Goal: Task Accomplishment & Management: Complete application form

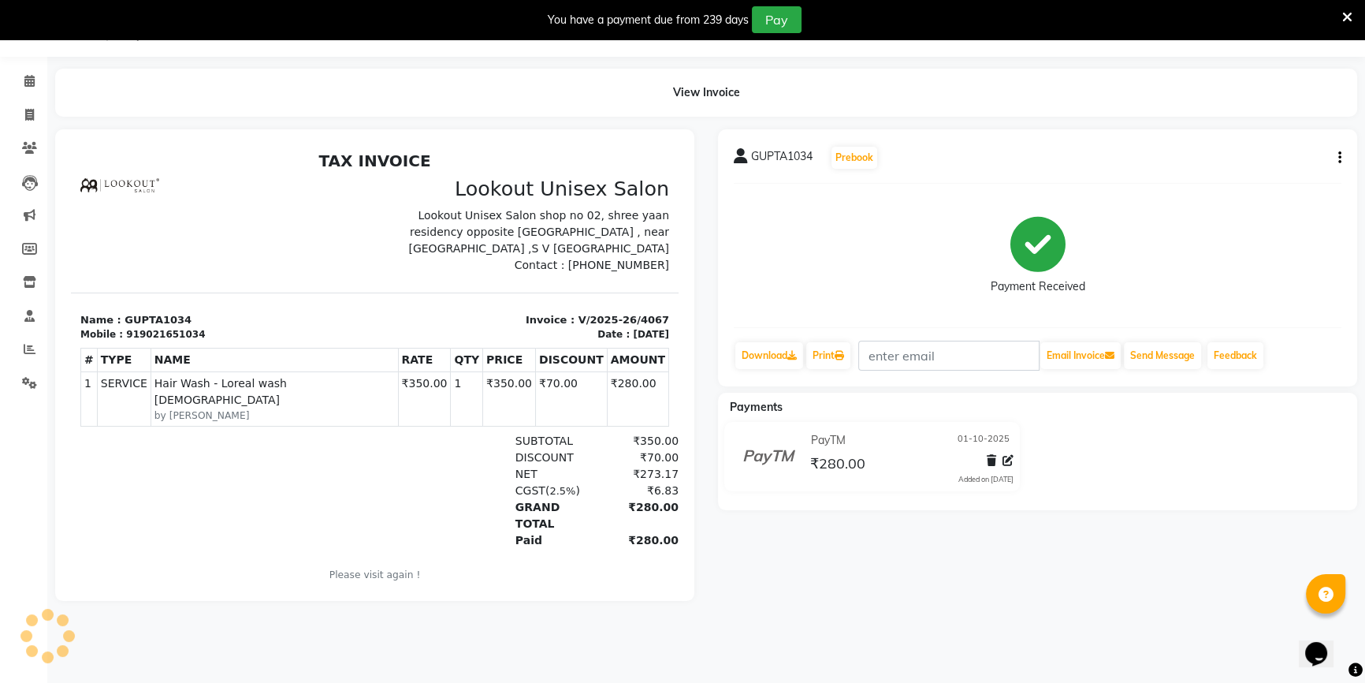
scroll to position [39, 0]
click at [39, 121] on span at bounding box center [30, 115] width 28 height 18
select select "service"
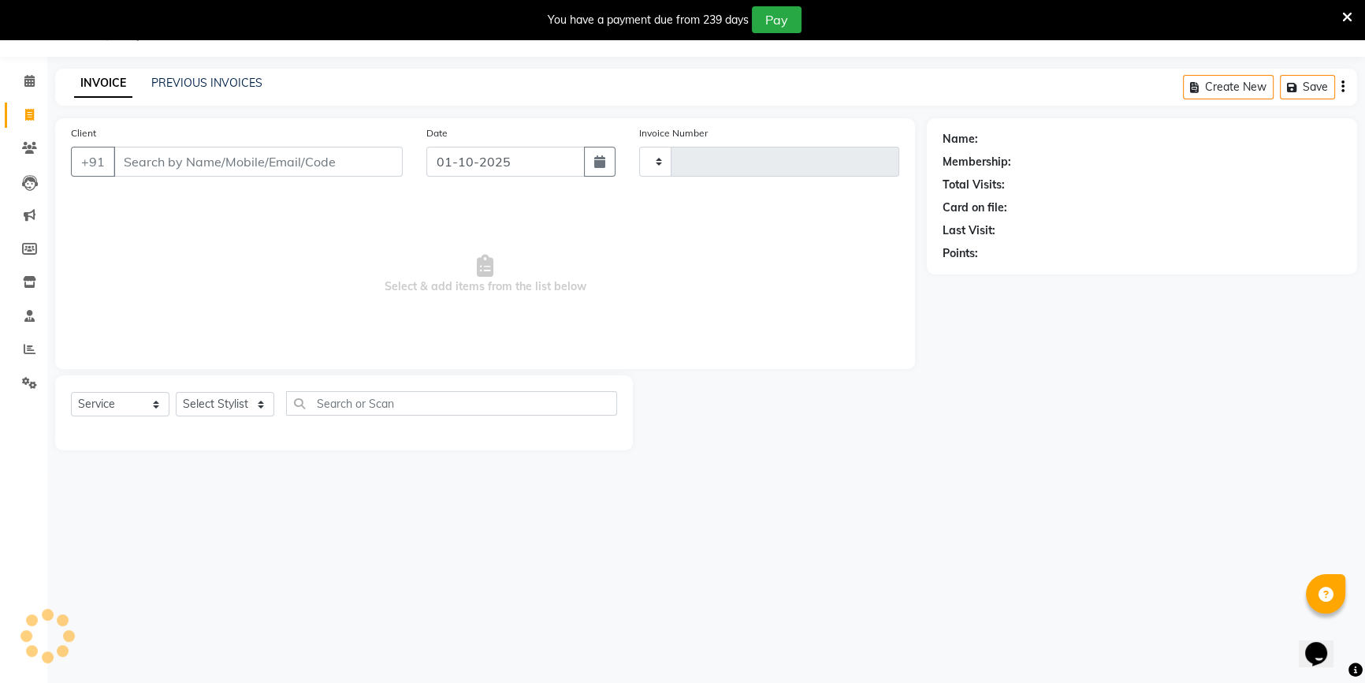
type input "4069"
select select "7658"
click at [36, 80] on span at bounding box center [30, 82] width 28 height 18
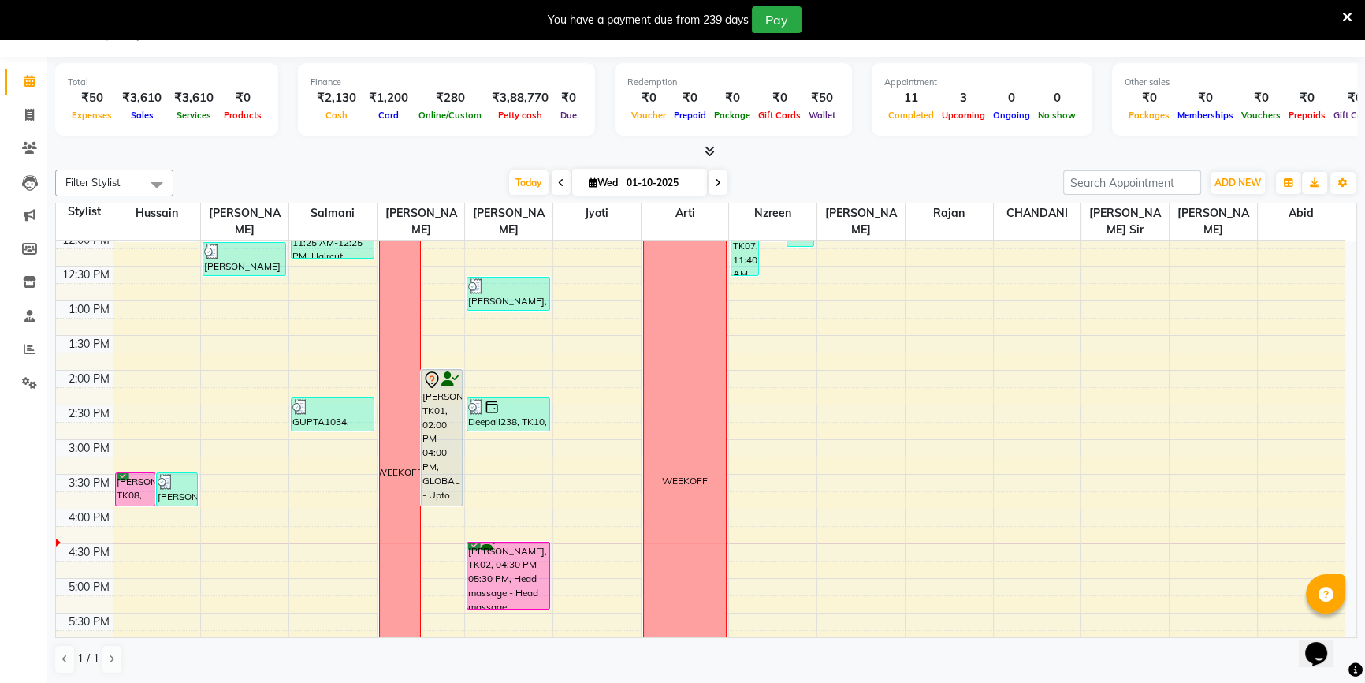
scroll to position [358, 0]
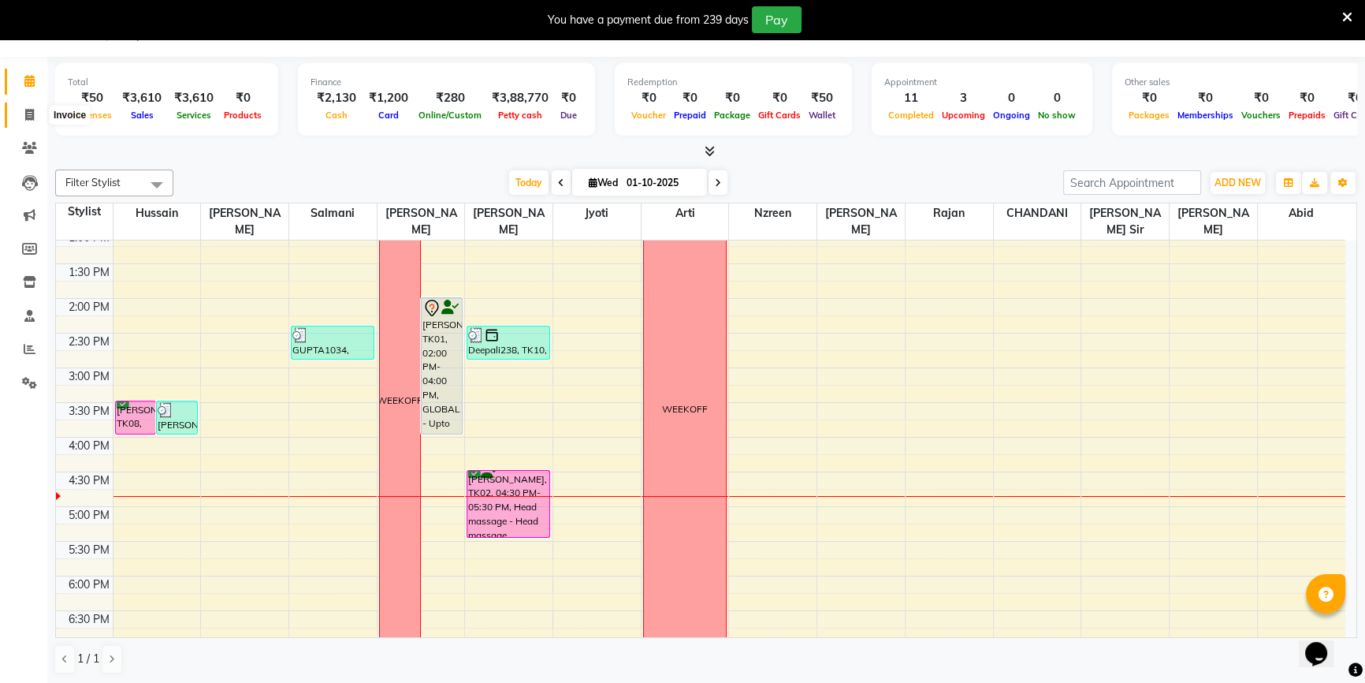
click at [16, 114] on span at bounding box center [30, 115] width 28 height 18
select select "7658"
select select "service"
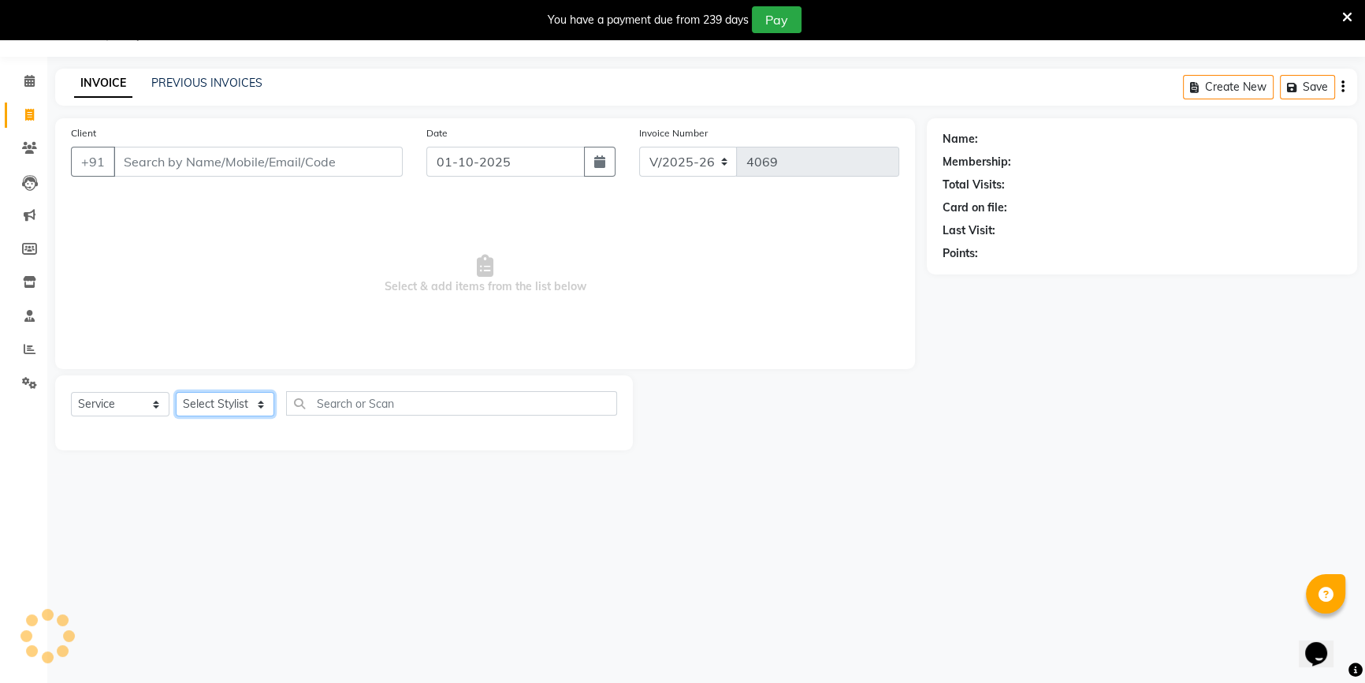
click at [240, 405] on select "Select Stylist" at bounding box center [225, 404] width 99 height 24
click at [244, 402] on select "Select Stylist" at bounding box center [225, 404] width 99 height 24
click at [244, 396] on select "Select Stylist" at bounding box center [225, 404] width 99 height 24
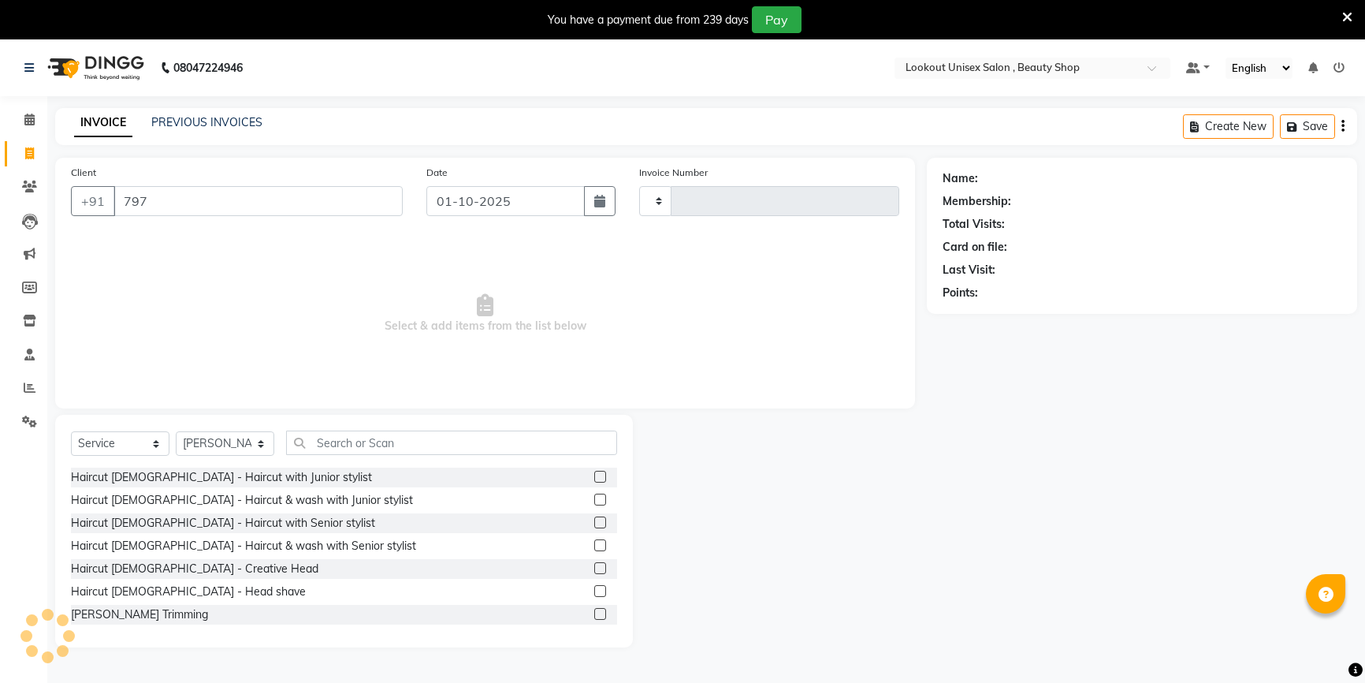
select select "service"
select select "68259"
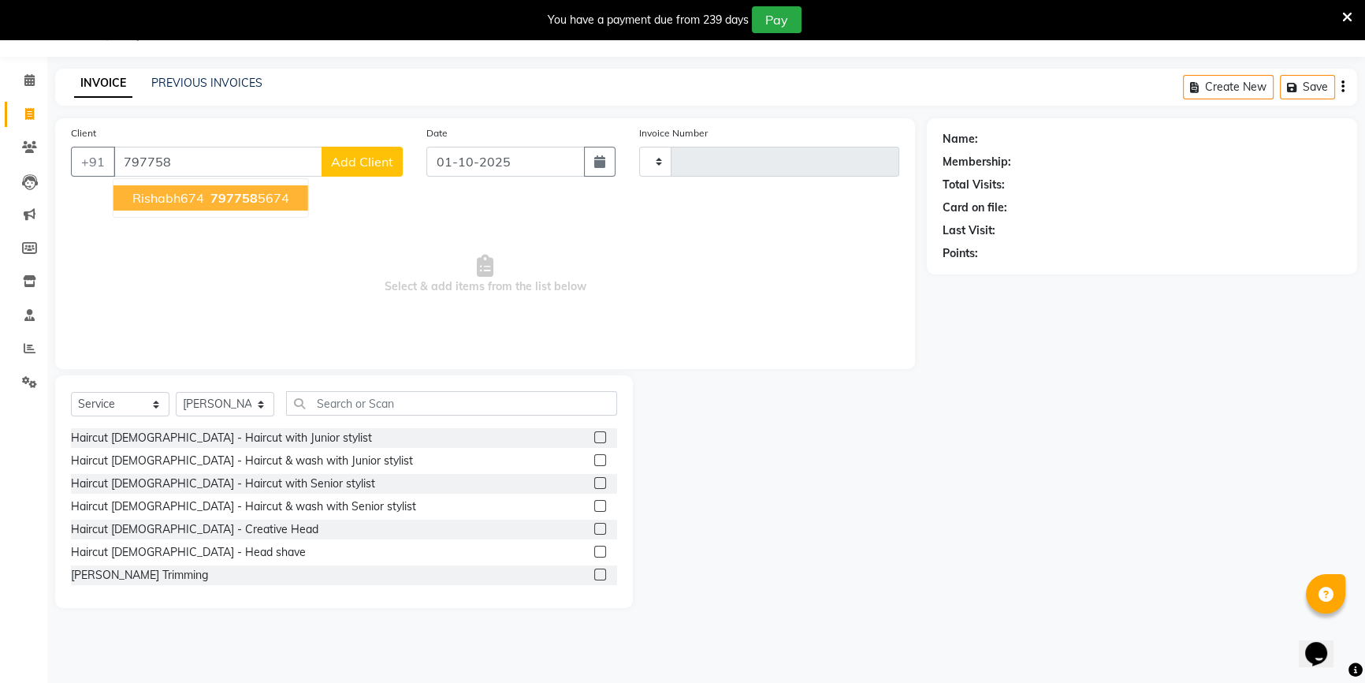
click at [200, 196] on span "Rishabh674" at bounding box center [168, 198] width 72 height 16
type input "7977585674"
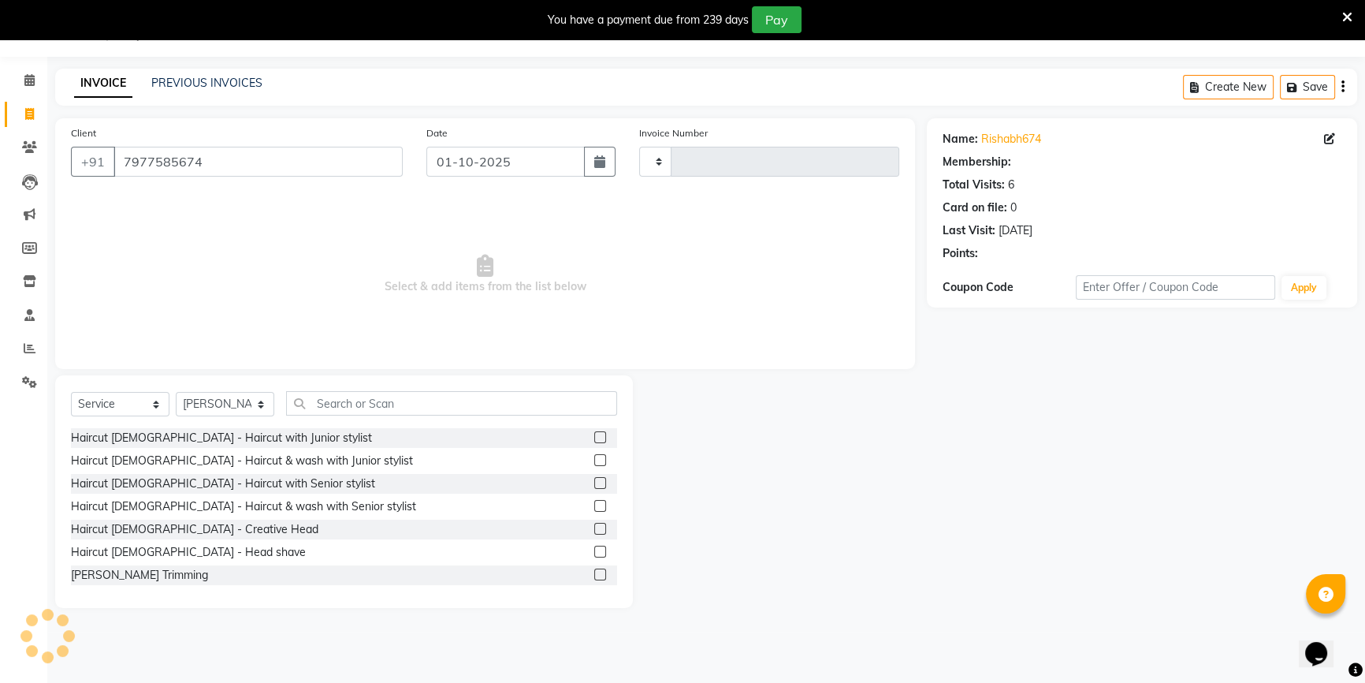
select select "1: Object"
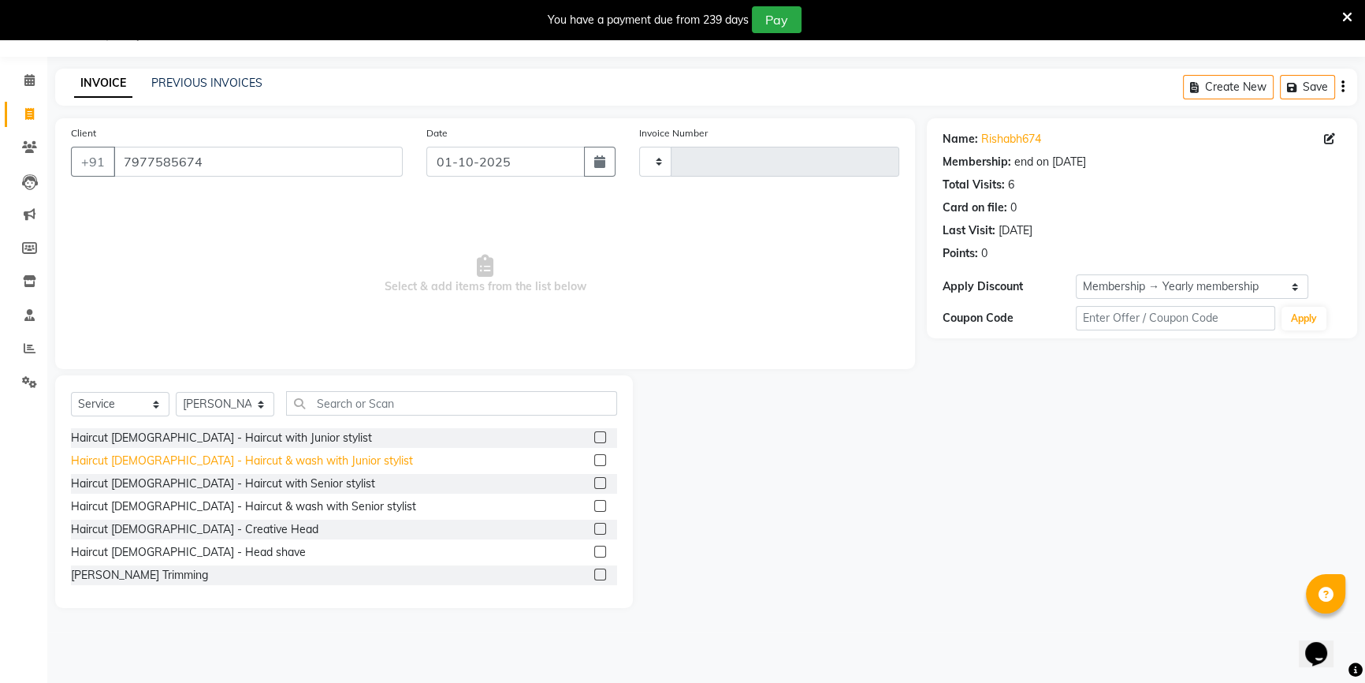
click at [270, 459] on div "Haircut [DEMOGRAPHIC_DATA] - Haircut & wash with Junior stylist" at bounding box center [242, 461] width 342 height 17
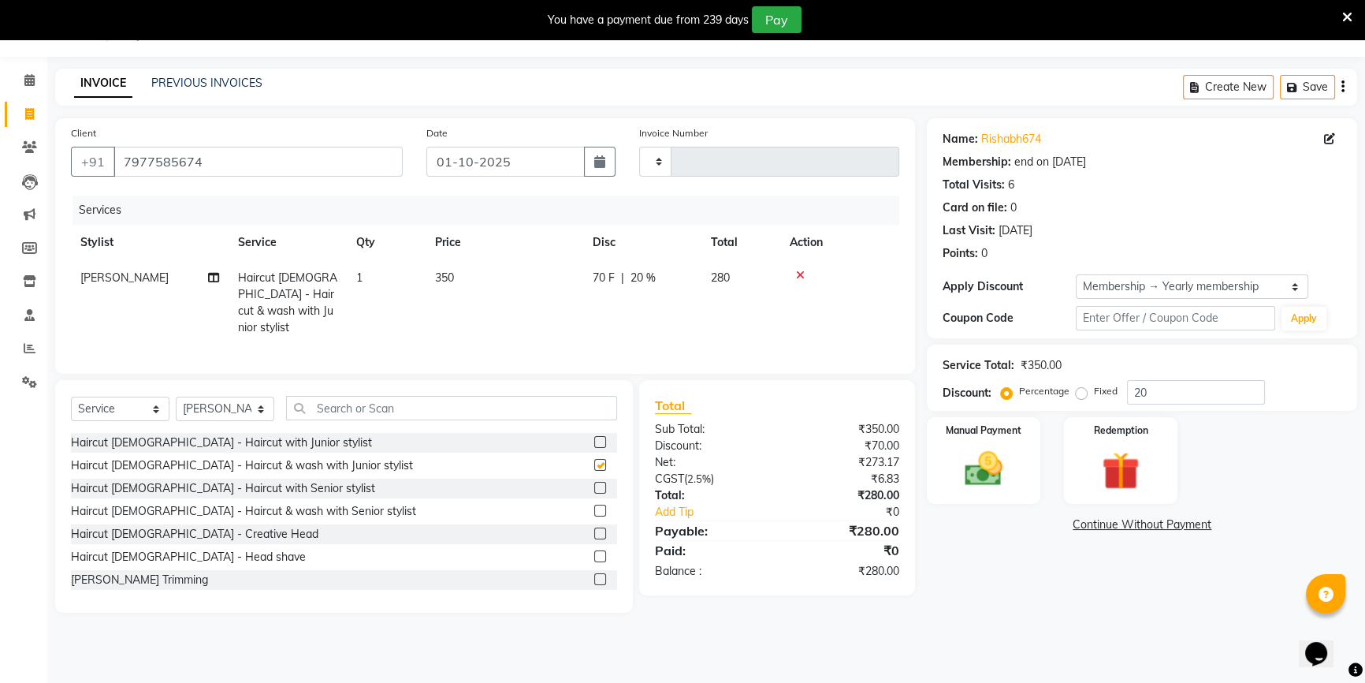
checkbox input "false"
click at [1019, 470] on div "Manual Payment" at bounding box center [984, 460] width 118 height 90
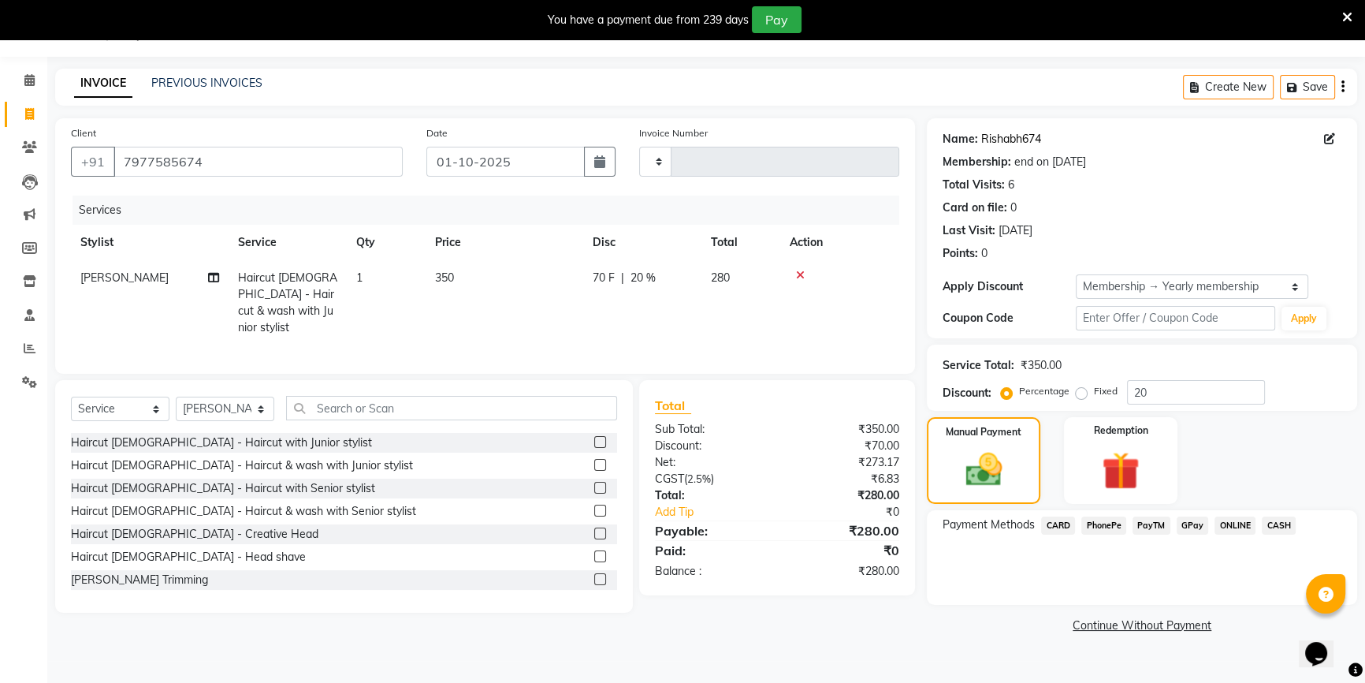
click at [997, 142] on link "Rishabh674" at bounding box center [1011, 139] width 60 height 17
click at [1277, 528] on span "CASH" at bounding box center [1279, 525] width 34 height 18
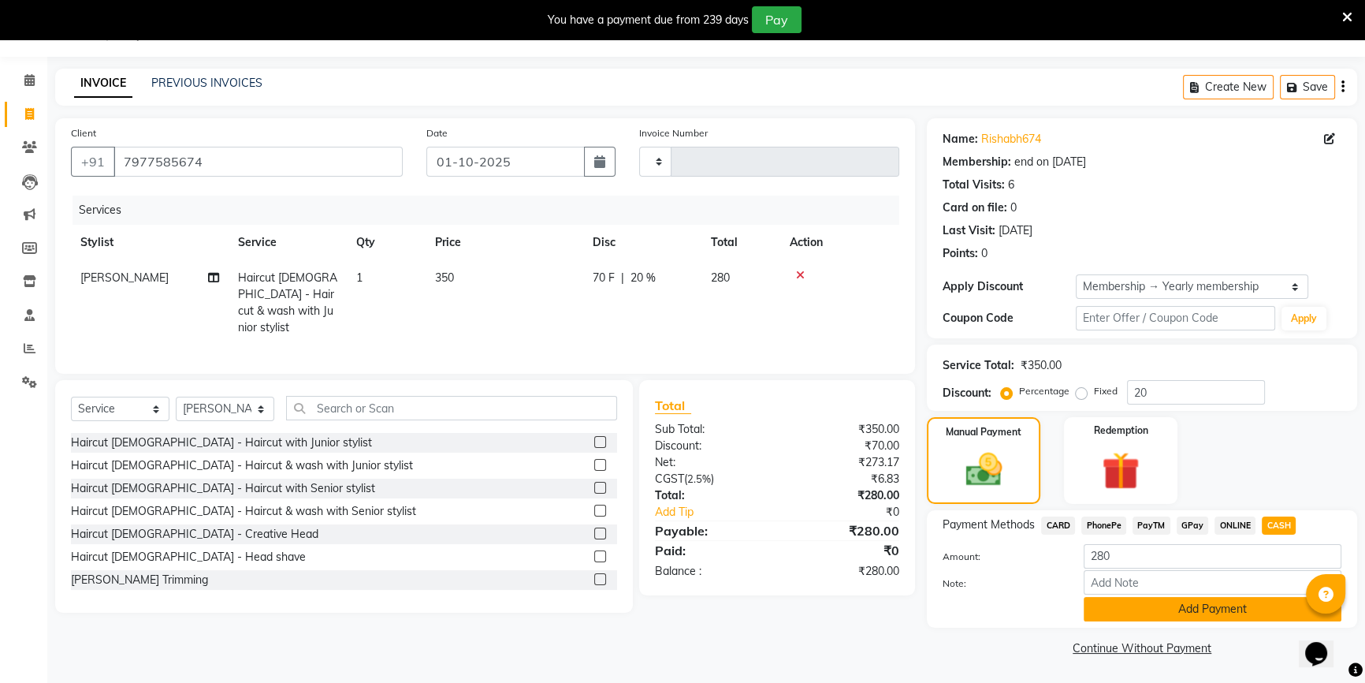
click at [1096, 607] on button "Add Payment" at bounding box center [1213, 609] width 258 height 24
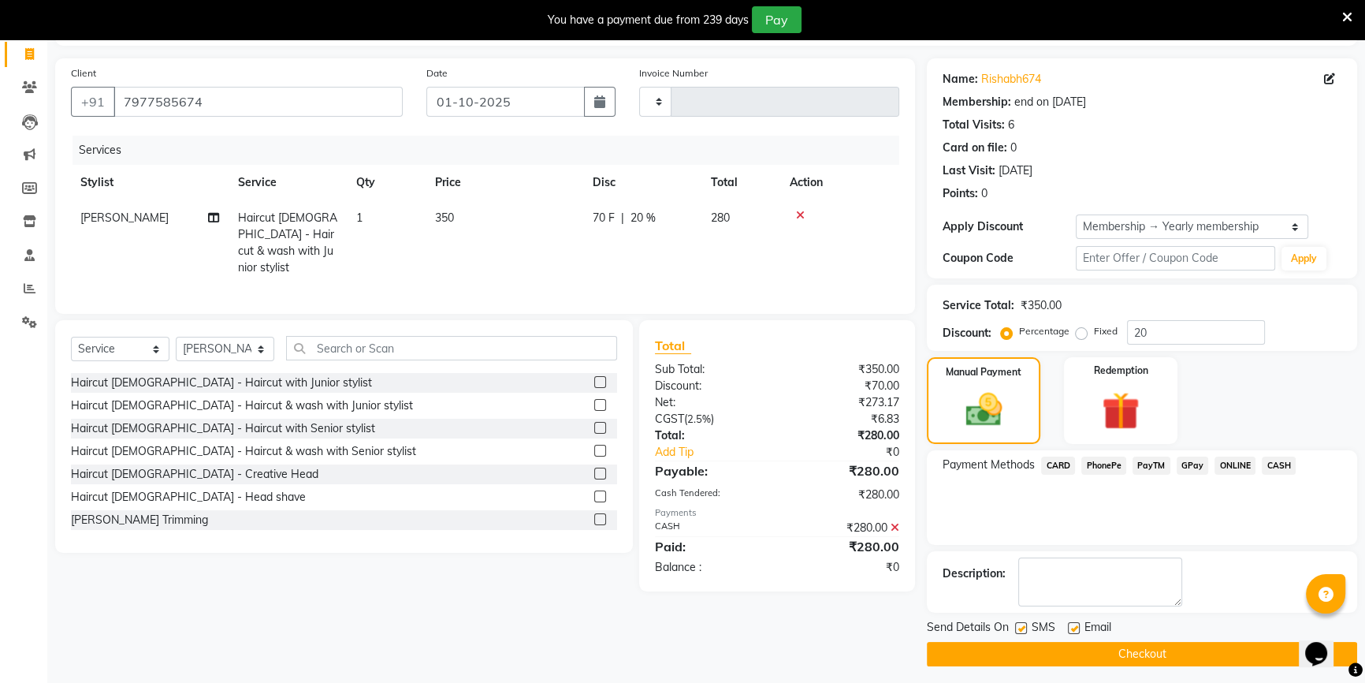
scroll to position [105, 0]
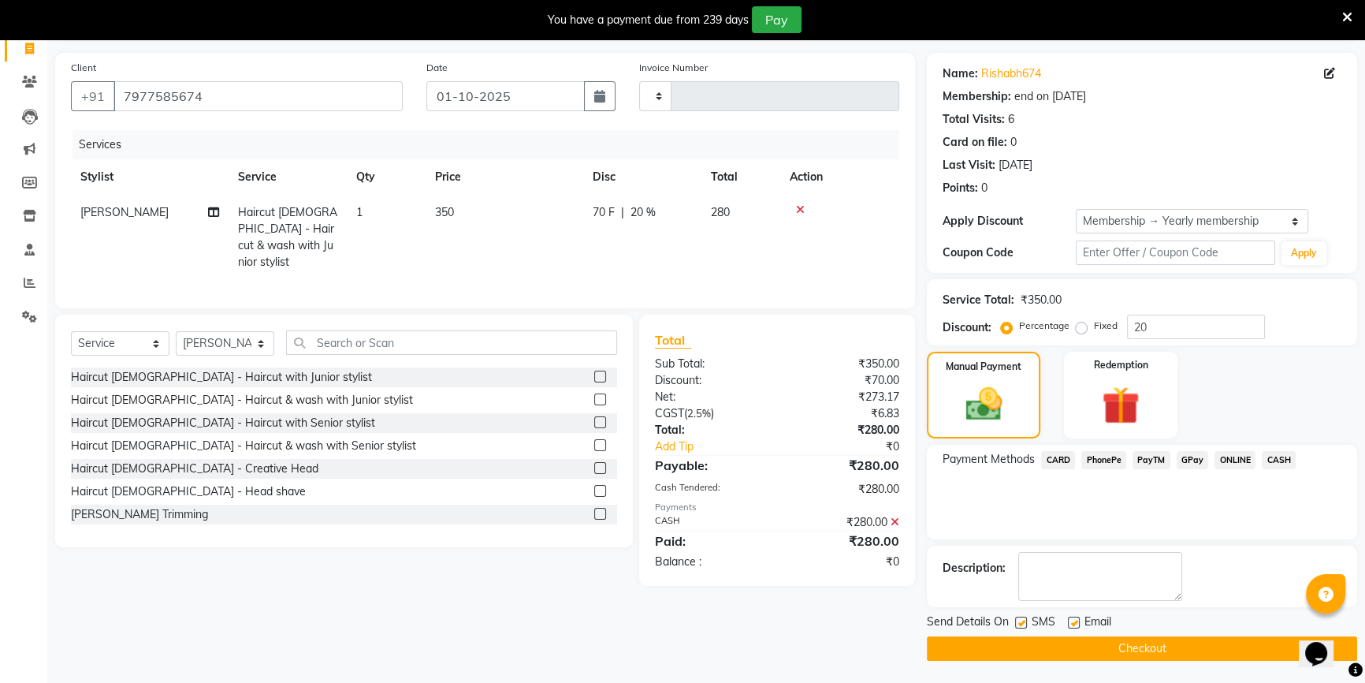
click at [1070, 620] on label at bounding box center [1074, 622] width 12 height 12
click at [1070, 620] on input "checkbox" at bounding box center [1073, 623] width 10 height 10
checkbox input "false"
click at [1011, 639] on button "Checkout" at bounding box center [1142, 648] width 430 height 24
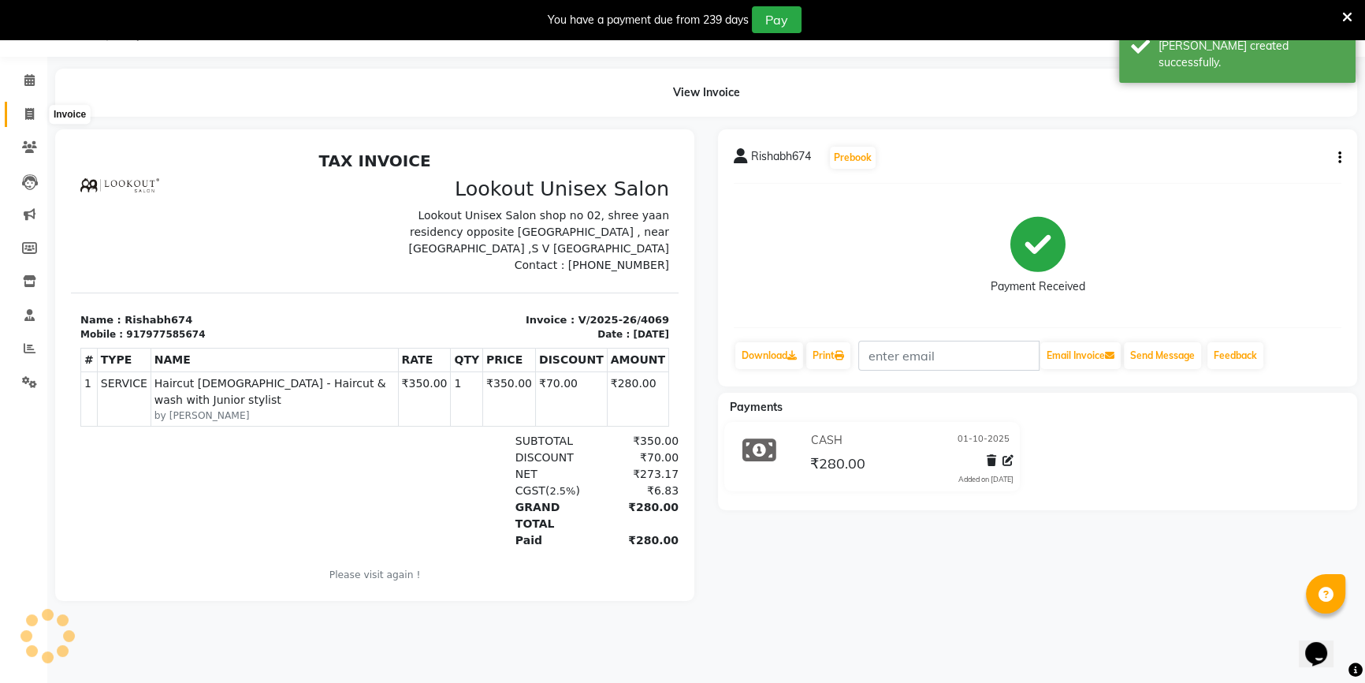
click at [32, 111] on icon at bounding box center [29, 114] width 9 height 12
select select "service"
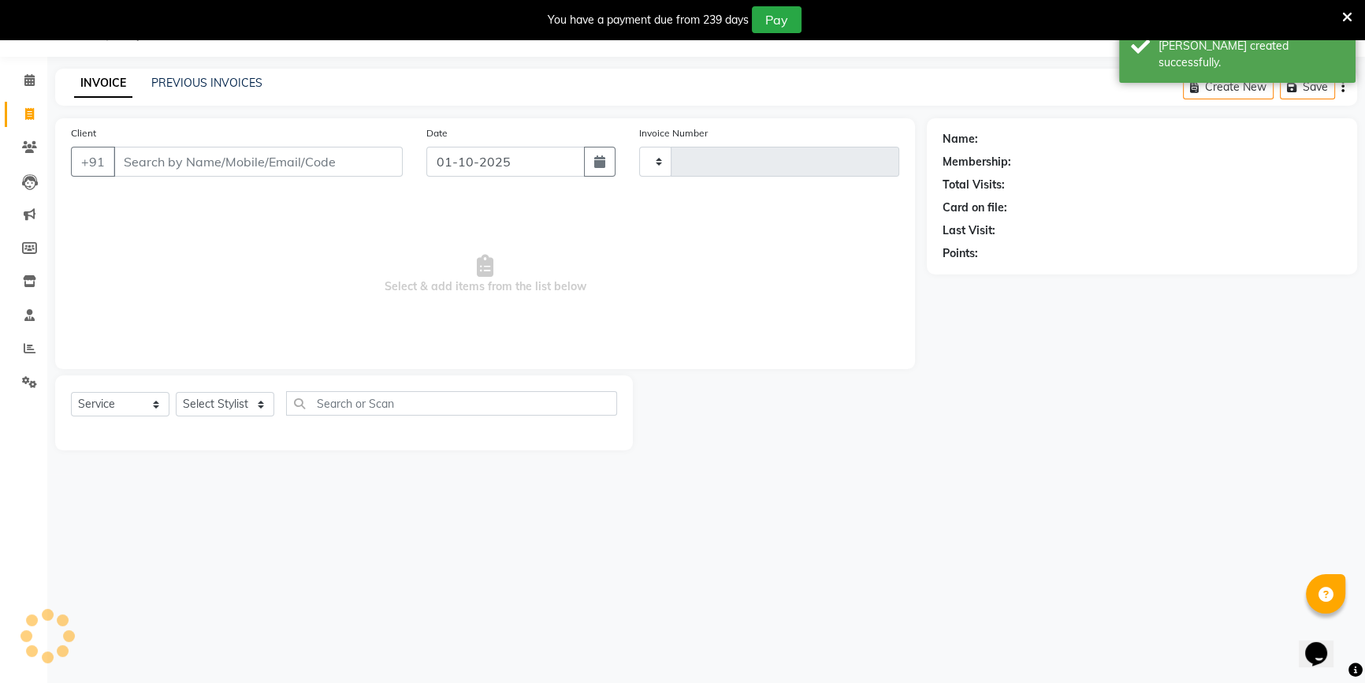
type input "4070"
select select "7658"
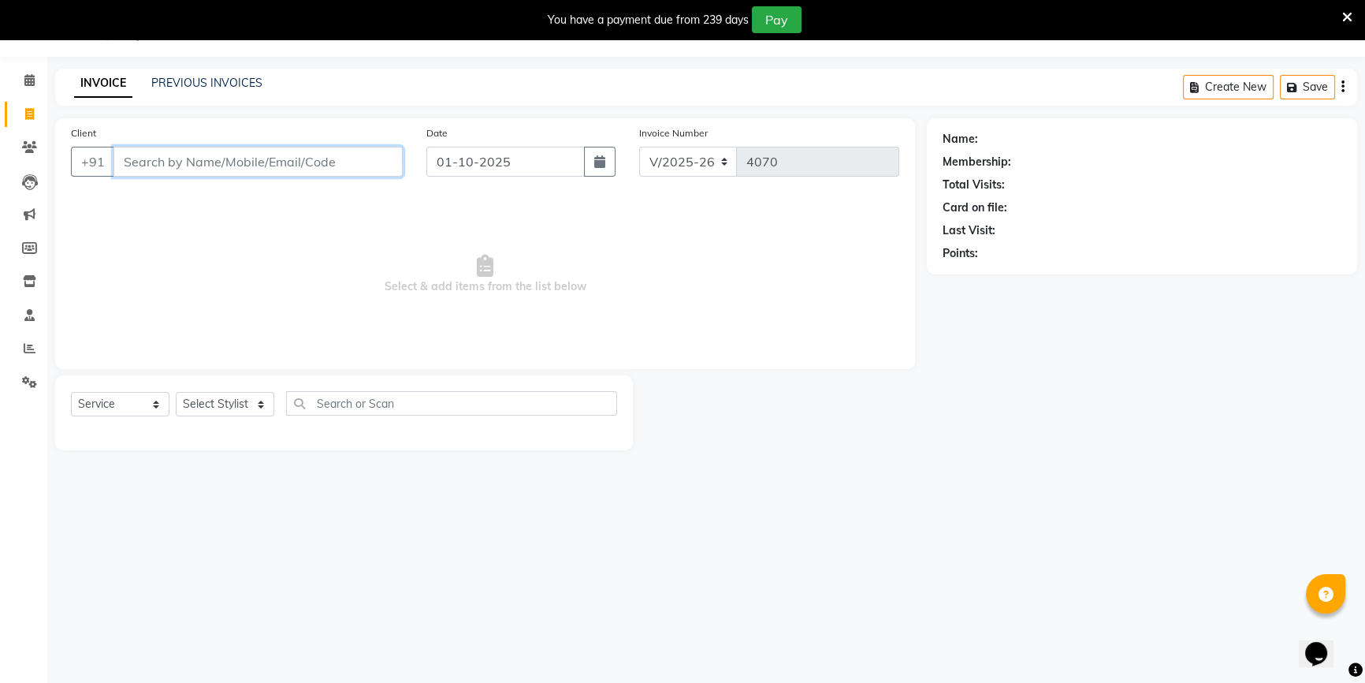
click at [160, 157] on input "Client" at bounding box center [258, 162] width 289 height 30
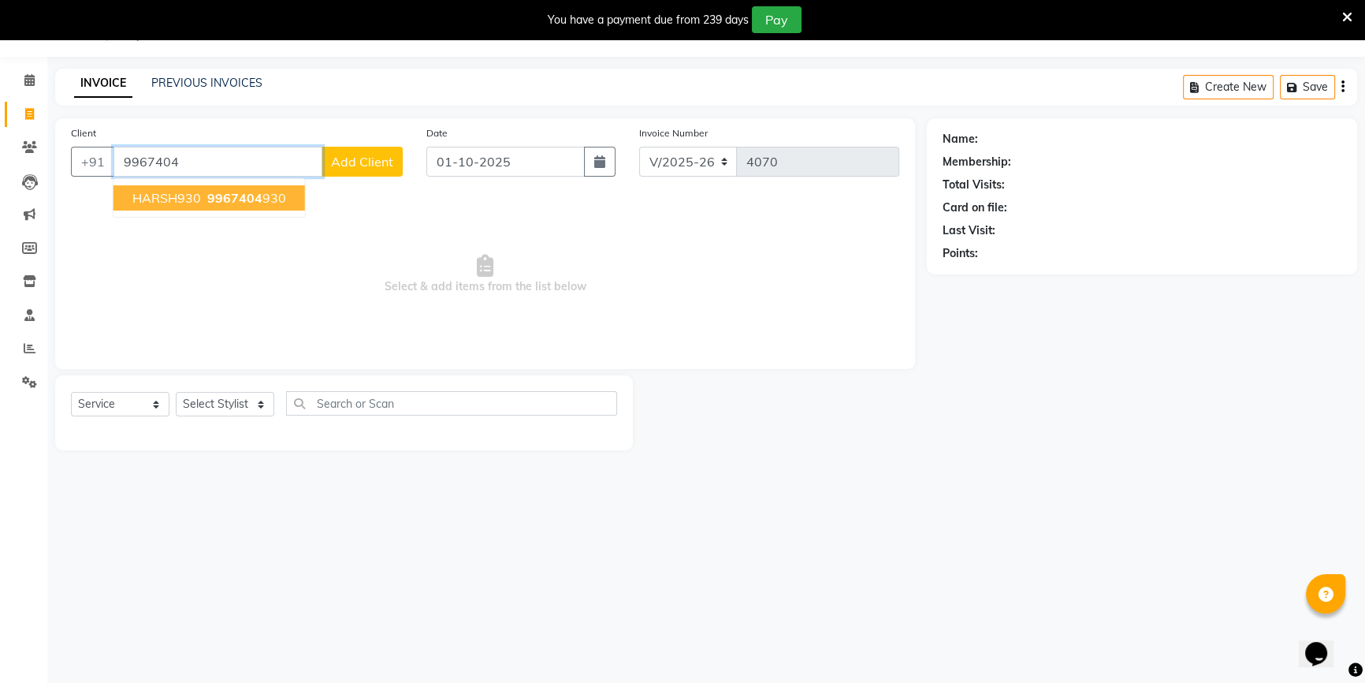
click at [202, 189] on button "HARSH930 9967404 930" at bounding box center [210, 197] width 192 height 25
type input "9967404930"
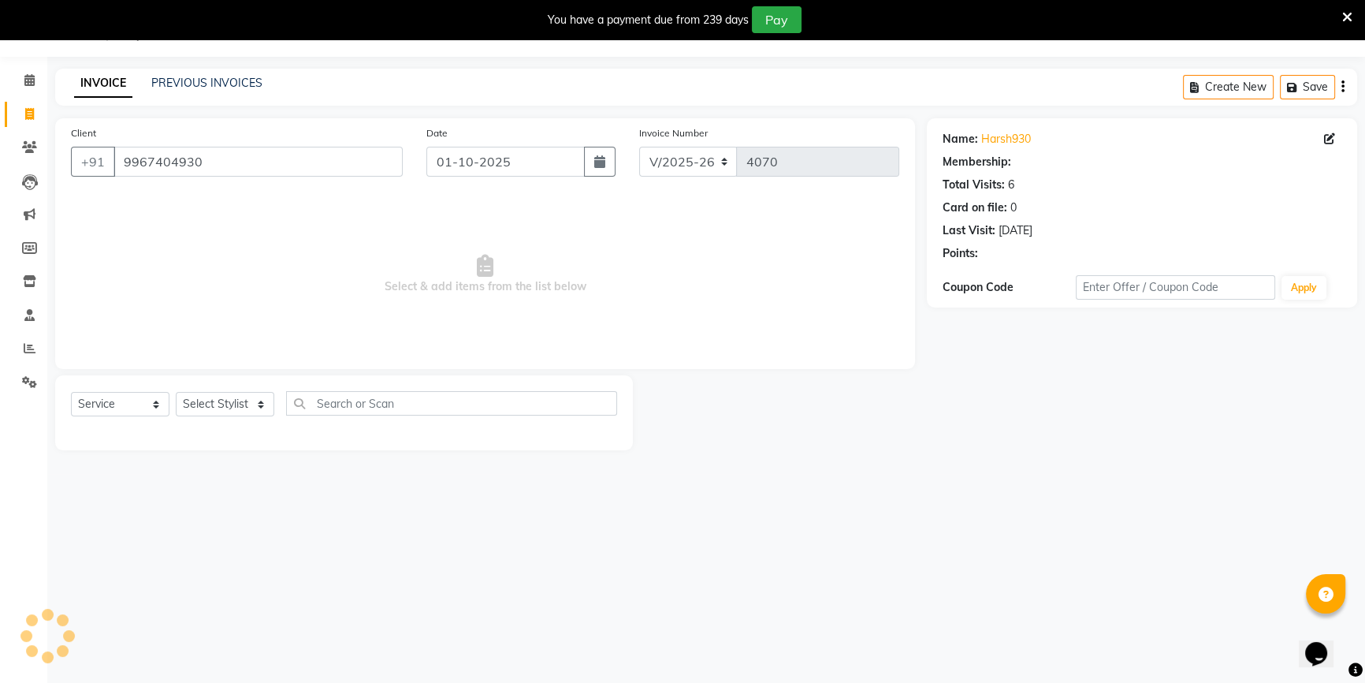
select select "1: Object"
click at [189, 411] on select "Select Stylist Abid Arti CHANDANI Dhaval Sir Disha Hussain Indrajeet Jyoti Mahe…" at bounding box center [225, 404] width 99 height 24
select select "67793"
click at [176, 392] on select "Select Stylist Abid Arti CHANDANI Dhaval Sir Disha Hussain Indrajeet Jyoti Mahe…" at bounding box center [225, 404] width 99 height 24
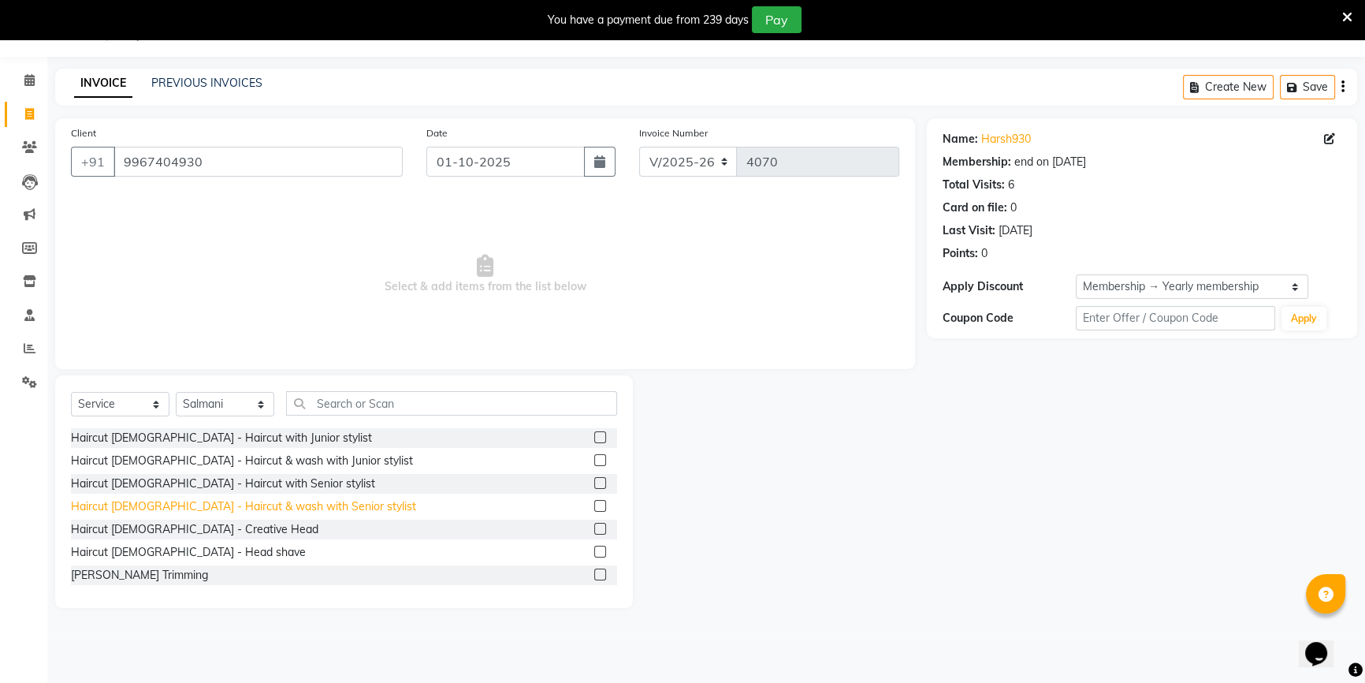
click at [240, 504] on div "Haircut [DEMOGRAPHIC_DATA] - Haircut & wash with Senior stylist" at bounding box center [243, 506] width 345 height 17
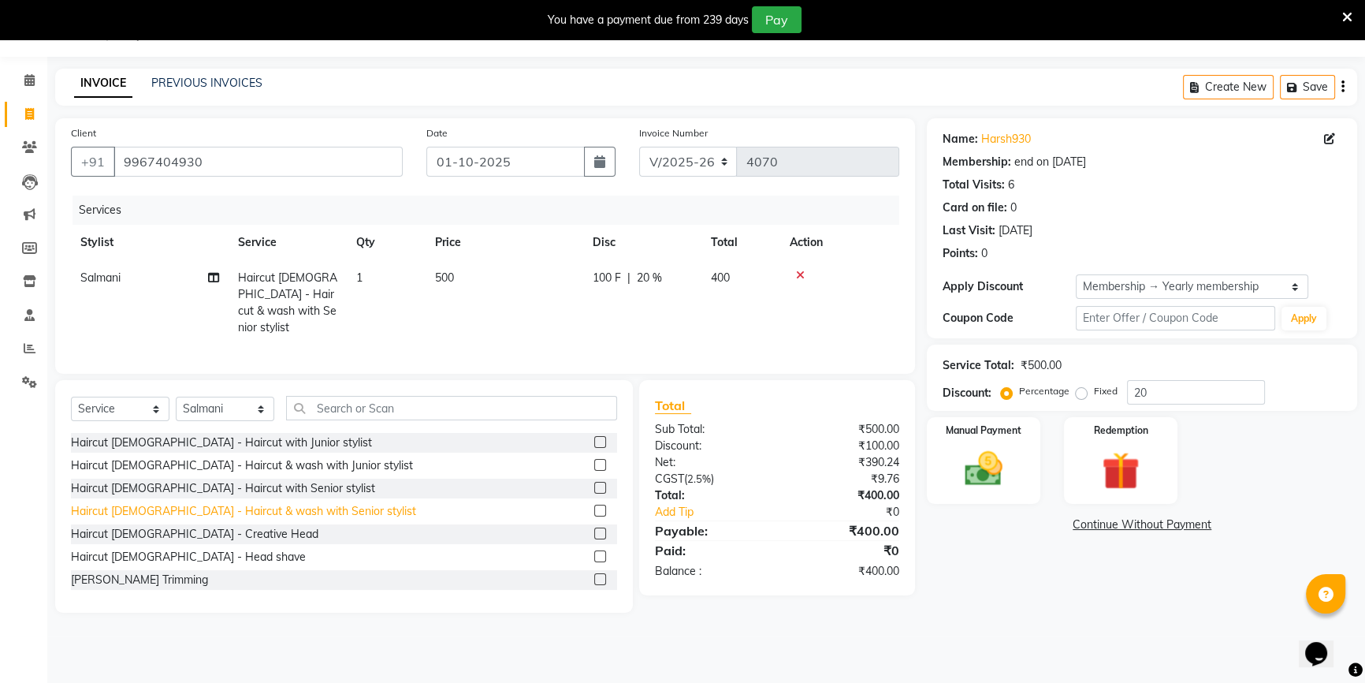
click at [240, 504] on div "Haircut [DEMOGRAPHIC_DATA] - Haircut & wash with Senior stylist" at bounding box center [243, 511] width 345 height 17
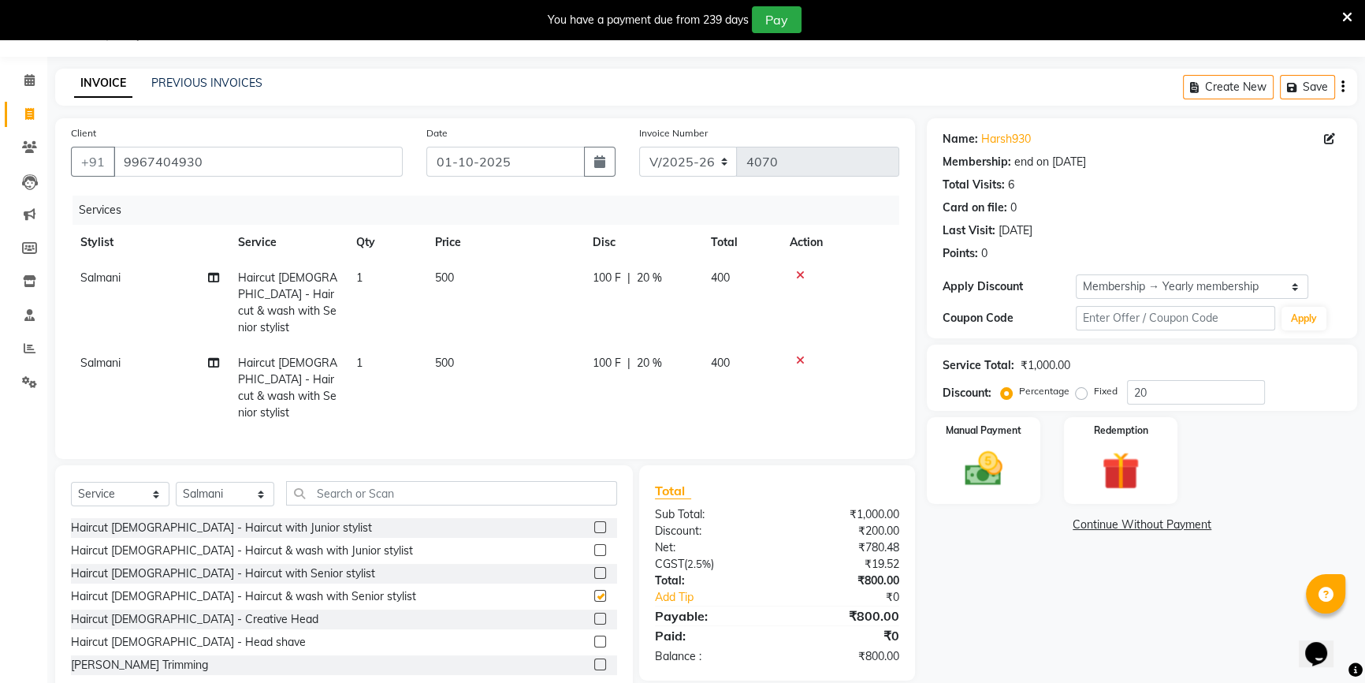
checkbox input "false"
click at [1005, 420] on div "Manual Payment" at bounding box center [984, 460] width 118 height 90
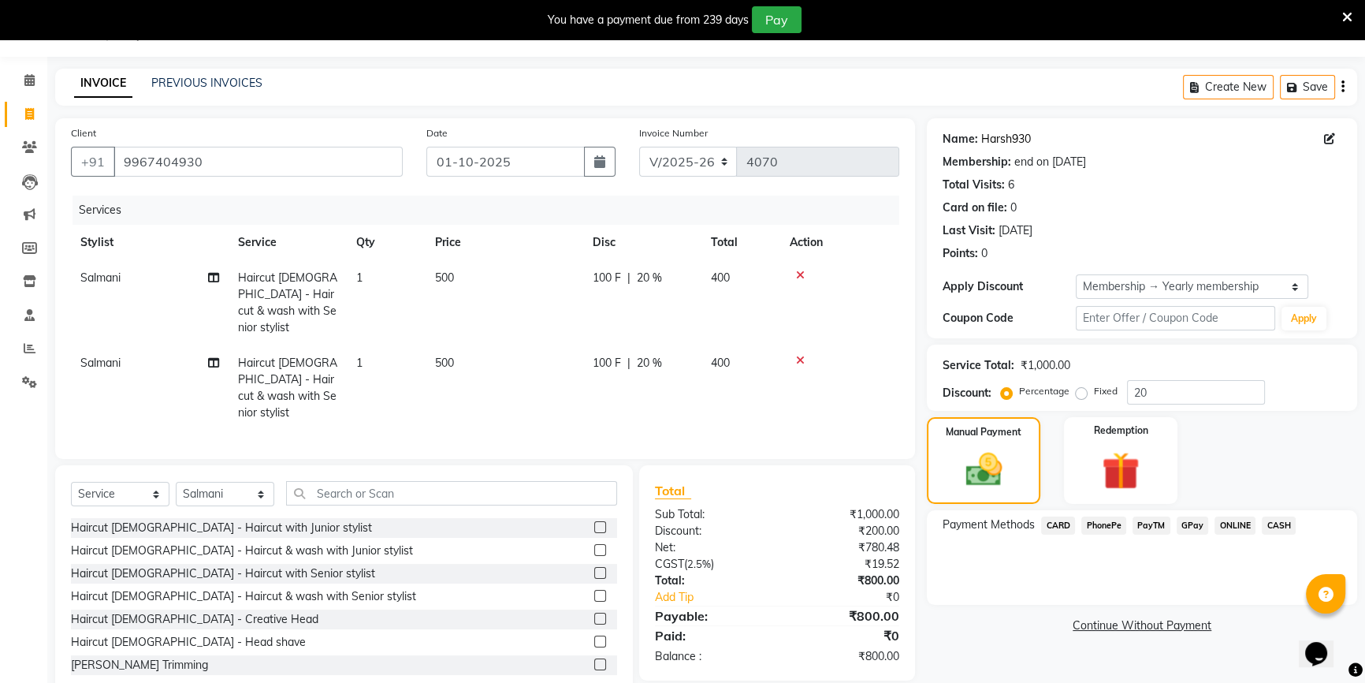
click at [1007, 137] on link "Harsh930" at bounding box center [1006, 139] width 50 height 17
click at [1047, 523] on span "CARD" at bounding box center [1058, 525] width 34 height 18
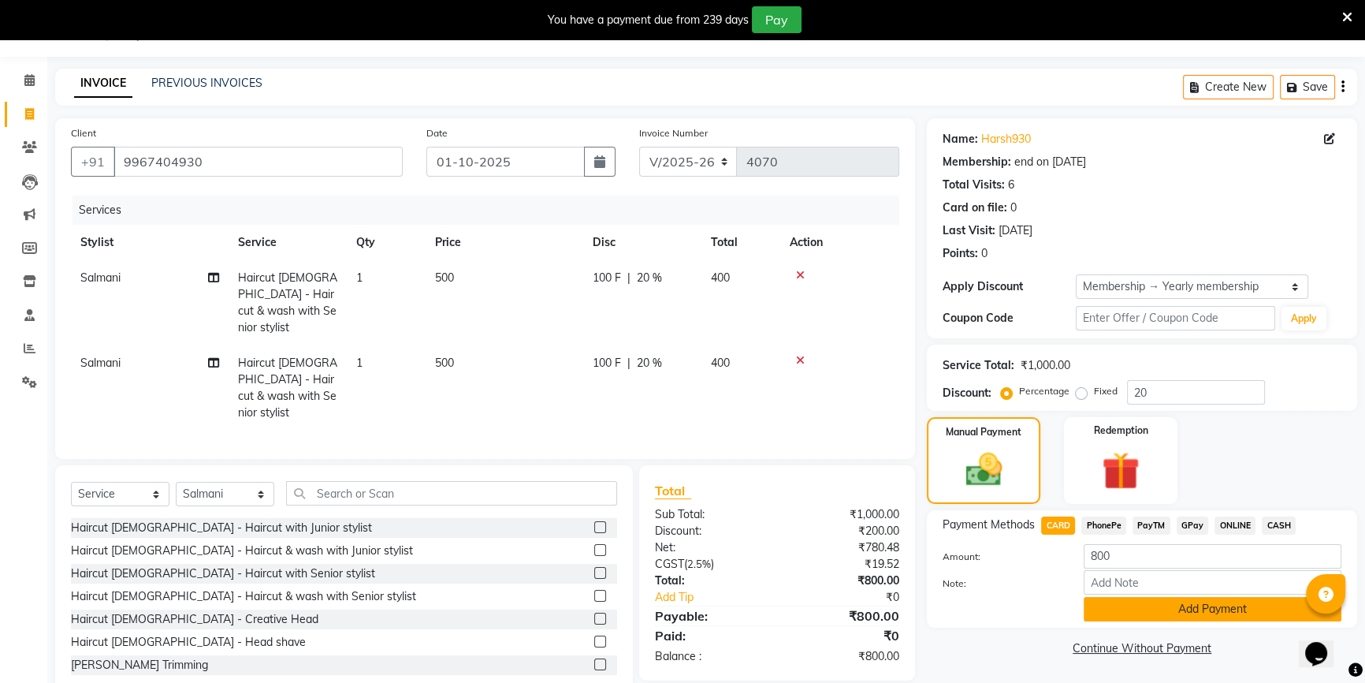
click at [1124, 605] on button "Add Payment" at bounding box center [1213, 609] width 258 height 24
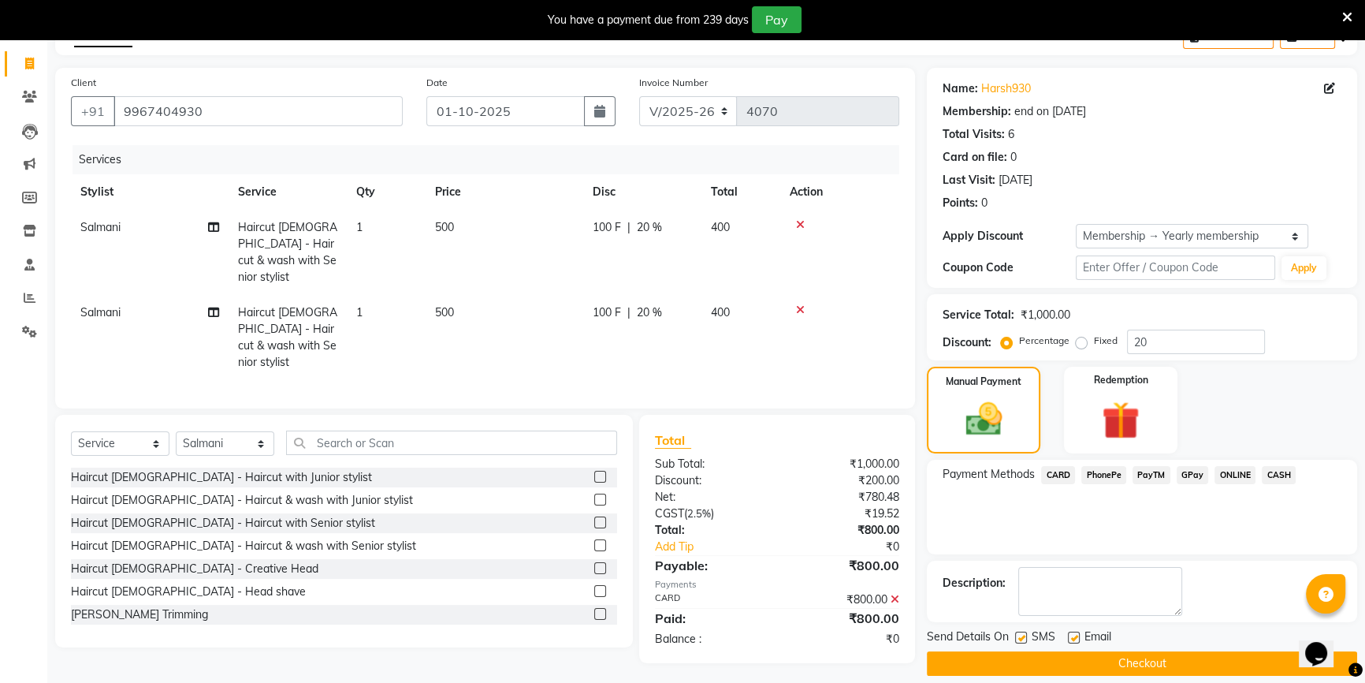
scroll to position [105, 0]
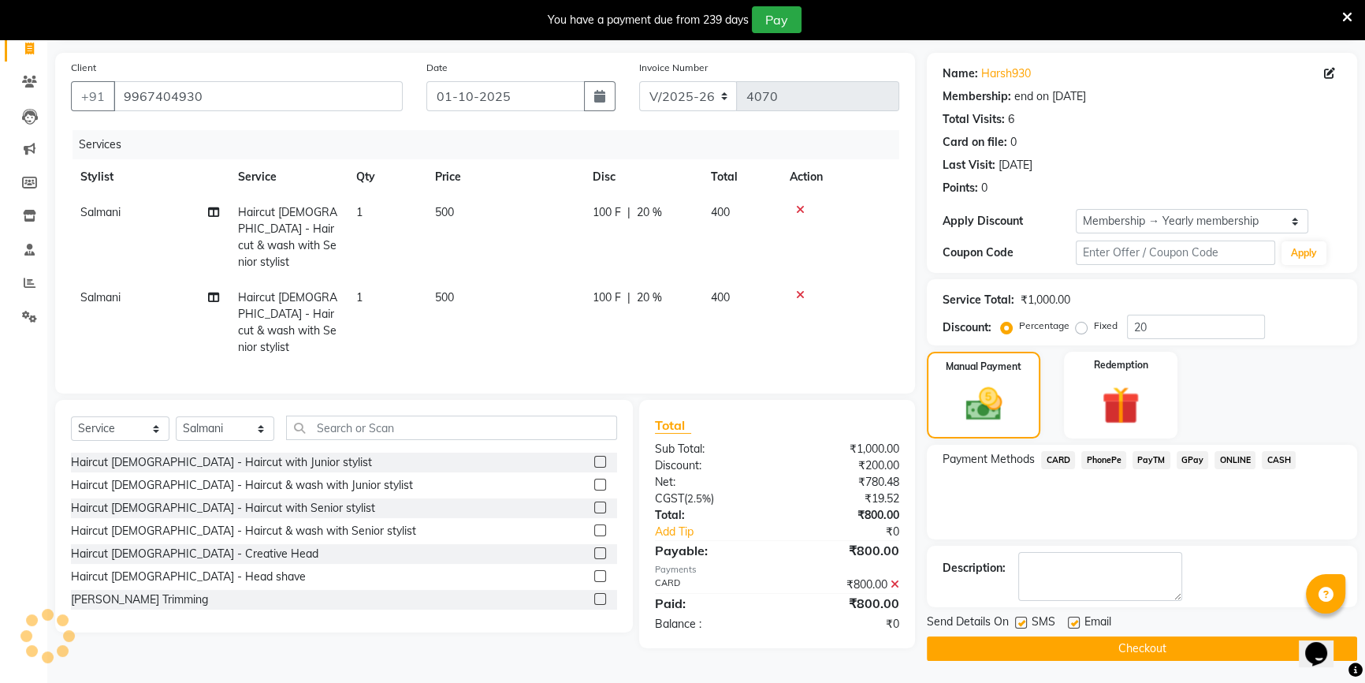
click at [1078, 622] on label at bounding box center [1074, 622] width 12 height 12
click at [1078, 622] on input "checkbox" at bounding box center [1073, 623] width 10 height 10
checkbox input "false"
click at [1080, 642] on button "Checkout" at bounding box center [1142, 648] width 430 height 24
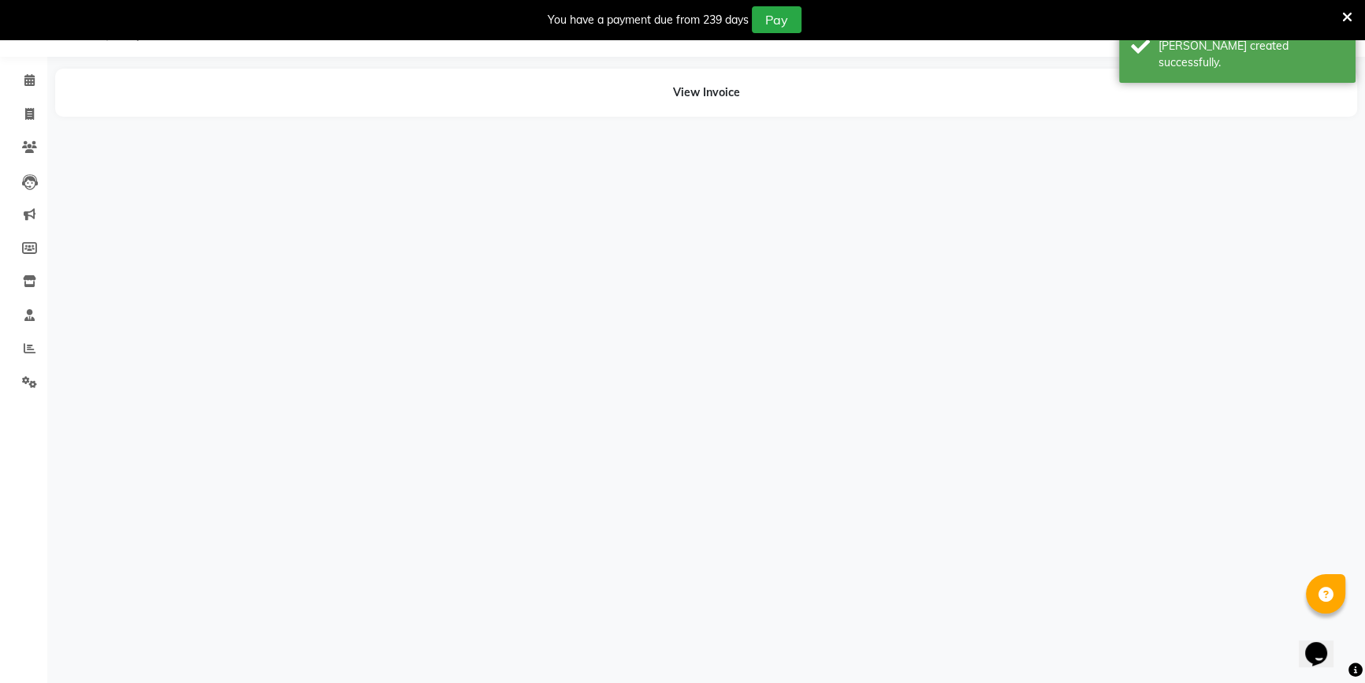
scroll to position [39, 0]
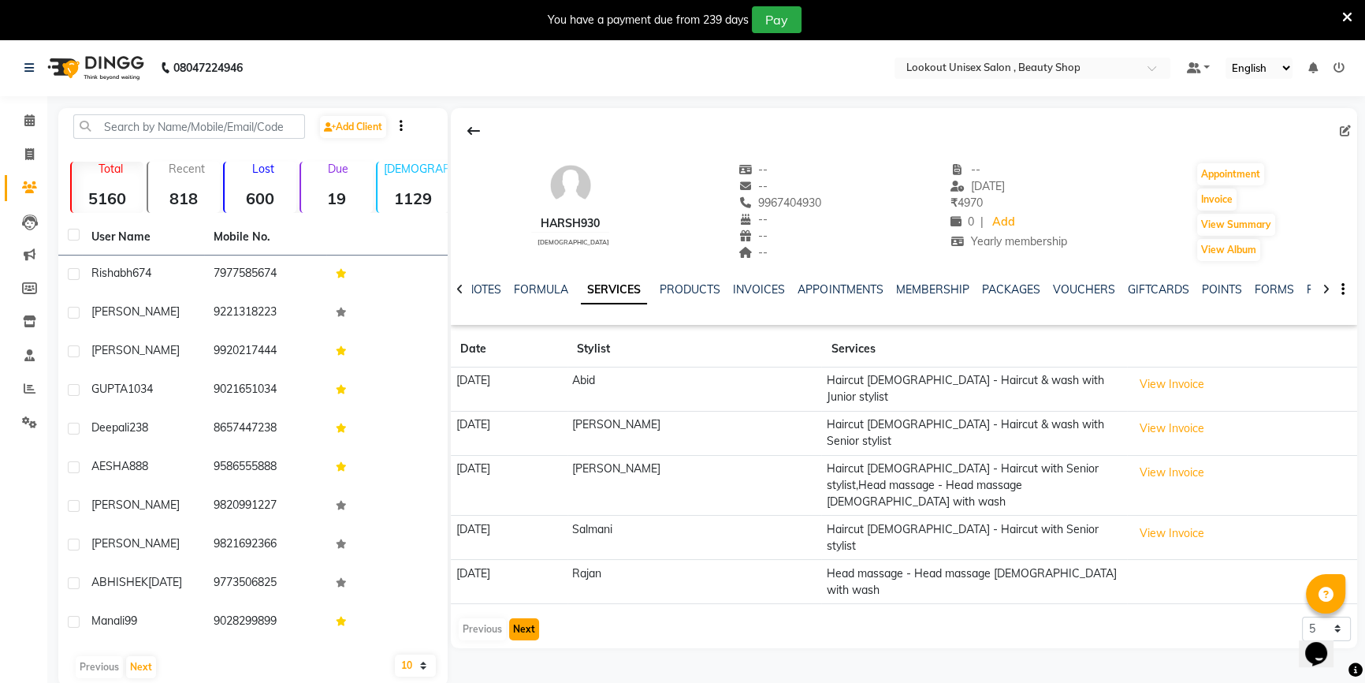
click at [531, 618] on button "Next" at bounding box center [524, 629] width 30 height 22
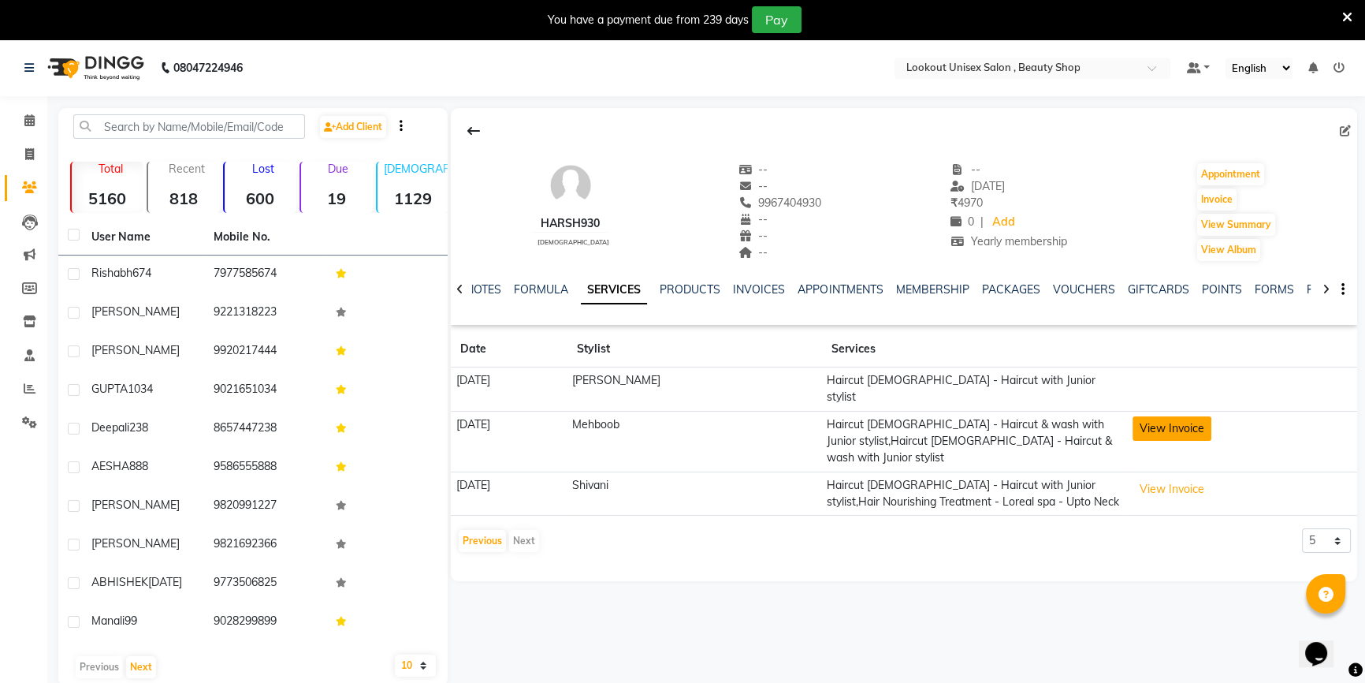
click at [1137, 418] on button "View Invoice" at bounding box center [1172, 428] width 79 height 24
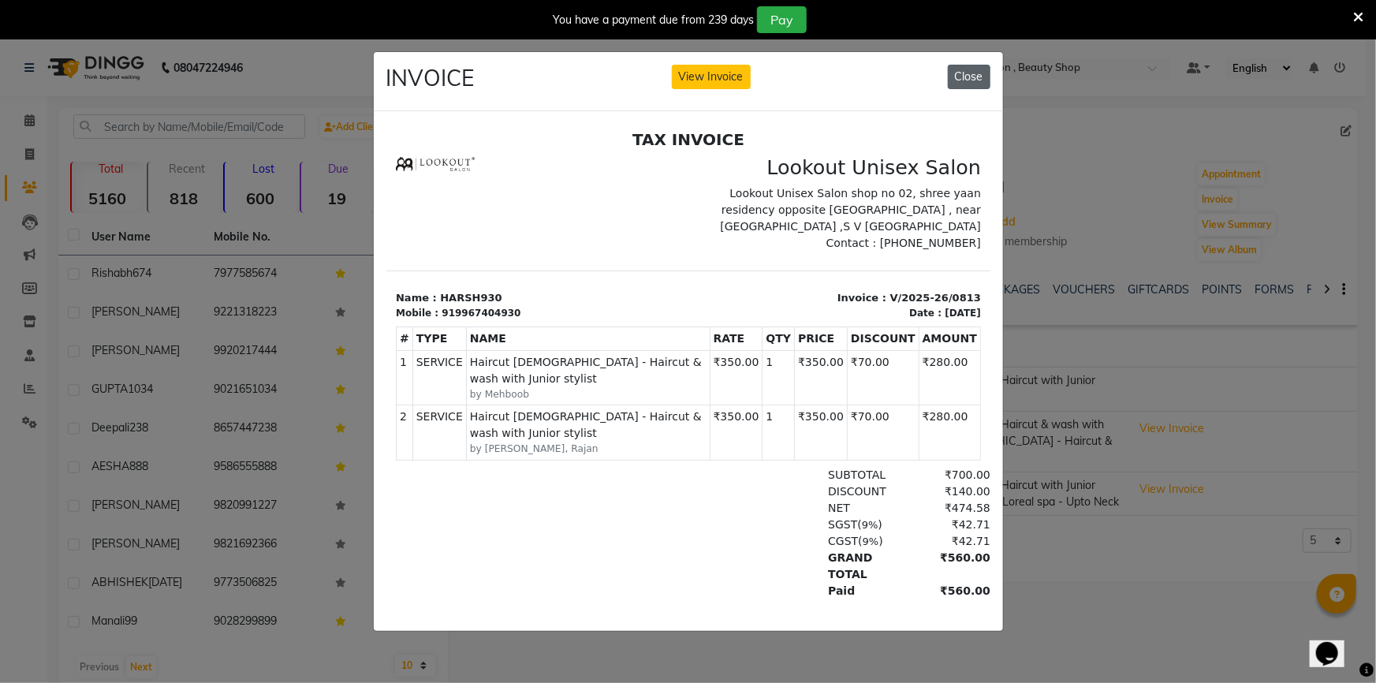
click at [981, 70] on button "Close" at bounding box center [969, 77] width 43 height 24
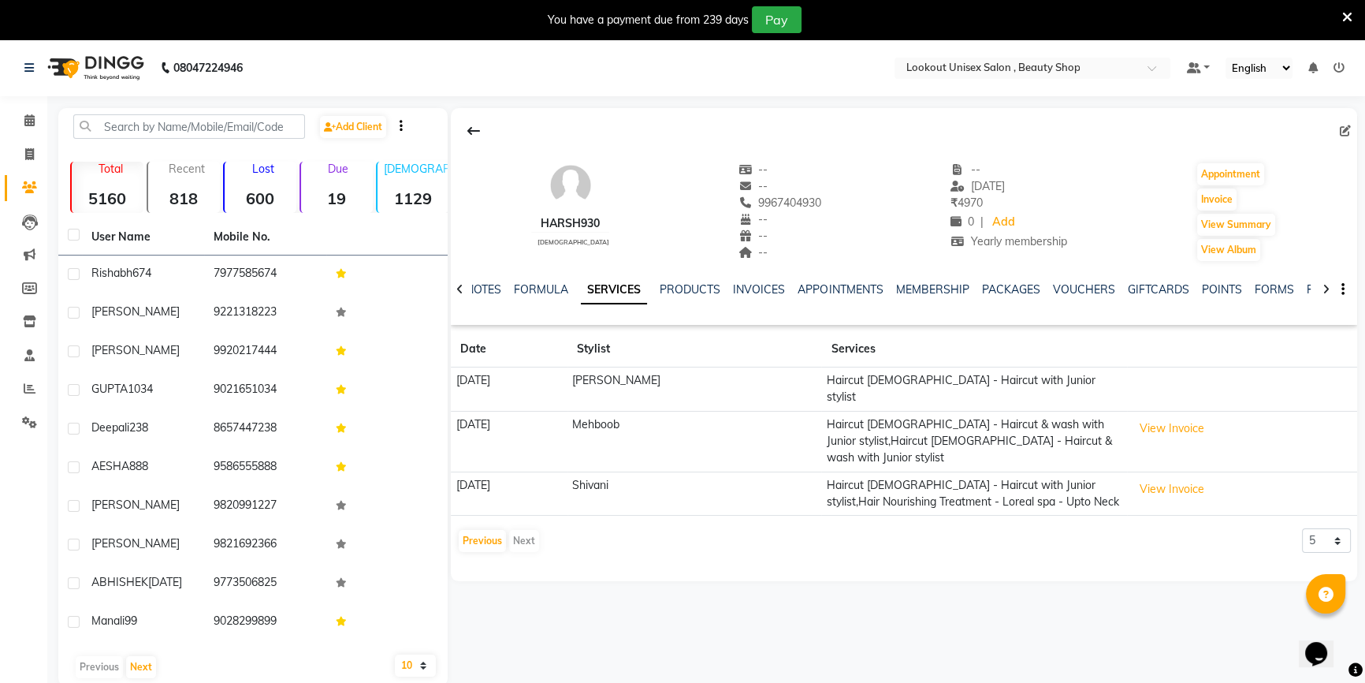
click at [1133, 416] on button "View Invoice" at bounding box center [1172, 428] width 79 height 24
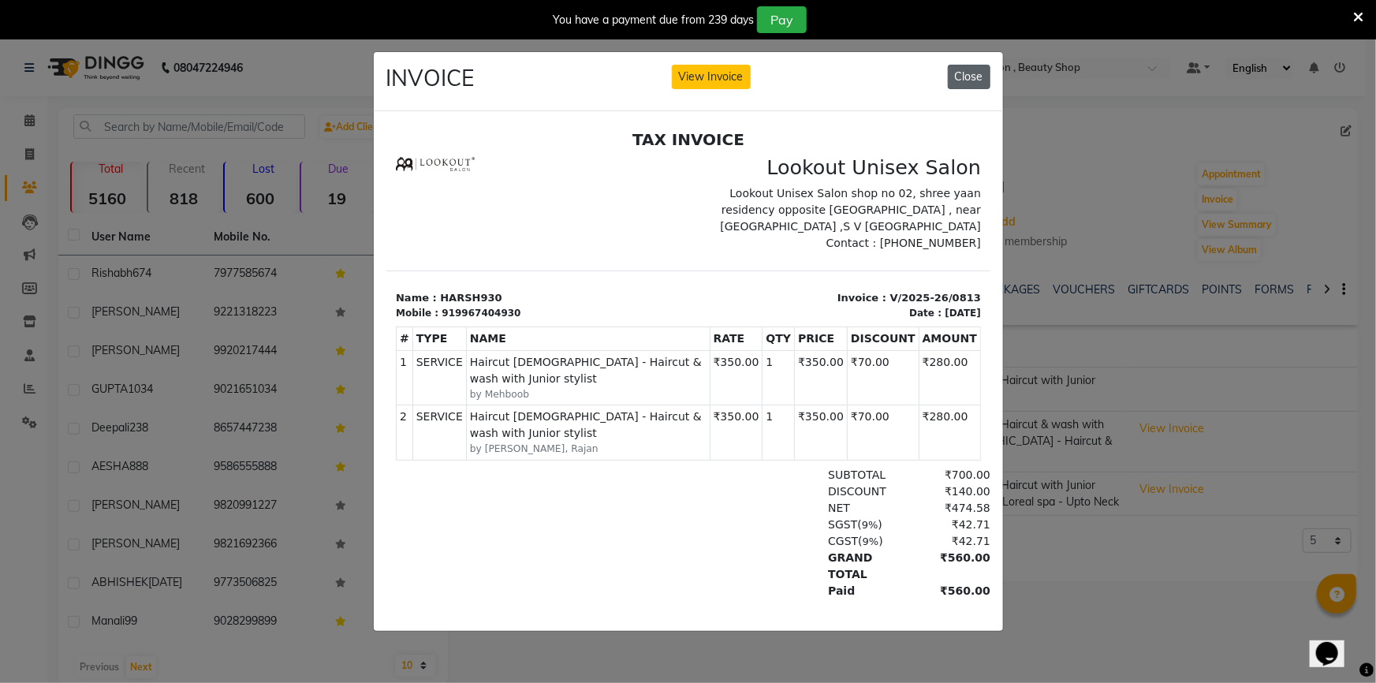
click at [967, 79] on button "Close" at bounding box center [969, 77] width 43 height 24
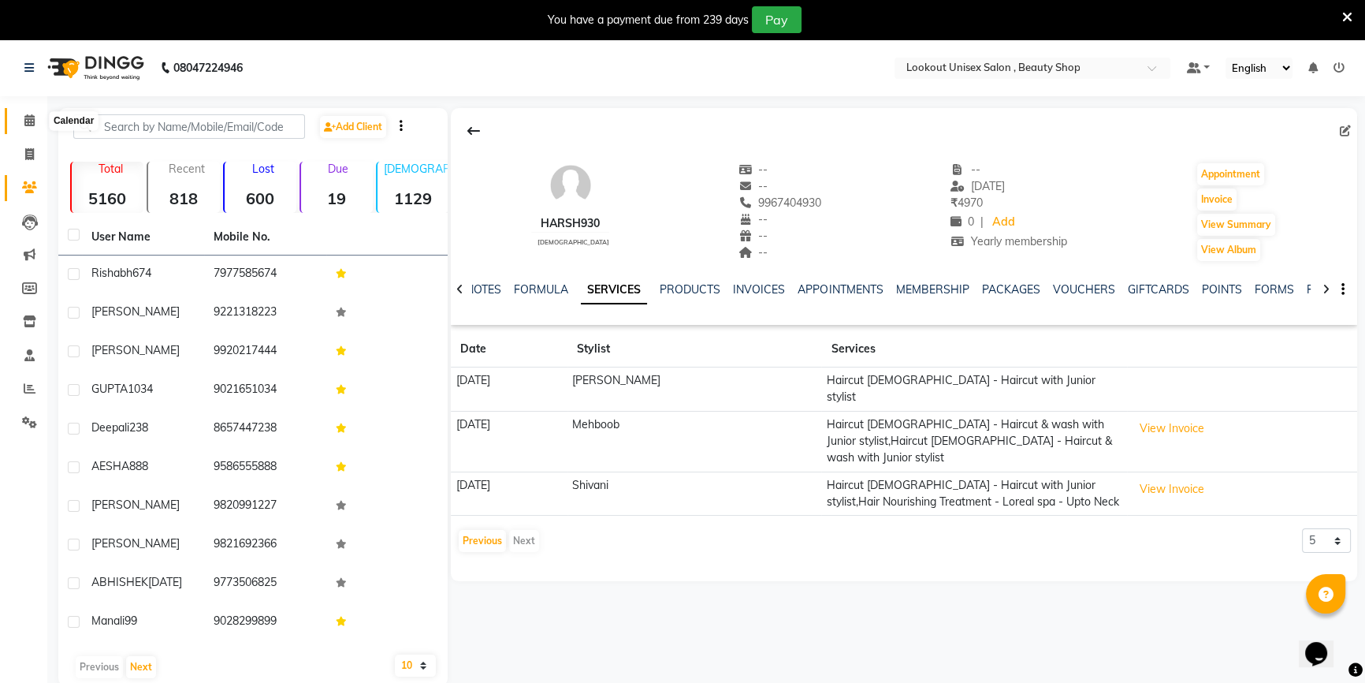
click at [22, 124] on span at bounding box center [30, 121] width 28 height 18
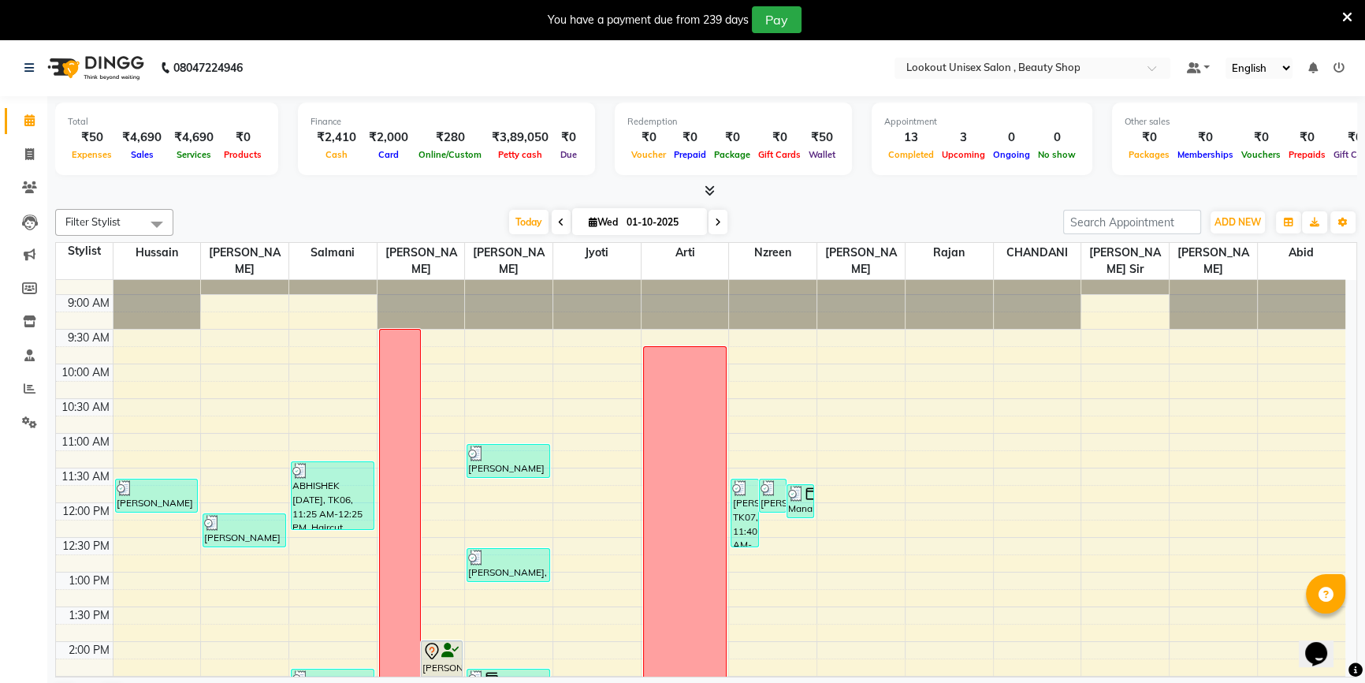
scroll to position [286, 0]
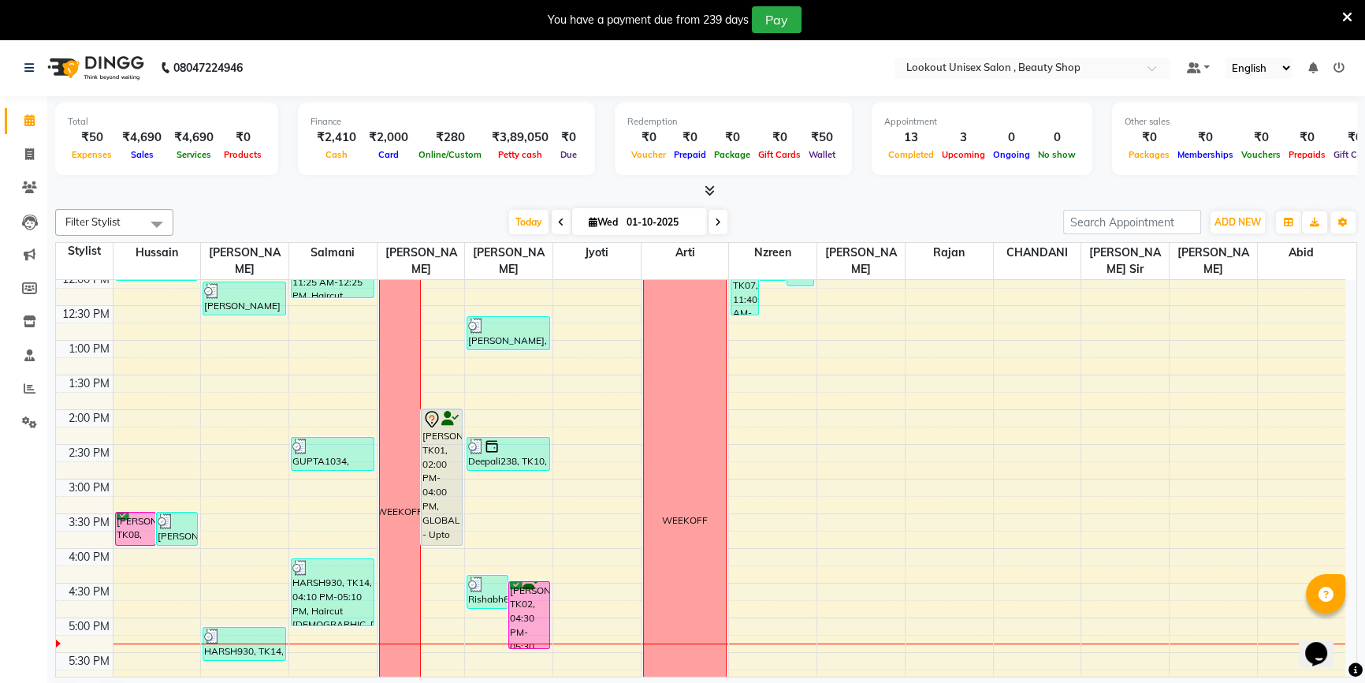
click at [625, 226] on input "01-10-2025" at bounding box center [661, 222] width 79 height 24
select select "10"
select select "2025"
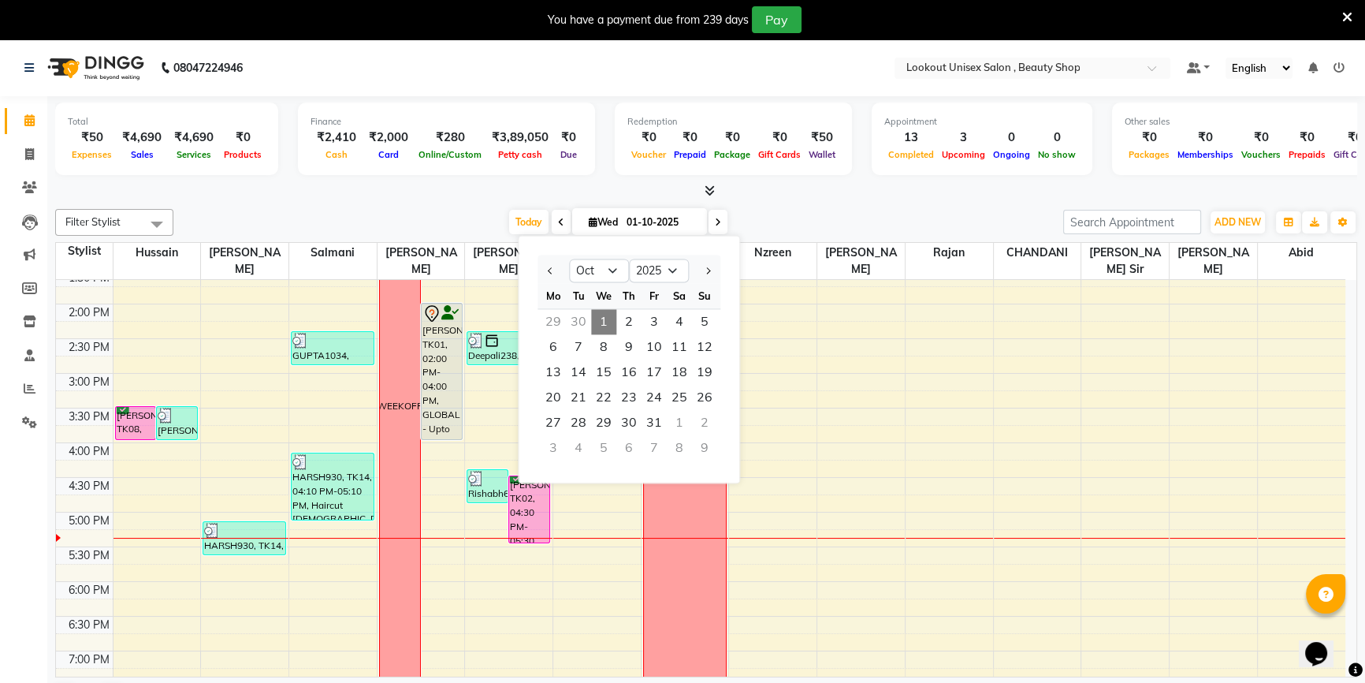
scroll to position [430, 0]
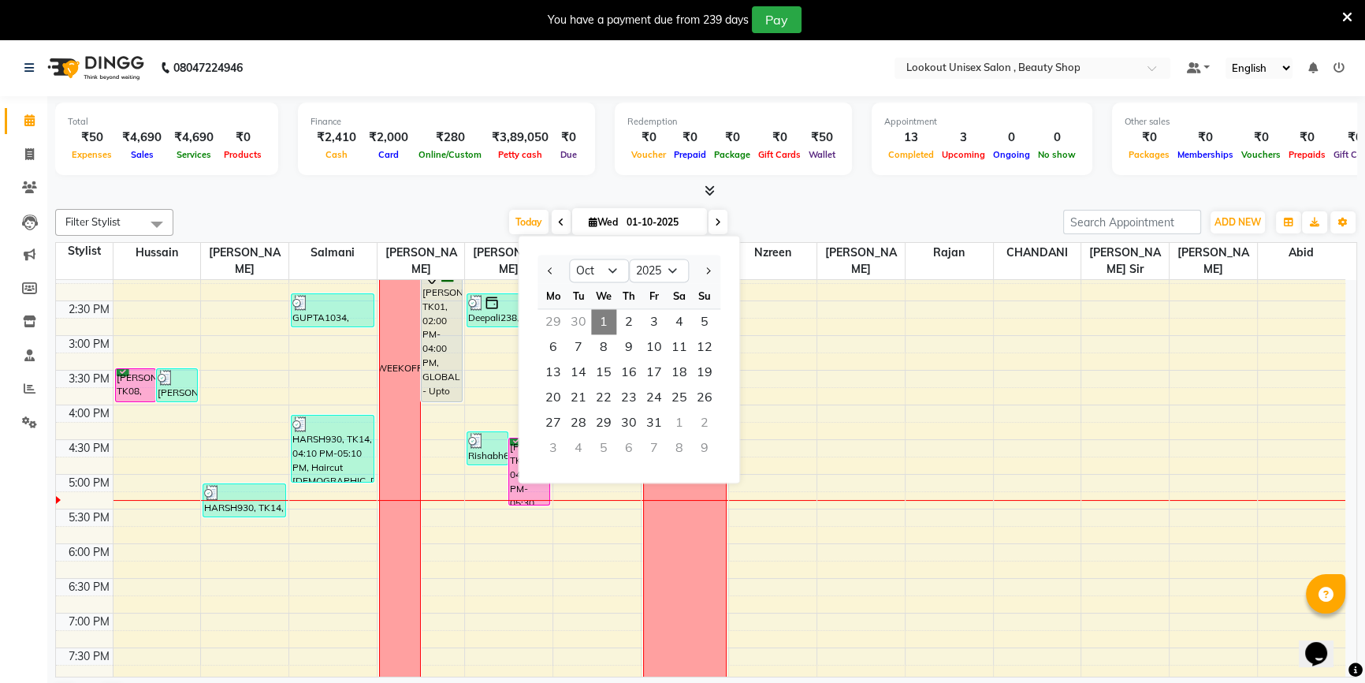
click at [789, 220] on div "Today Wed 01-10-2025 Jan Feb Mar Apr May Jun Jul Aug Sep Oct Nov Dec 2015 2016 …" at bounding box center [618, 222] width 874 height 24
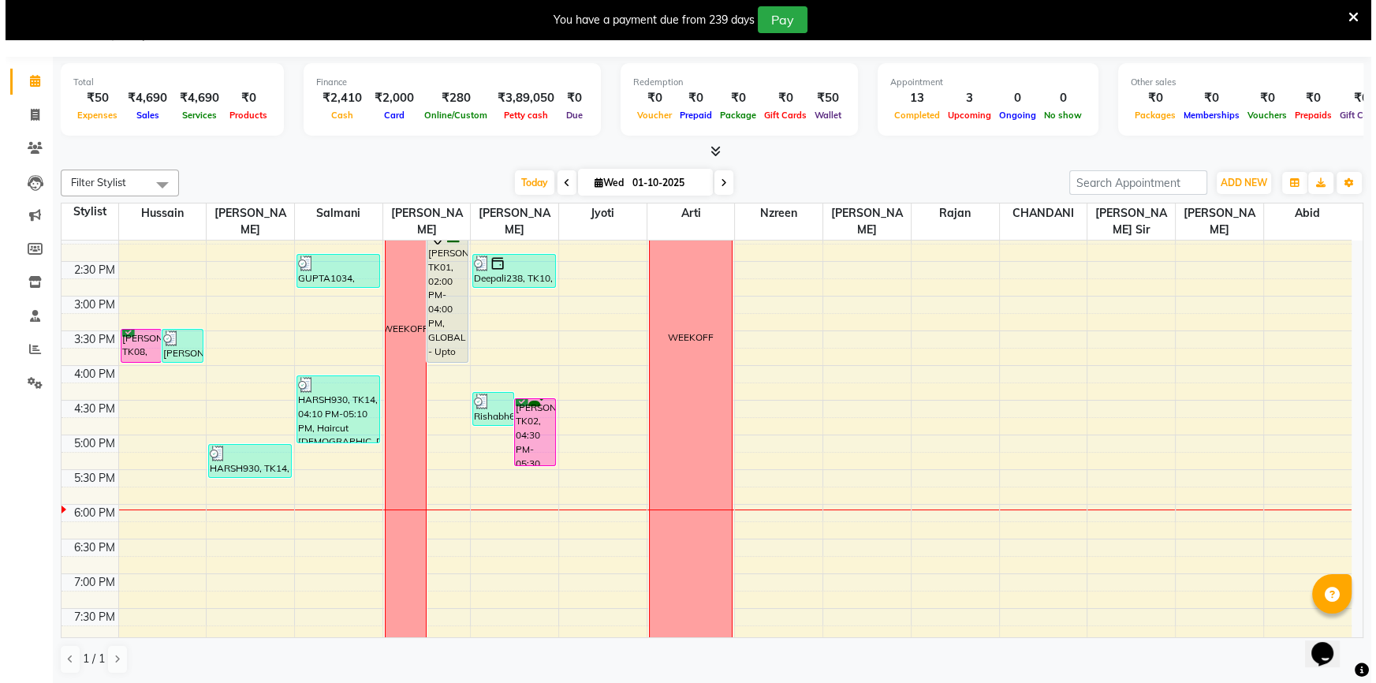
scroll to position [358, 0]
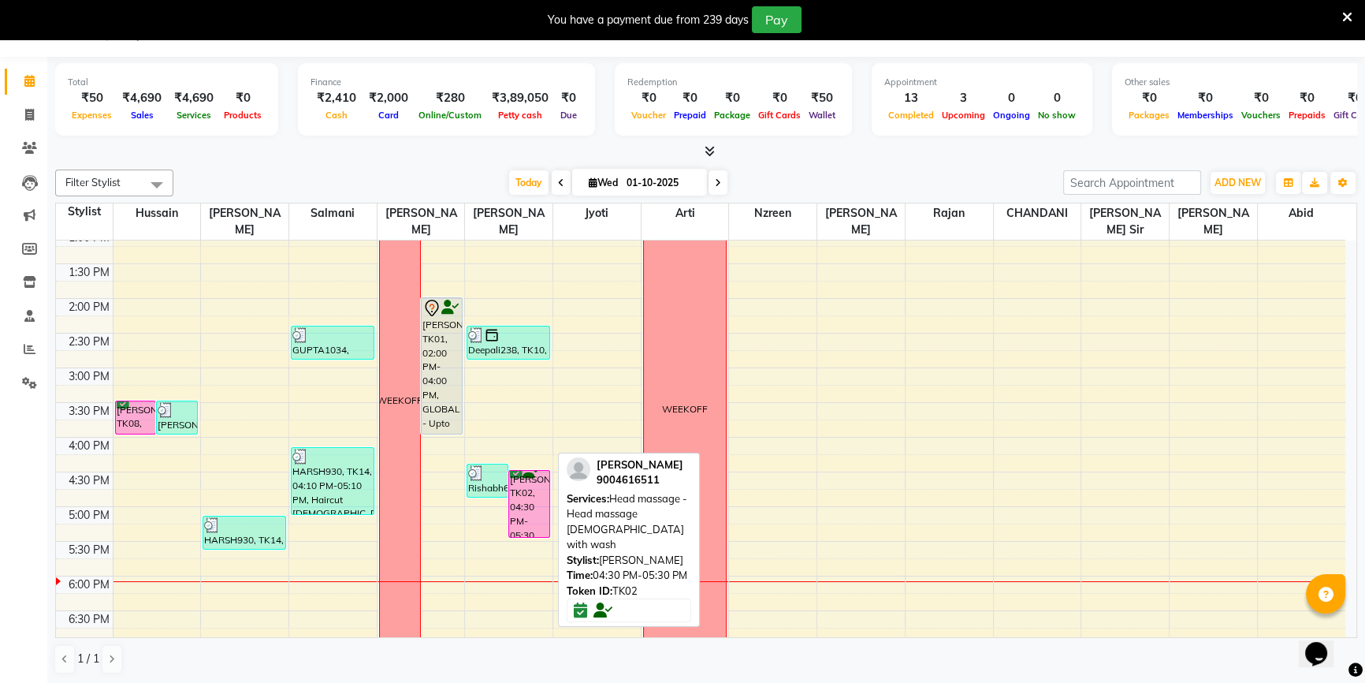
click at [528, 489] on div "Kadambari, TK02, 04:30 PM-05:30 PM, Head massage - Head massage Female with wash" at bounding box center [529, 504] width 40 height 66
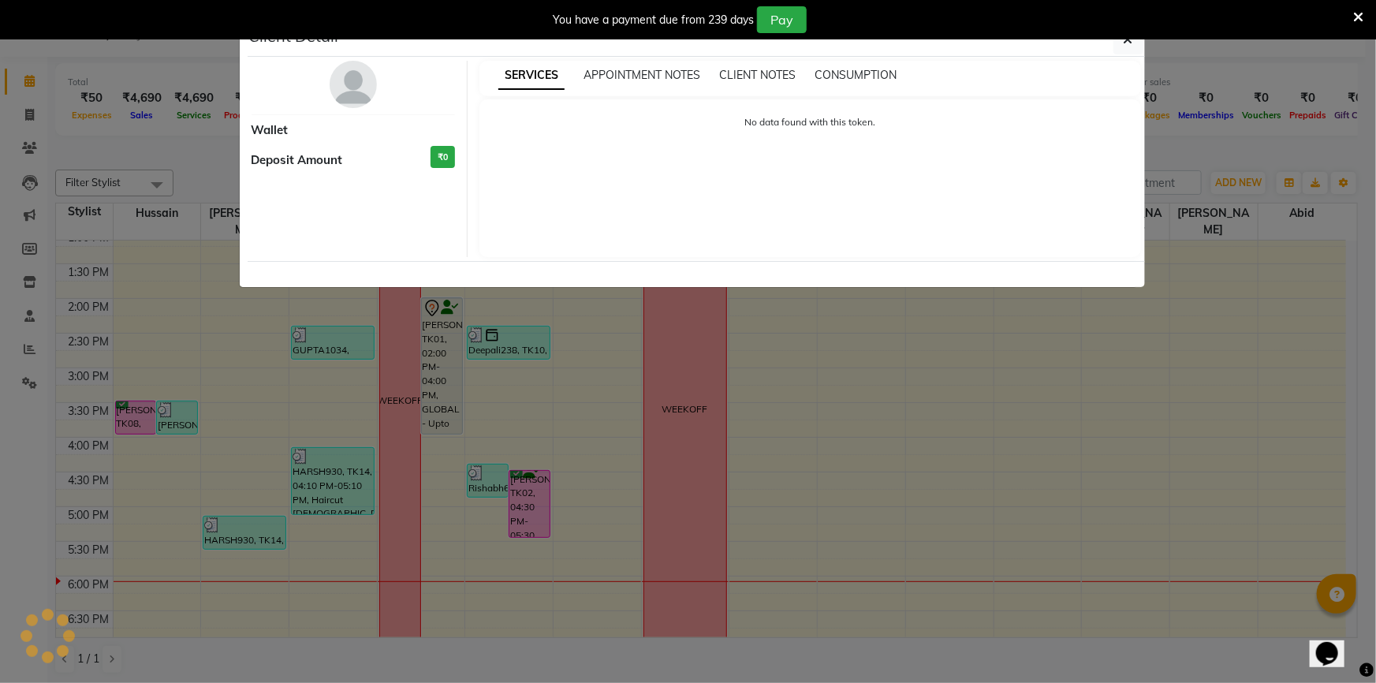
select select "6"
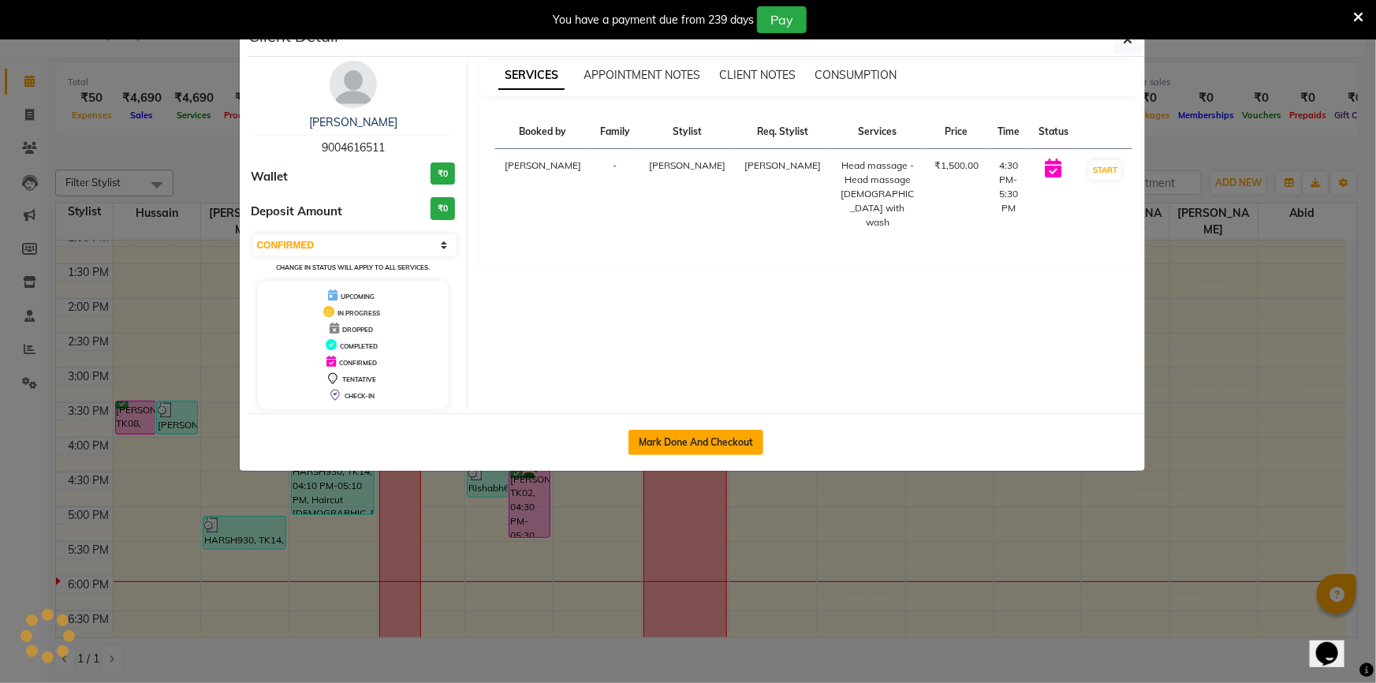
click at [672, 437] on button "Mark Done And Checkout" at bounding box center [695, 442] width 135 height 25
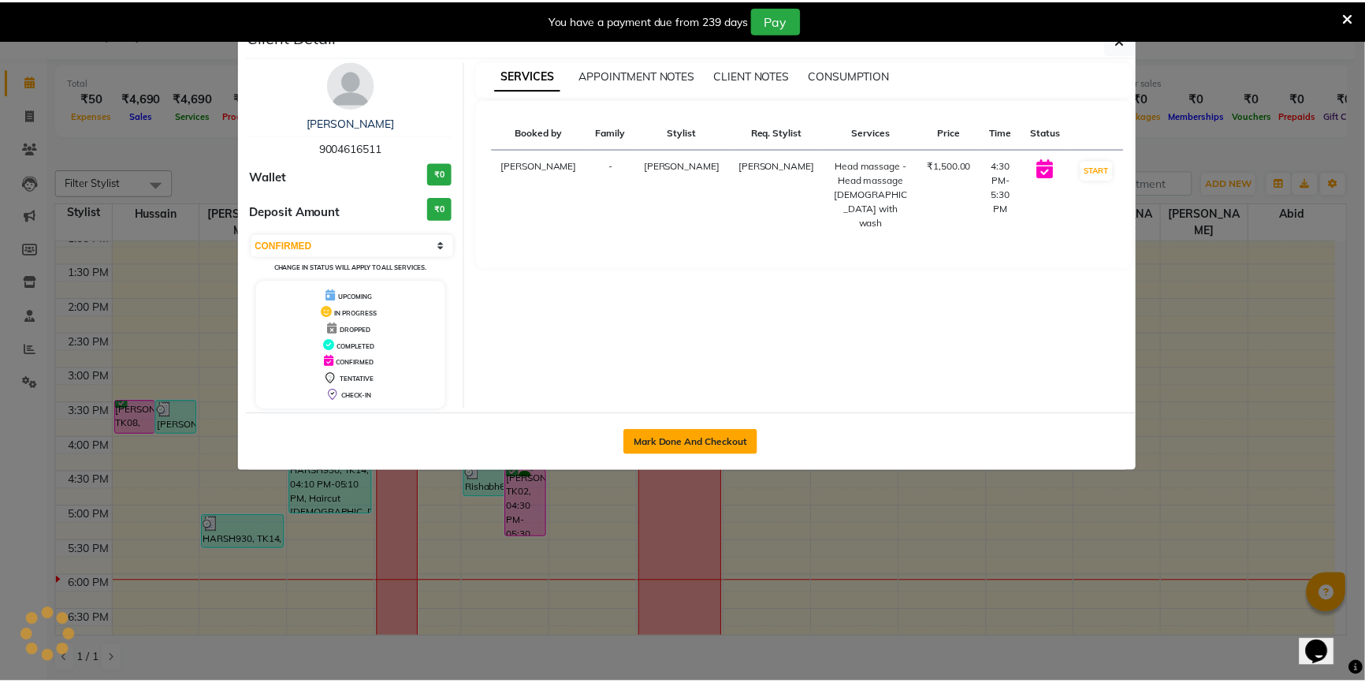
scroll to position [39, 0]
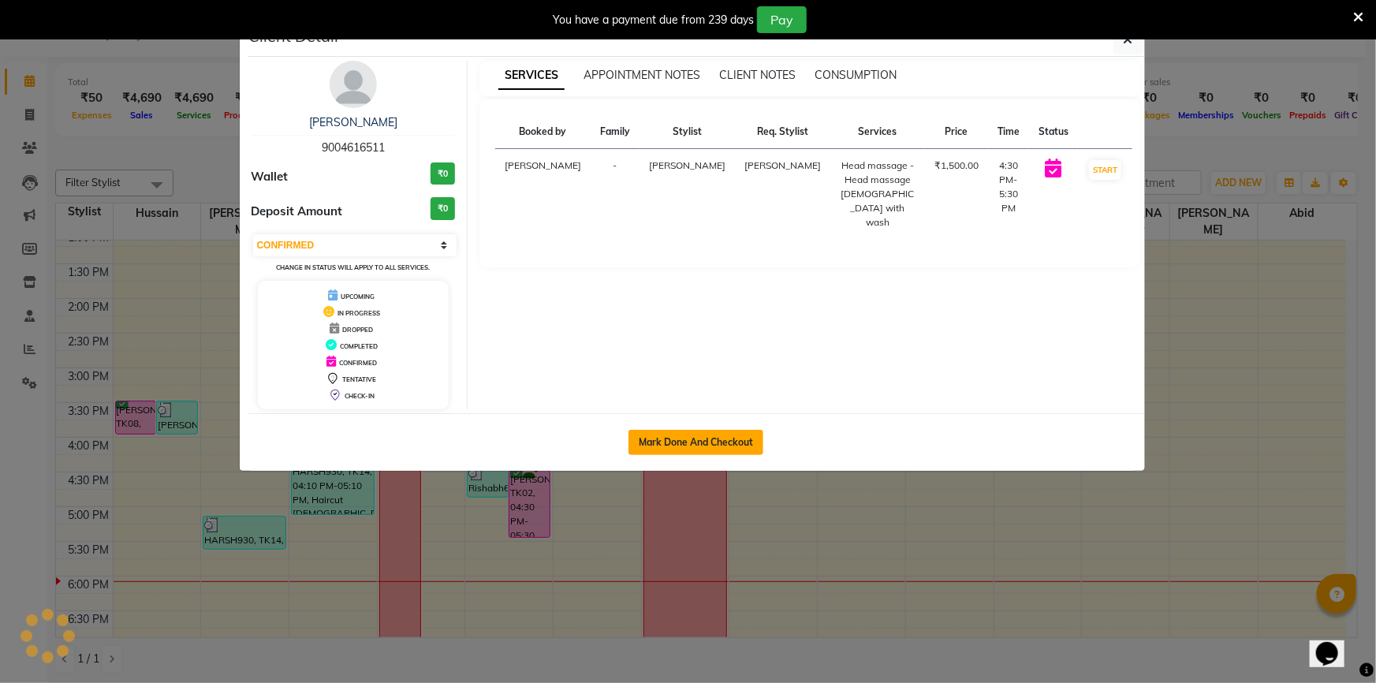
select select "7658"
select select "service"
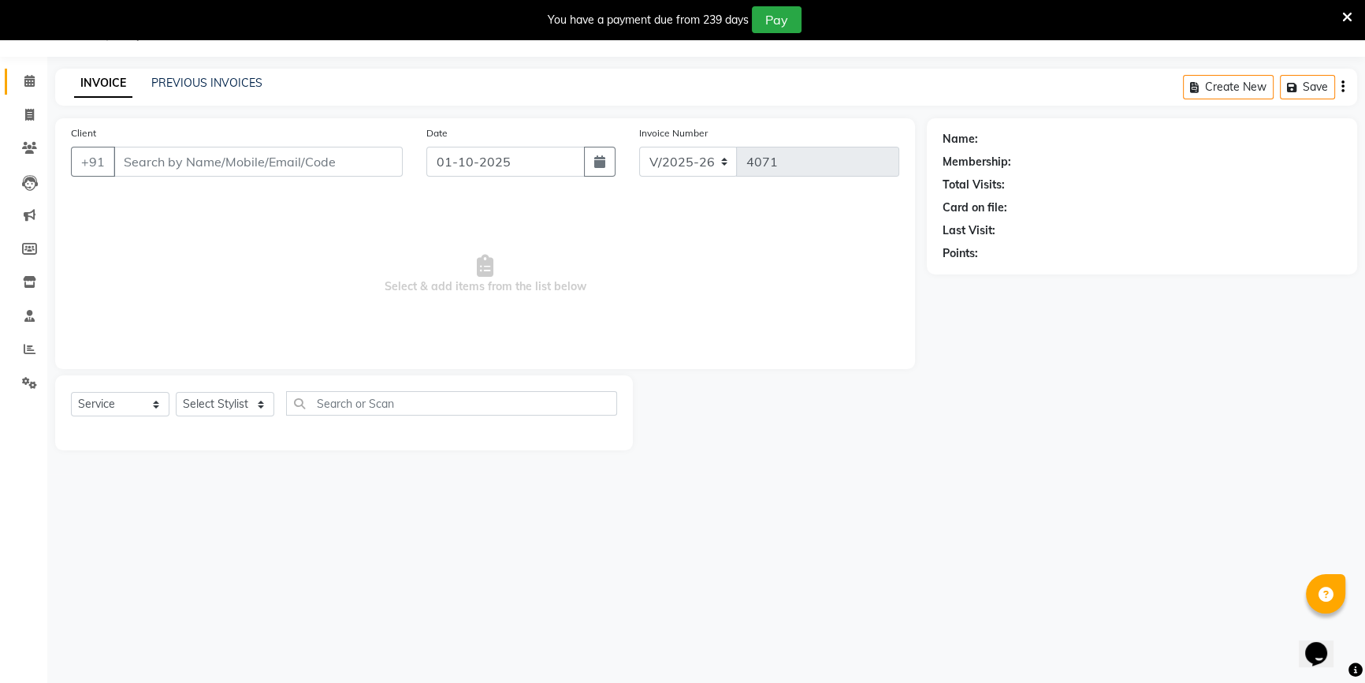
type input "9004616511"
select select "68259"
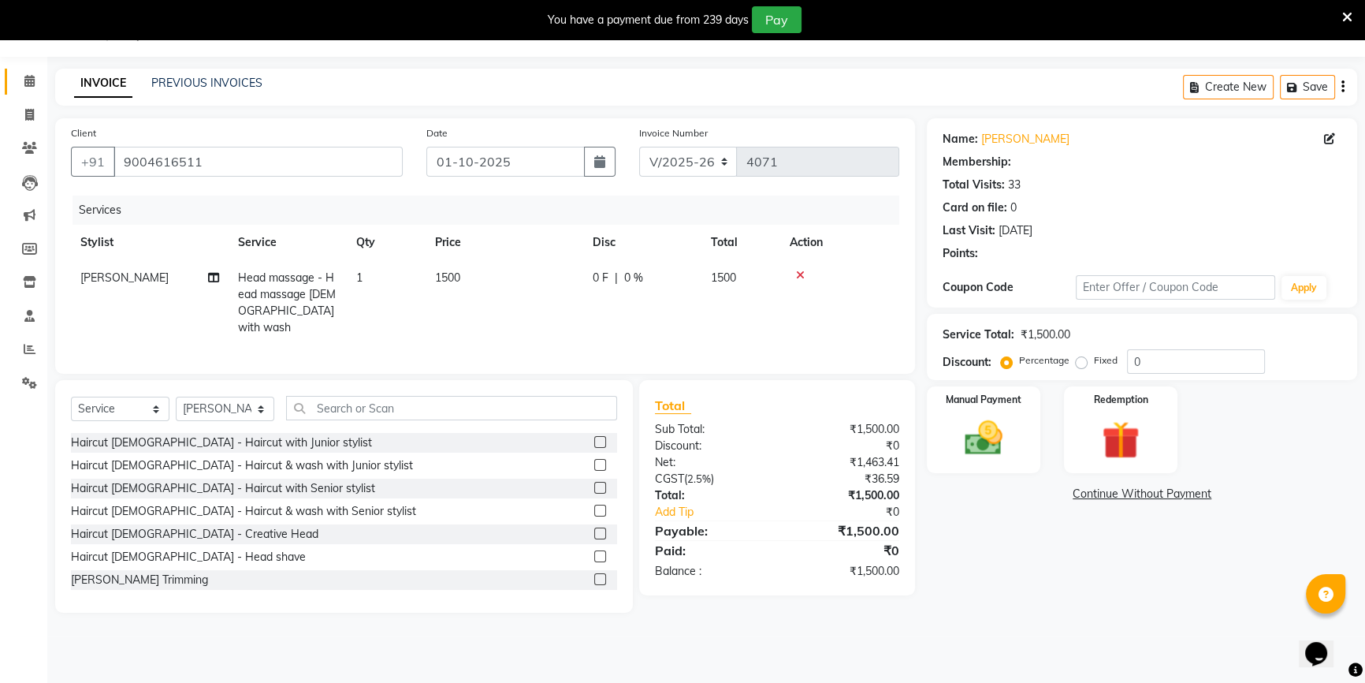
select select "1: Object"
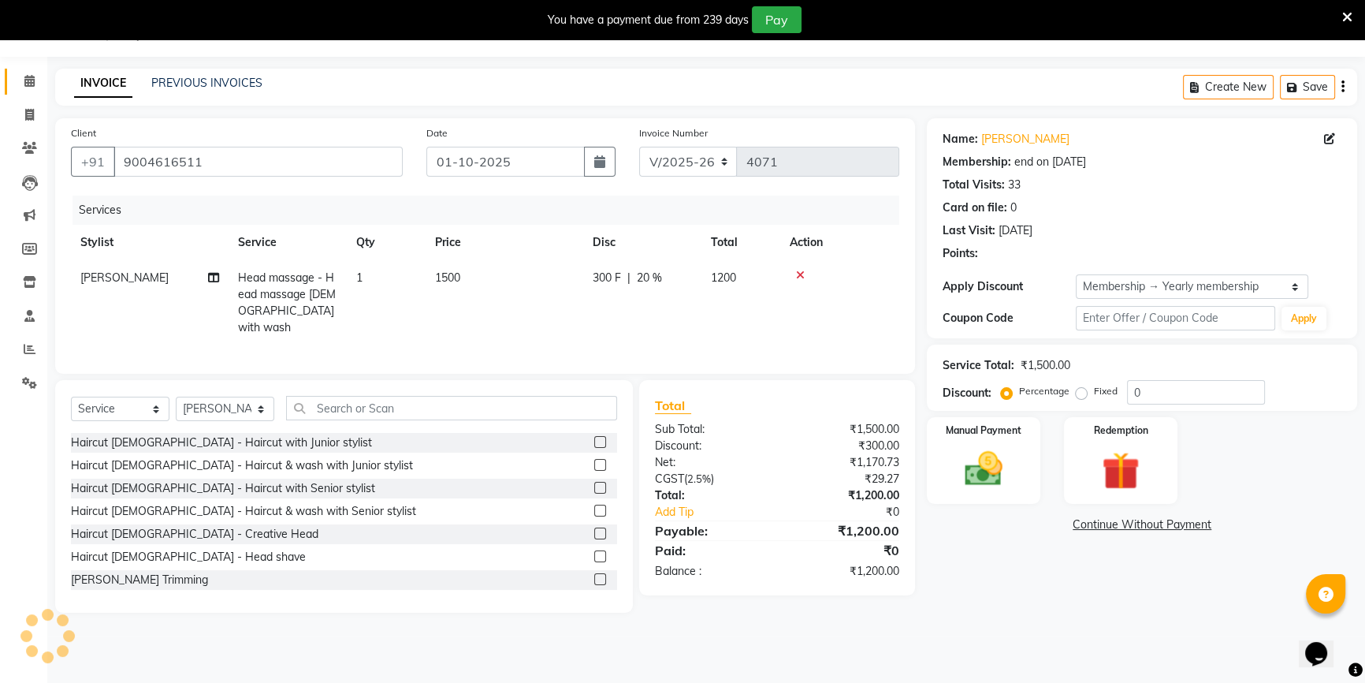
type input "20"
click at [227, 413] on select "Select Stylist [PERSON_NAME] [PERSON_NAME] Sir Disha [PERSON_NAME] Jyoti Mahesh…" at bounding box center [225, 409] width 99 height 24
select select "84234"
click at [176, 397] on select "Select Stylist [PERSON_NAME] [PERSON_NAME] Sir Disha [PERSON_NAME] Jyoti Mahesh…" at bounding box center [225, 409] width 99 height 24
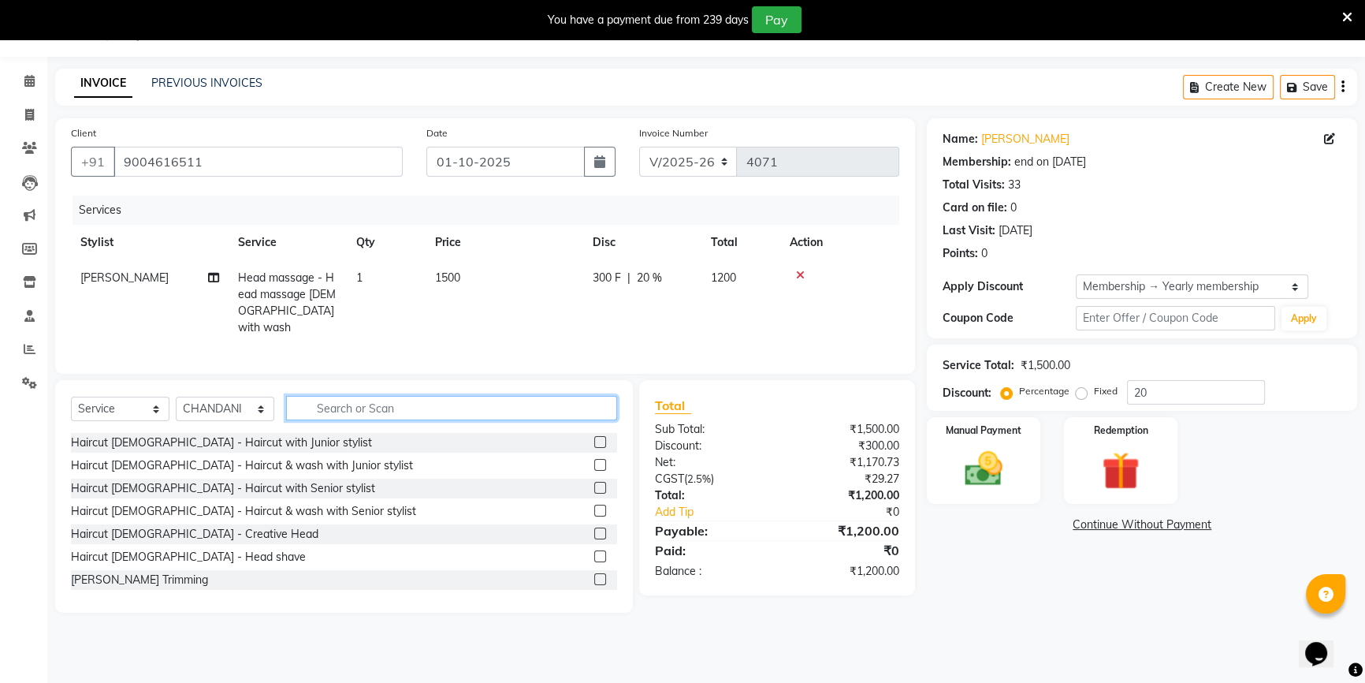
click at [344, 396] on input "text" at bounding box center [451, 408] width 331 height 24
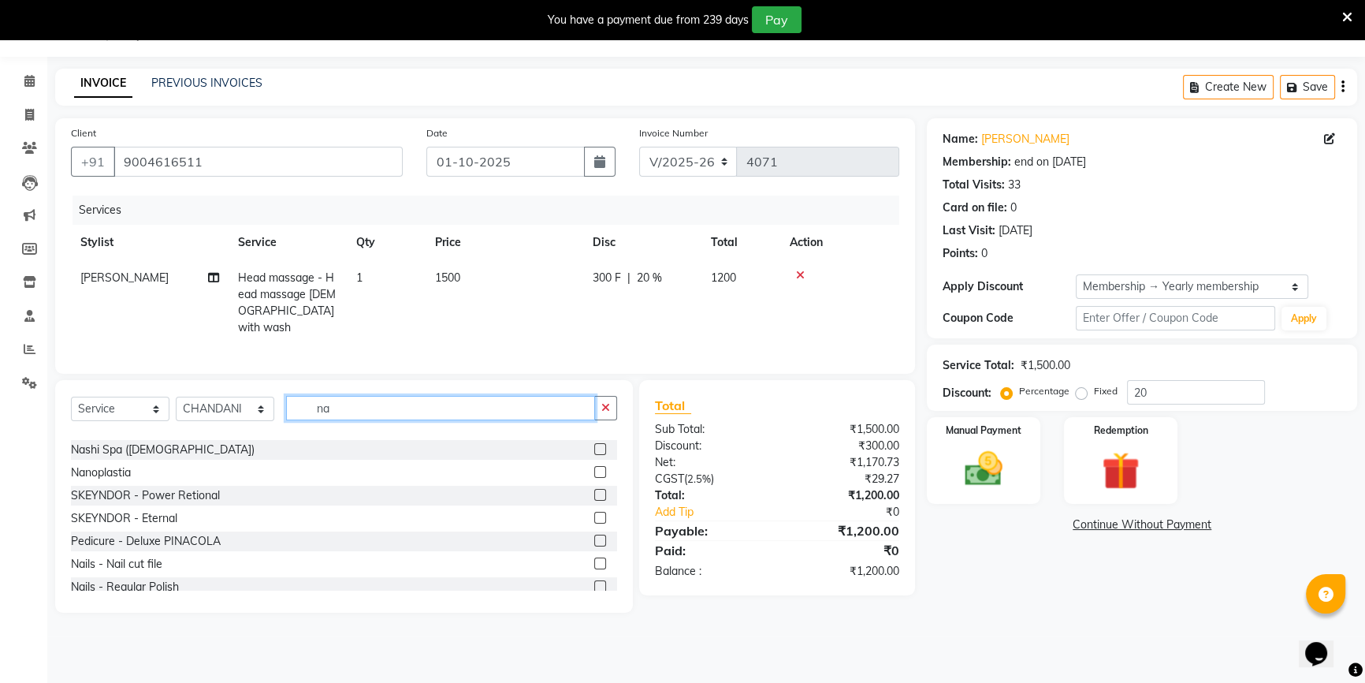
scroll to position [71, 0]
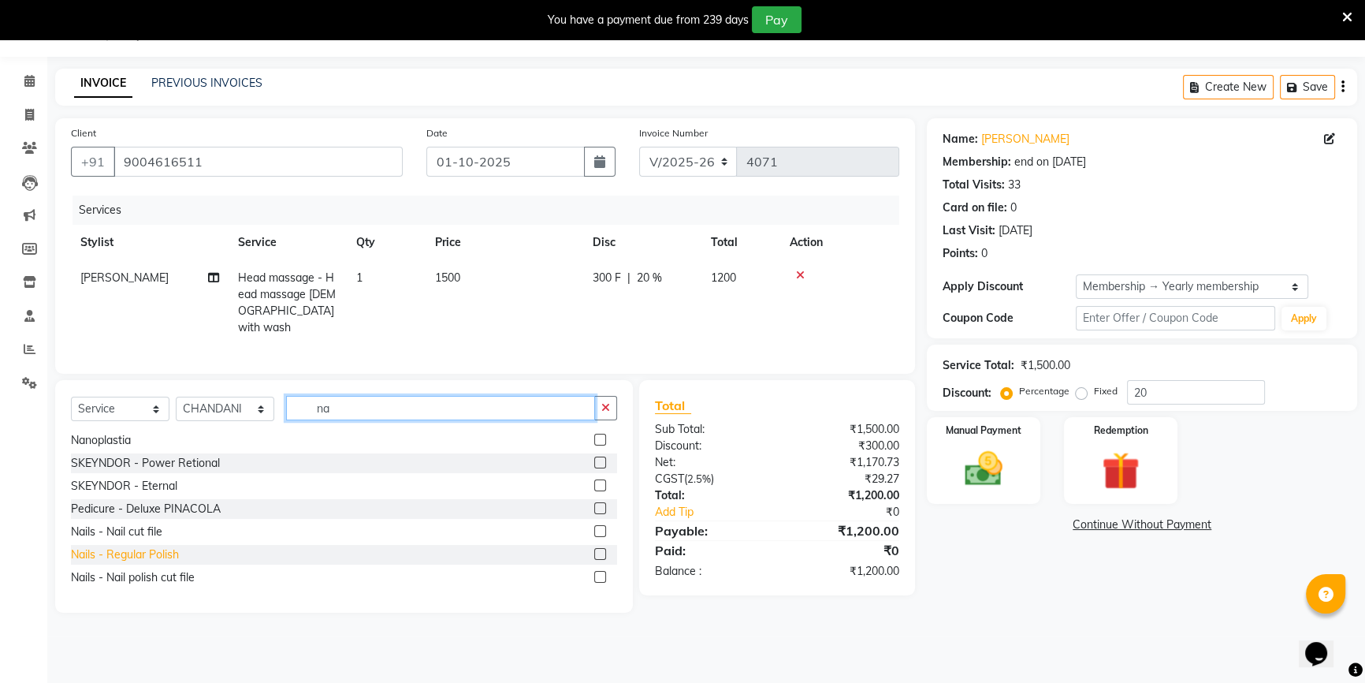
type input "na"
click at [159, 552] on div "Nails - Regular Polish" at bounding box center [125, 554] width 108 height 17
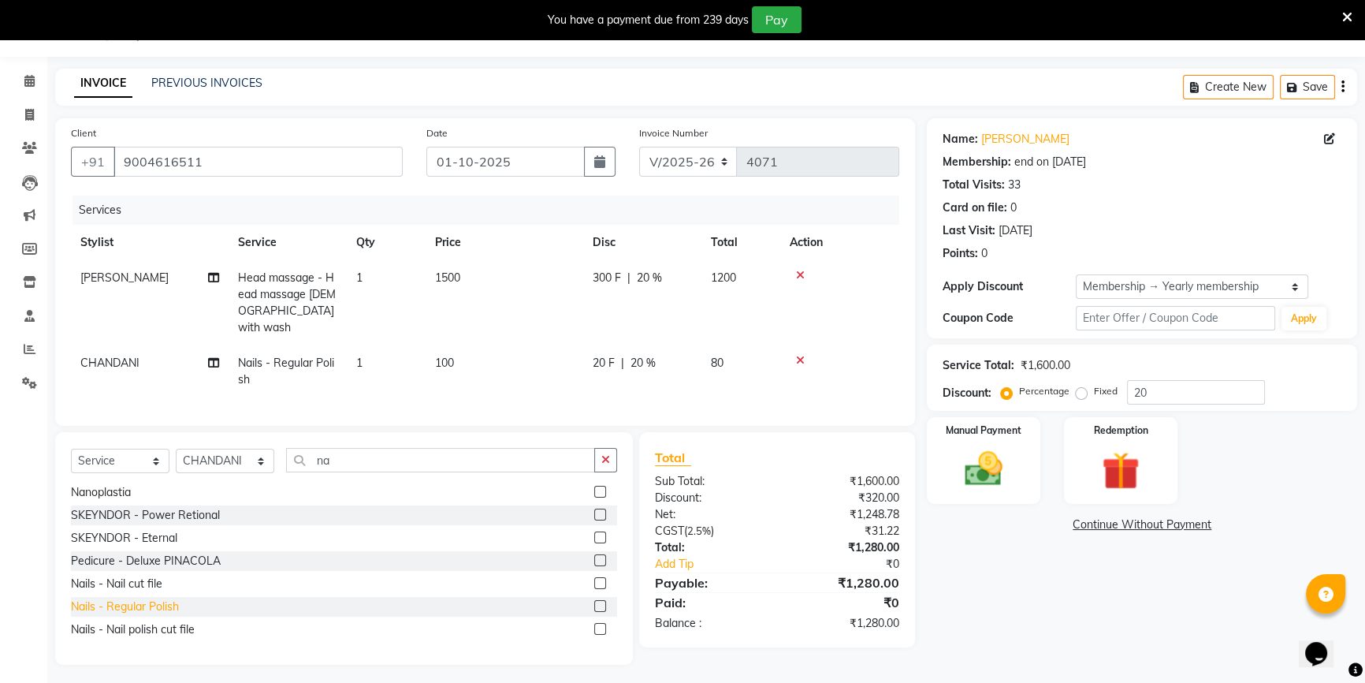
click at [159, 598] on div "Nails - Regular Polish" at bounding box center [125, 606] width 108 height 17
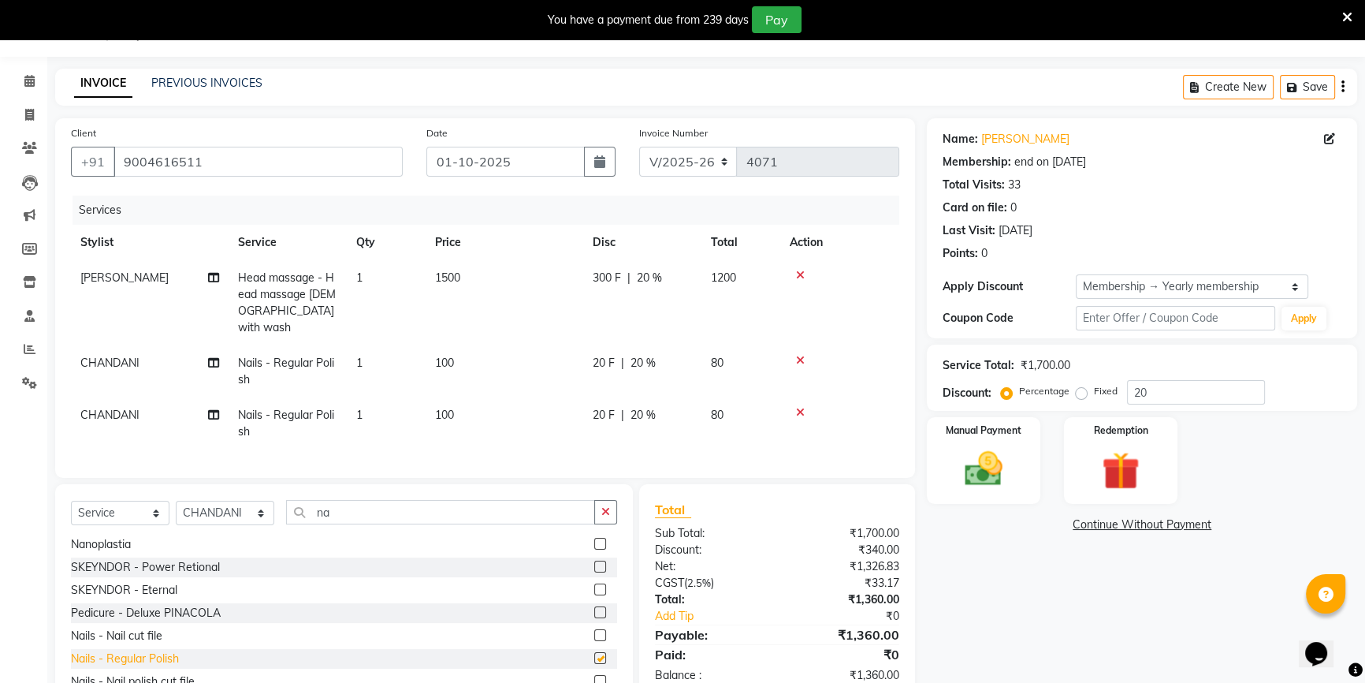
checkbox input "false"
click at [462, 273] on td "1500" at bounding box center [505, 302] width 158 height 85
select select "68259"
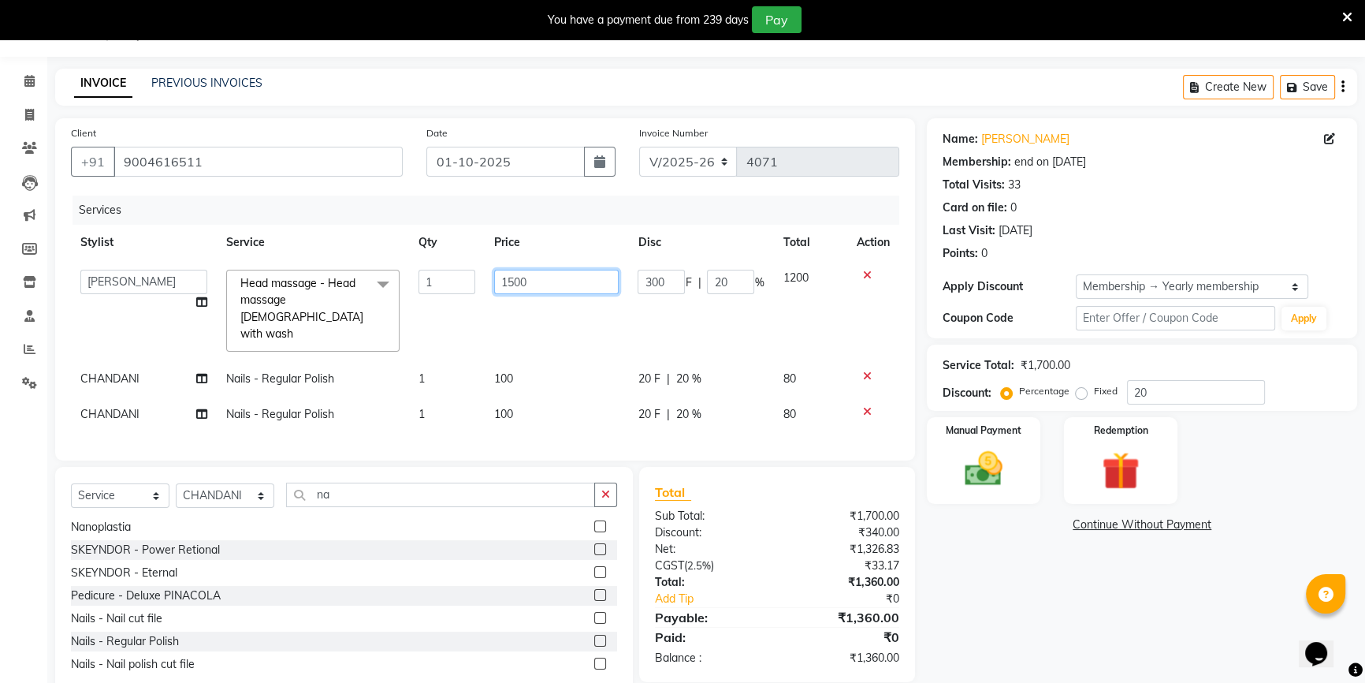
click at [515, 274] on input "1500" at bounding box center [556, 282] width 125 height 24
type input "1700"
click at [967, 479] on img at bounding box center [984, 468] width 64 height 45
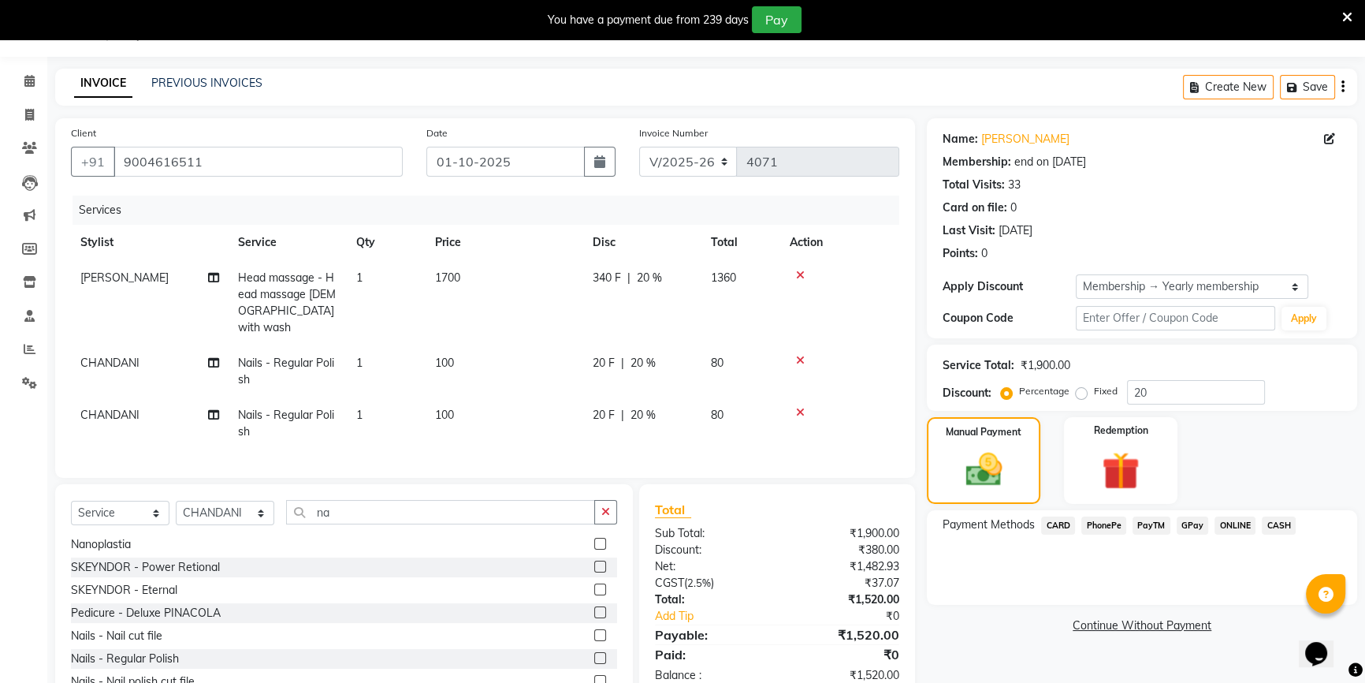
scroll to position [91, 0]
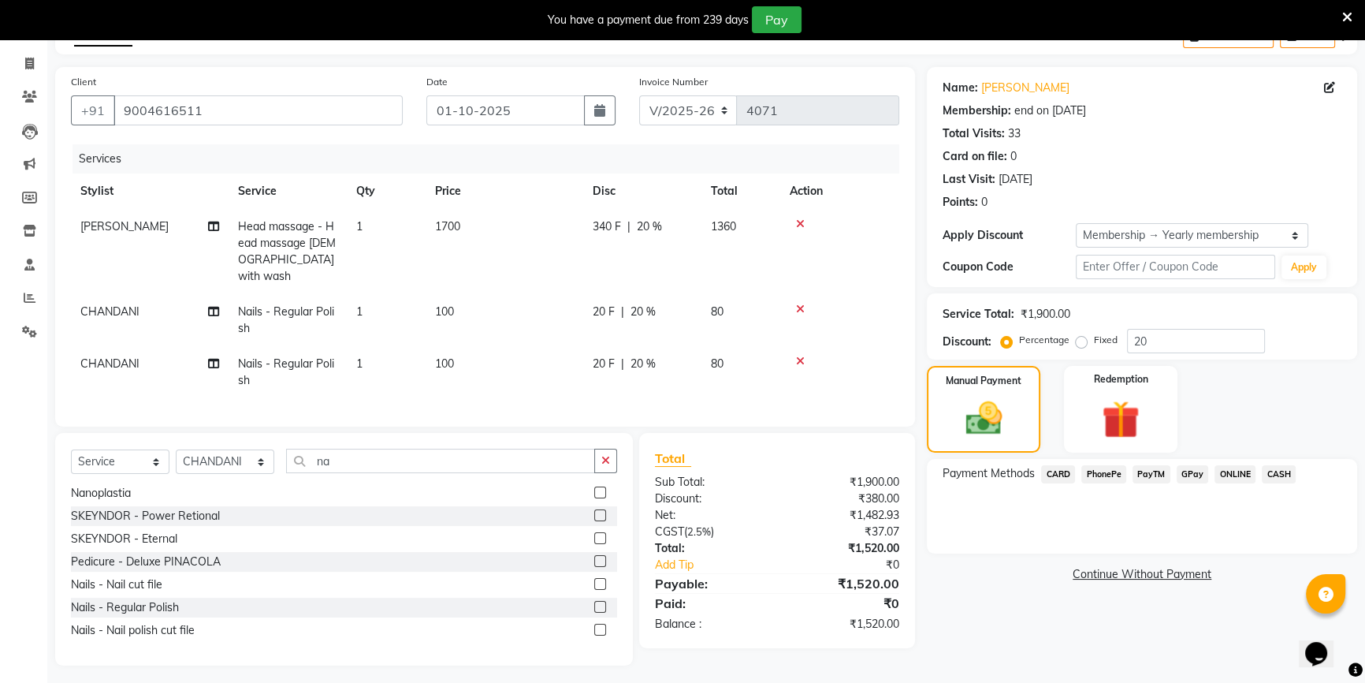
click at [1162, 473] on span "PayTM" at bounding box center [1152, 474] width 38 height 18
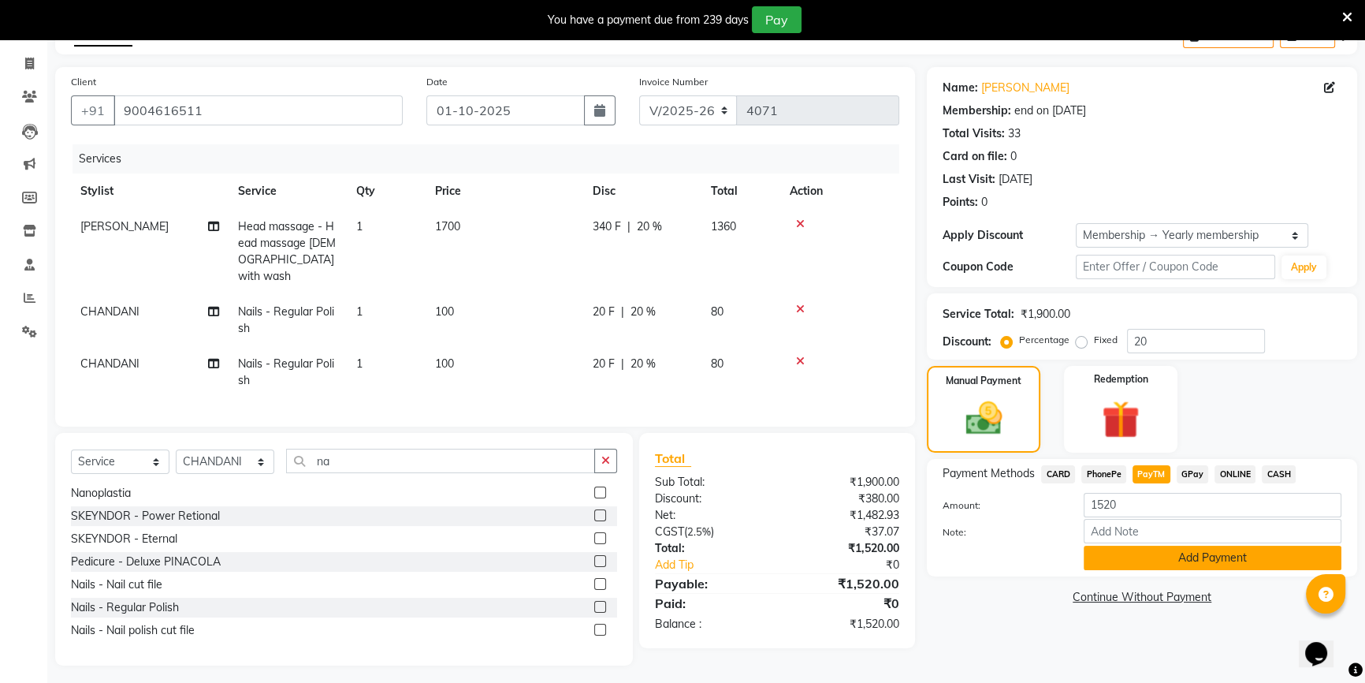
click at [1195, 552] on button "Add Payment" at bounding box center [1213, 558] width 258 height 24
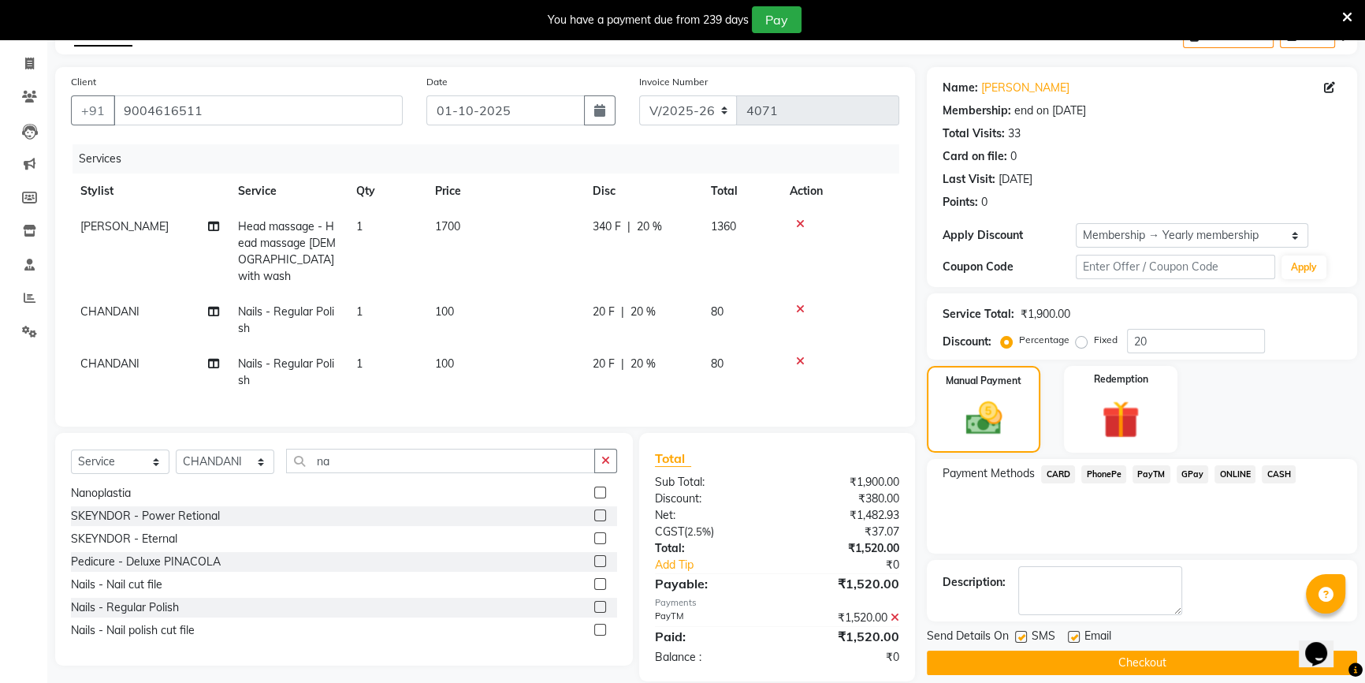
scroll to position [106, 0]
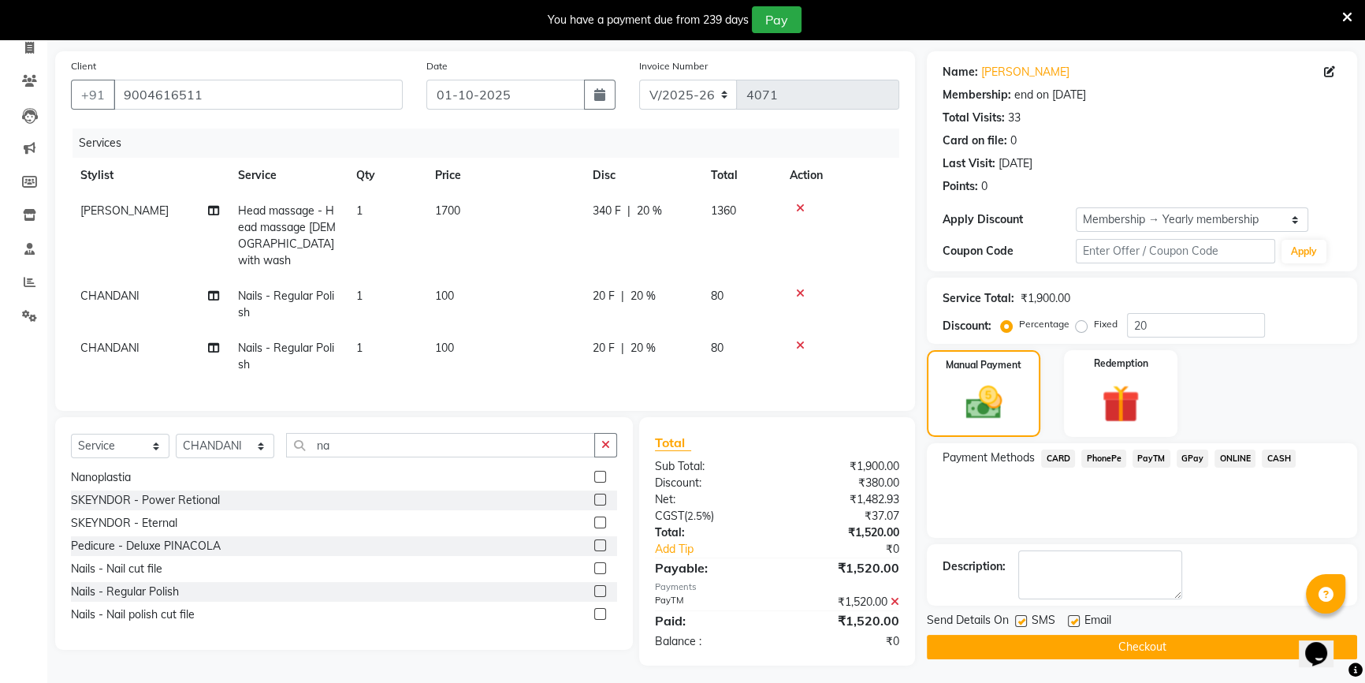
click at [1079, 615] on label at bounding box center [1074, 621] width 12 height 12
click at [1078, 616] on input "checkbox" at bounding box center [1073, 621] width 10 height 10
checkbox input "false"
click at [1070, 639] on button "Checkout" at bounding box center [1142, 647] width 430 height 24
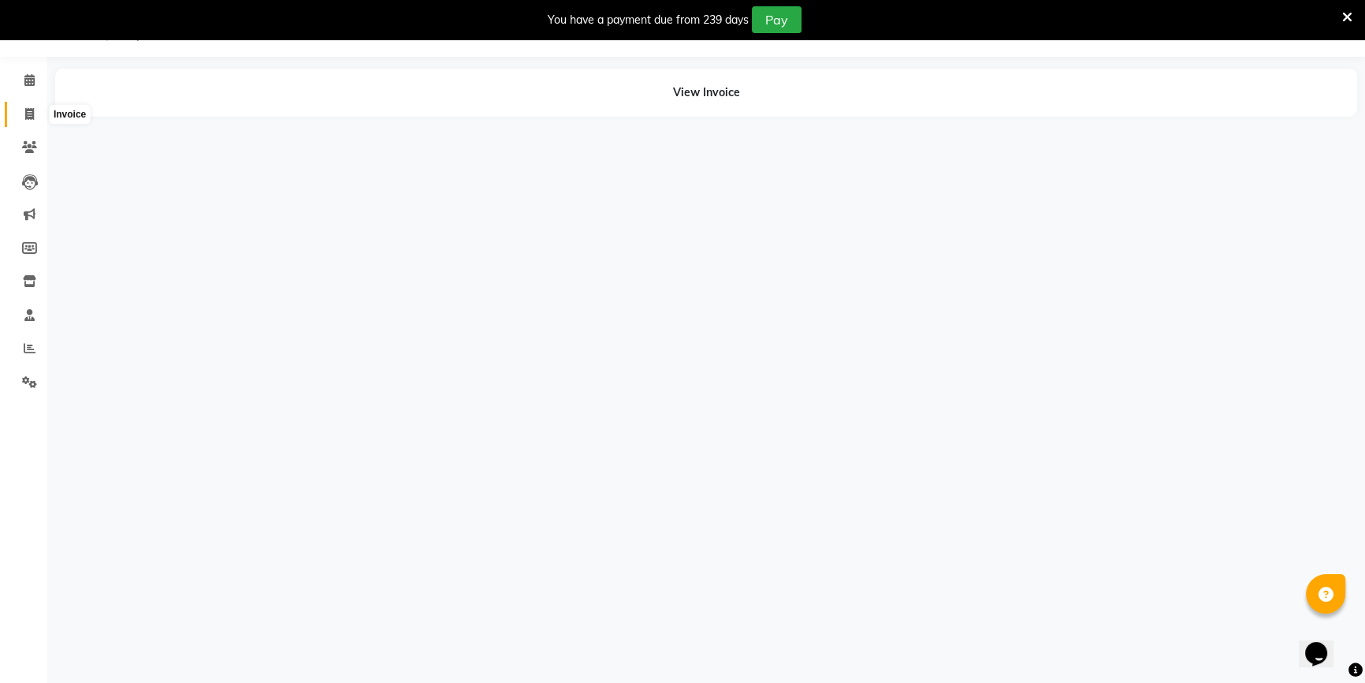
click at [35, 111] on span at bounding box center [30, 115] width 28 height 18
select select "7658"
select select "service"
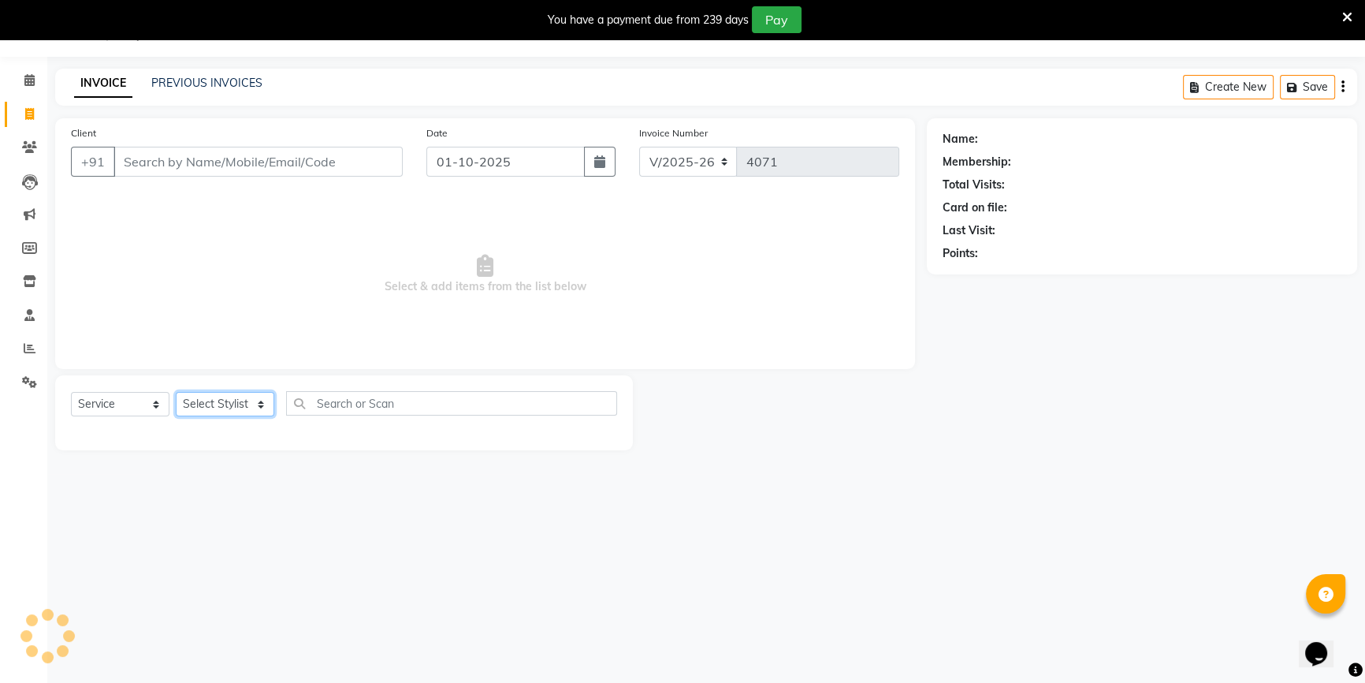
click at [213, 408] on select "Select Stylist [PERSON_NAME] [PERSON_NAME] Sir Disha [PERSON_NAME] Jyoti Mahesh…" at bounding box center [225, 404] width 99 height 24
select select "67793"
click at [176, 392] on select "Select Stylist [PERSON_NAME] [PERSON_NAME] Sir Disha [PERSON_NAME] Jyoti Mahesh…" at bounding box center [225, 404] width 99 height 24
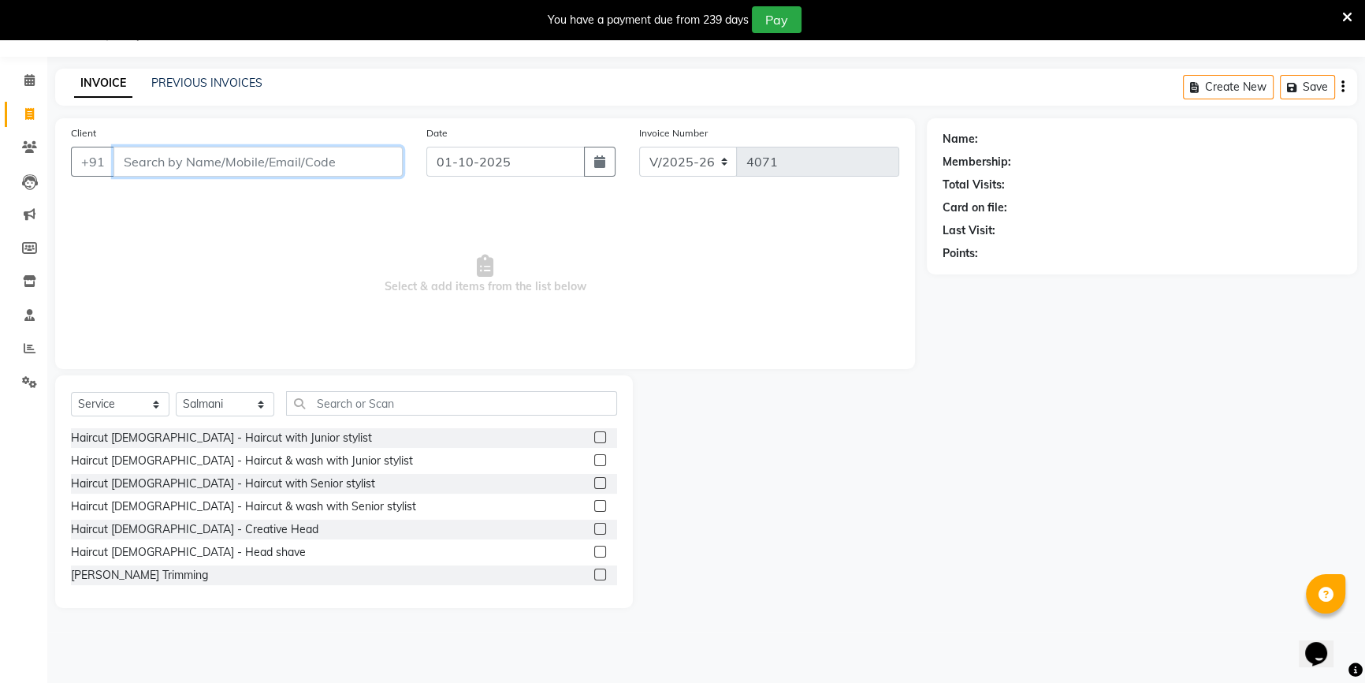
click at [184, 154] on input "Client" at bounding box center [258, 162] width 289 height 30
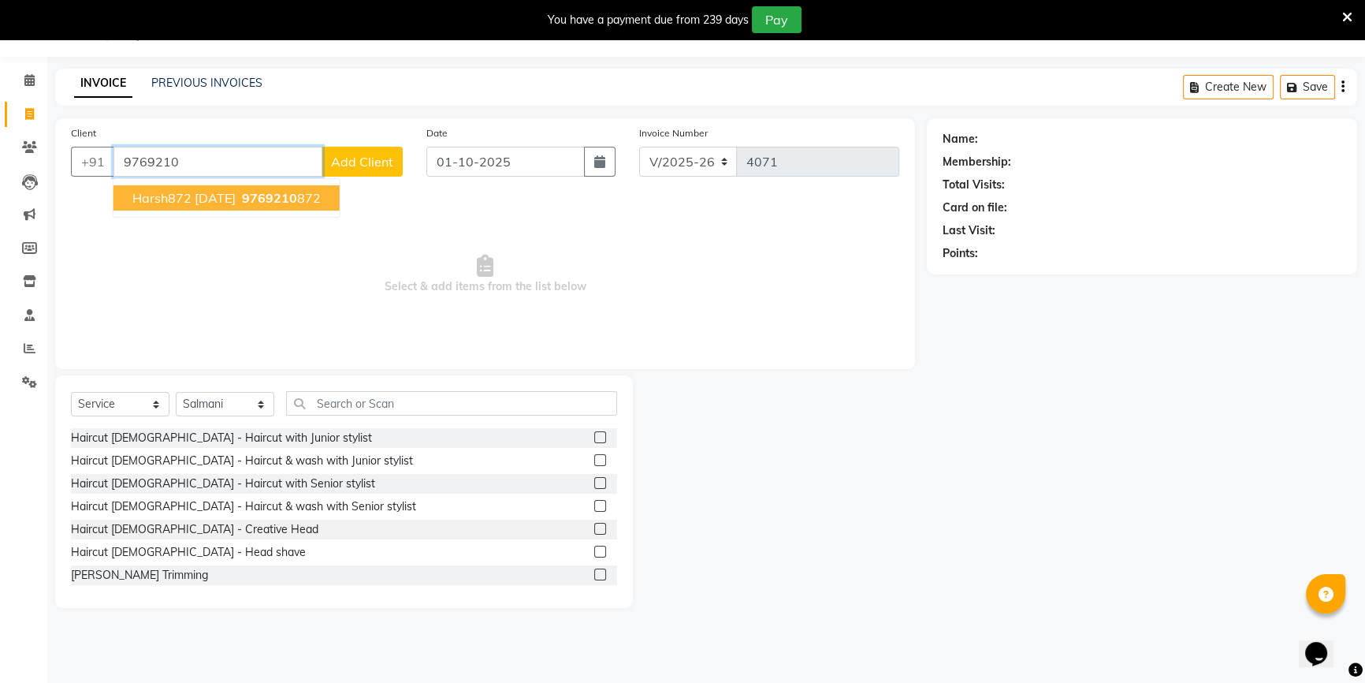
click at [196, 192] on span "Harsh872 [DATE]" at bounding box center [183, 198] width 103 height 16
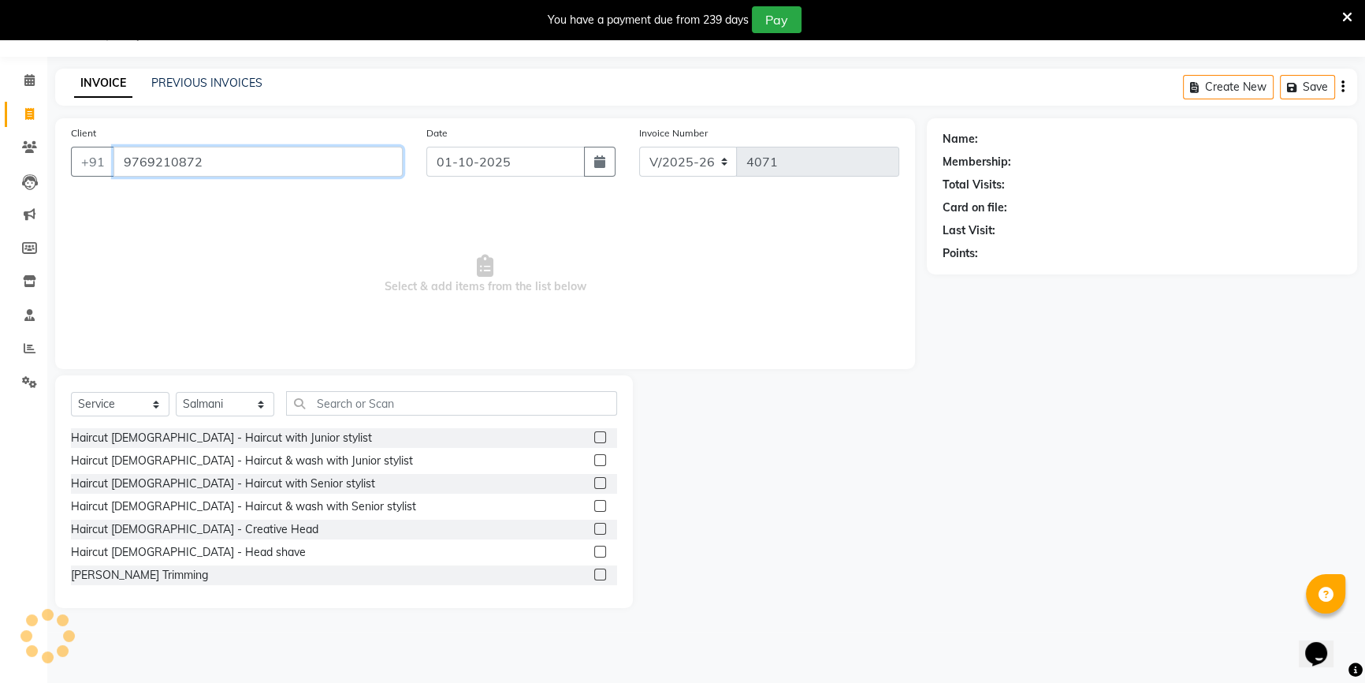
type input "9769210872"
select select "1: Object"
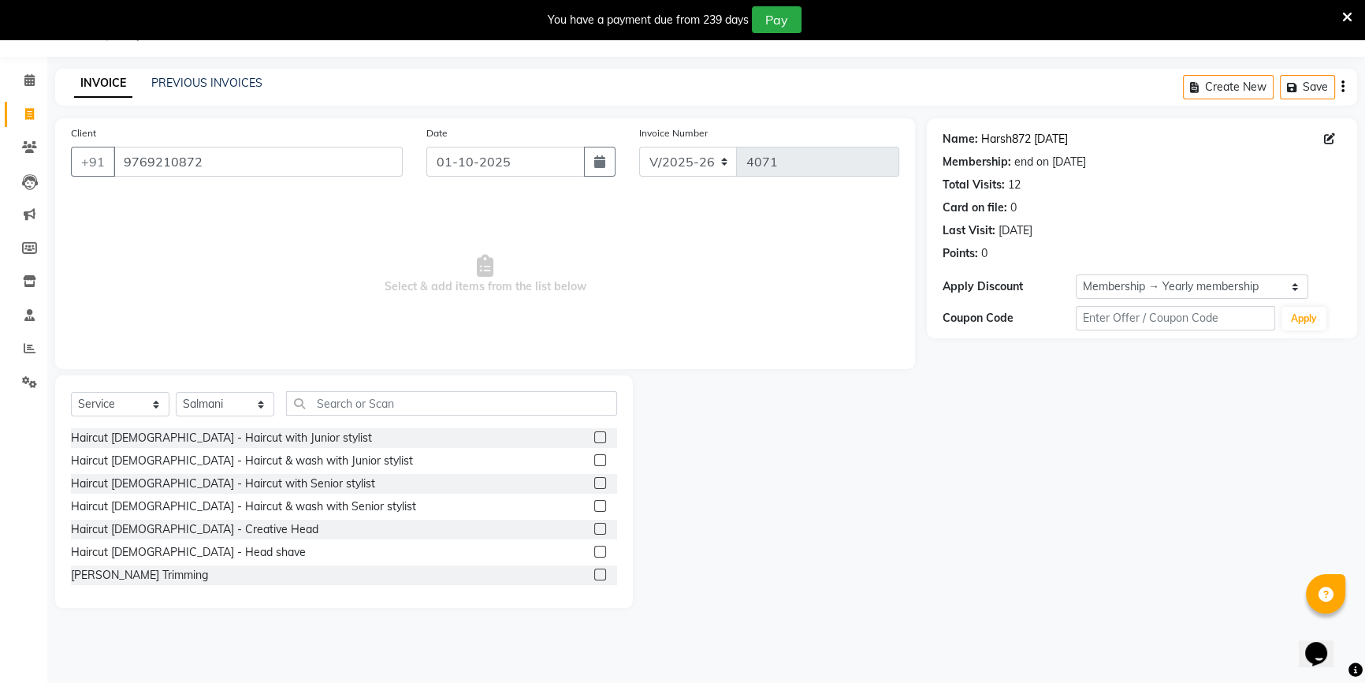
click at [1014, 134] on link "Harsh872 [DATE]" at bounding box center [1024, 139] width 87 height 17
click at [218, 474] on div "Haircut [DEMOGRAPHIC_DATA] - Haircut with Senior stylist" at bounding box center [344, 484] width 546 height 20
click at [218, 481] on div "Haircut [DEMOGRAPHIC_DATA] - Haircut with Senior stylist" at bounding box center [223, 483] width 304 height 17
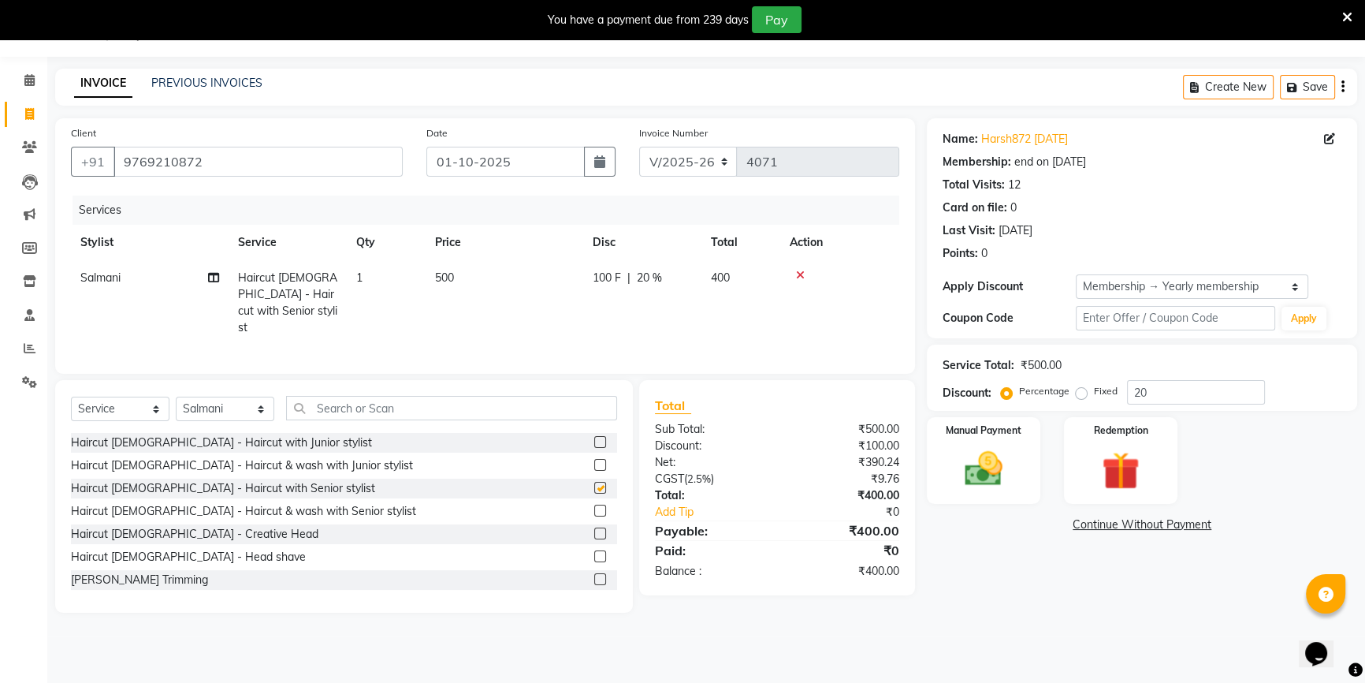
checkbox input "false"
click at [331, 396] on input "text" at bounding box center [451, 408] width 331 height 24
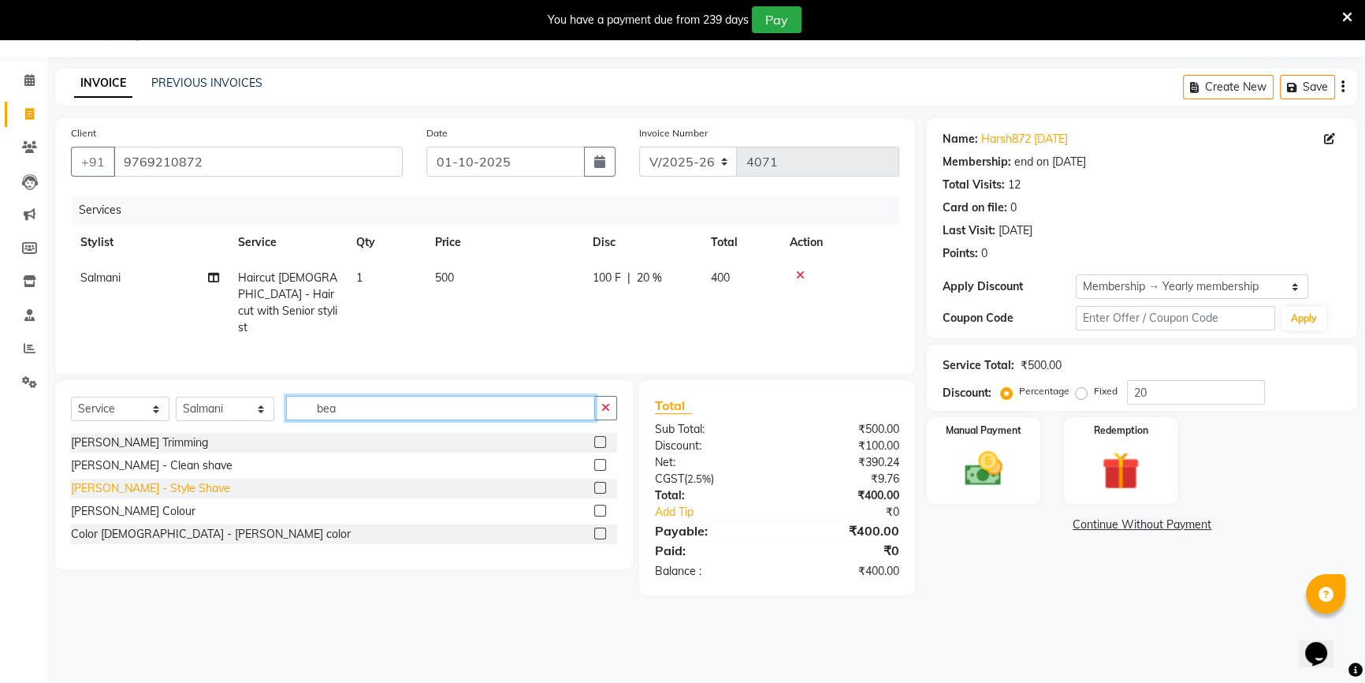
type input "bea"
click at [157, 482] on div "[PERSON_NAME] - Style Shave" at bounding box center [150, 488] width 159 height 17
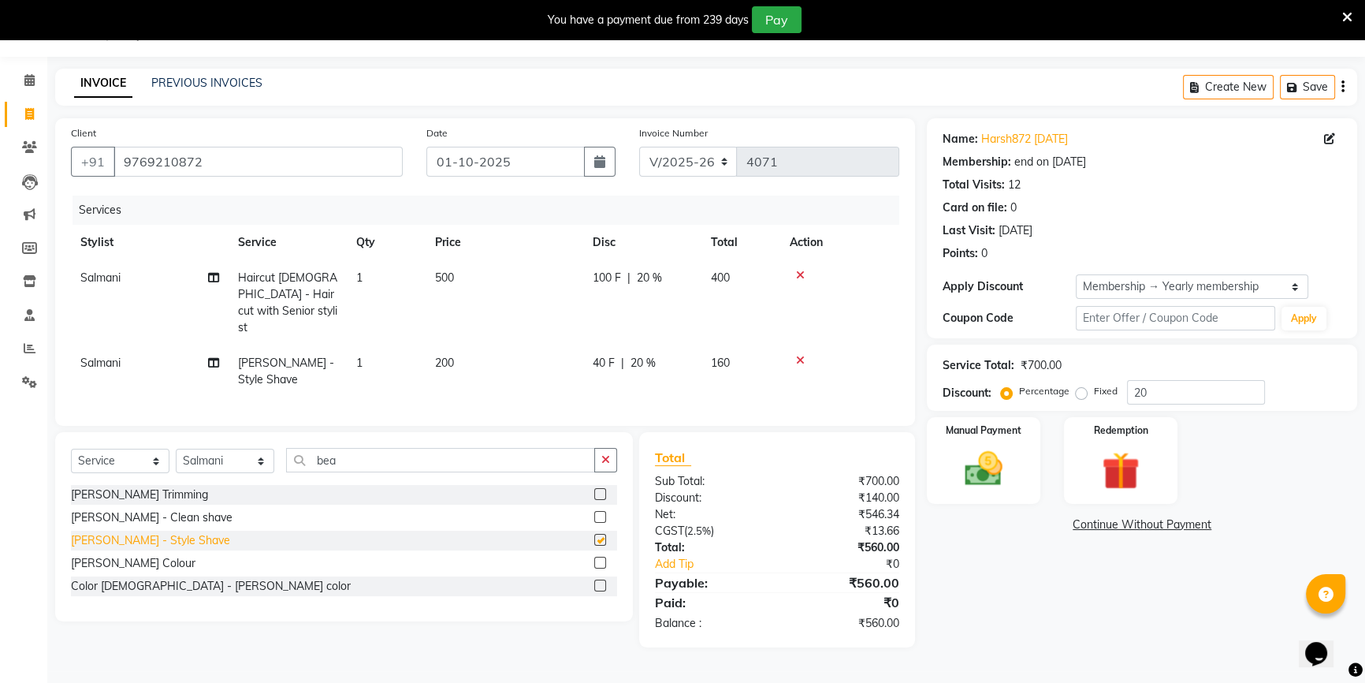
checkbox input "false"
click at [937, 467] on div "Manual Payment" at bounding box center [984, 460] width 118 height 90
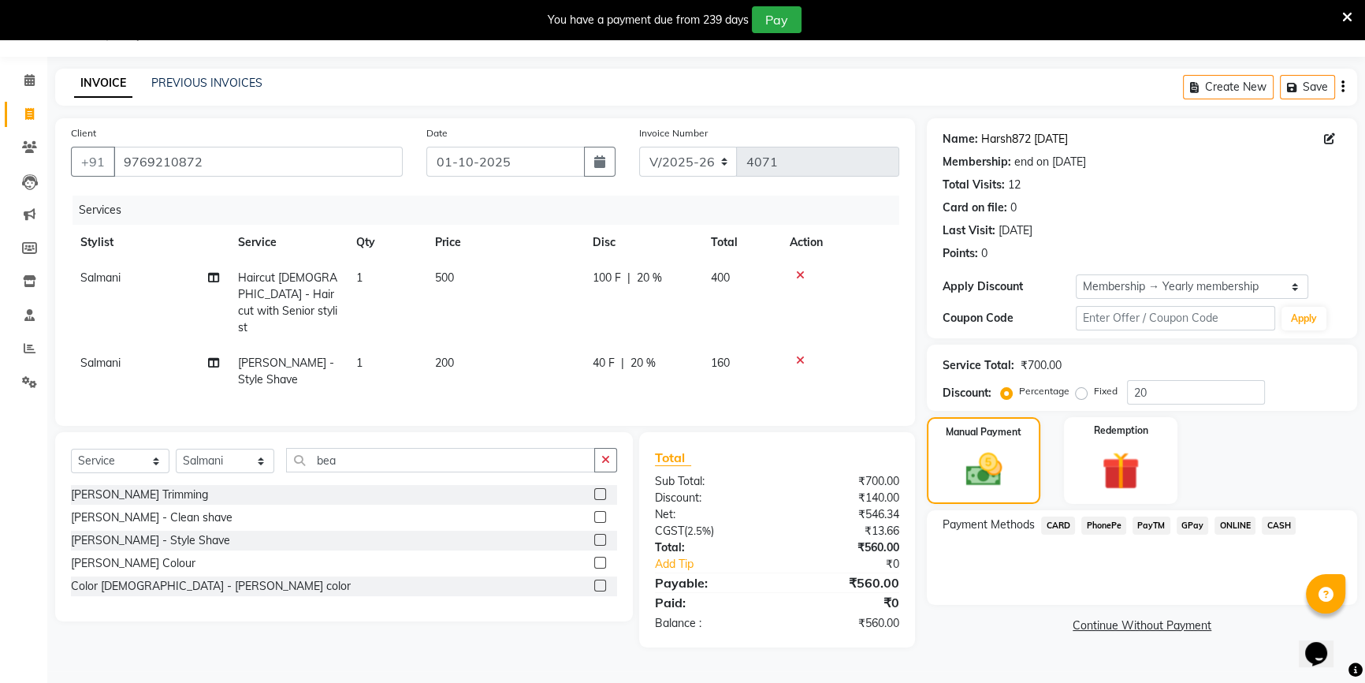
click at [1050, 134] on link "Harsh872 [DATE]" at bounding box center [1024, 139] width 87 height 17
click at [418, 270] on td "1" at bounding box center [386, 302] width 79 height 85
select select "67793"
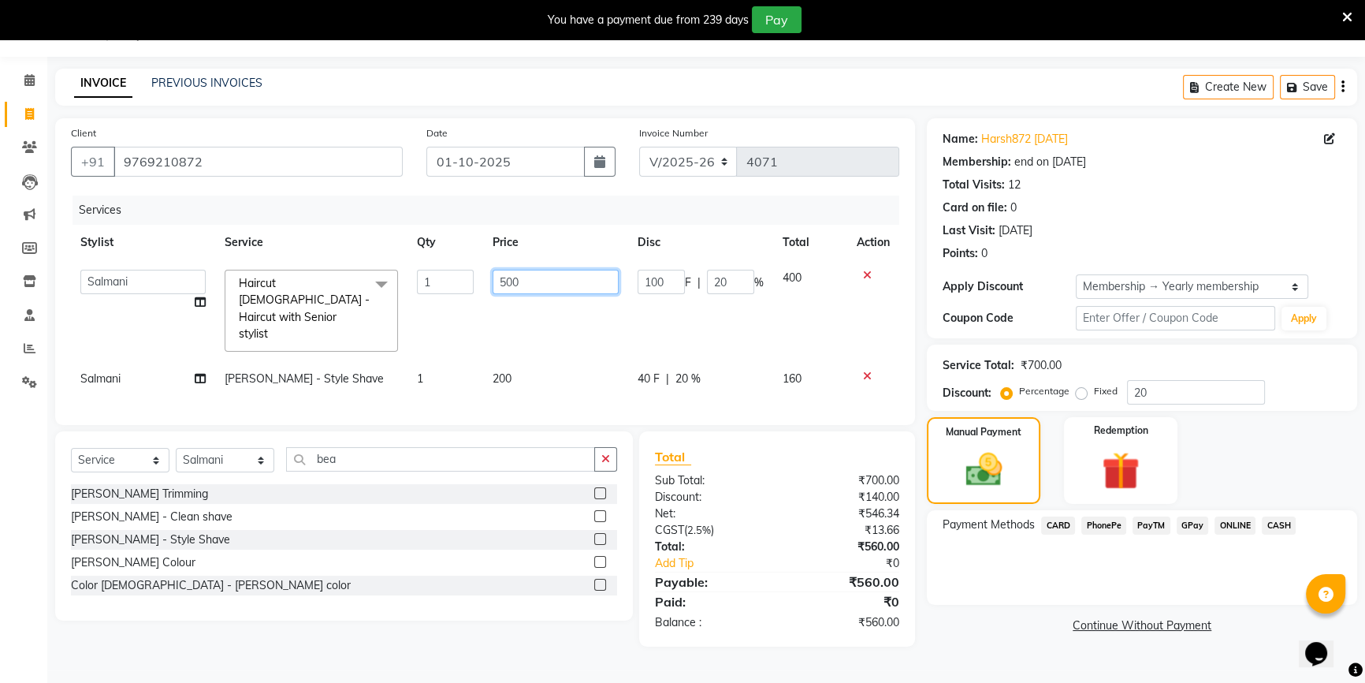
click at [501, 289] on input "500" at bounding box center [556, 282] width 126 height 24
click at [503, 285] on input "500" at bounding box center [556, 282] width 126 height 24
type input "300"
click at [581, 315] on td "300" at bounding box center [555, 310] width 145 height 101
select select "67793"
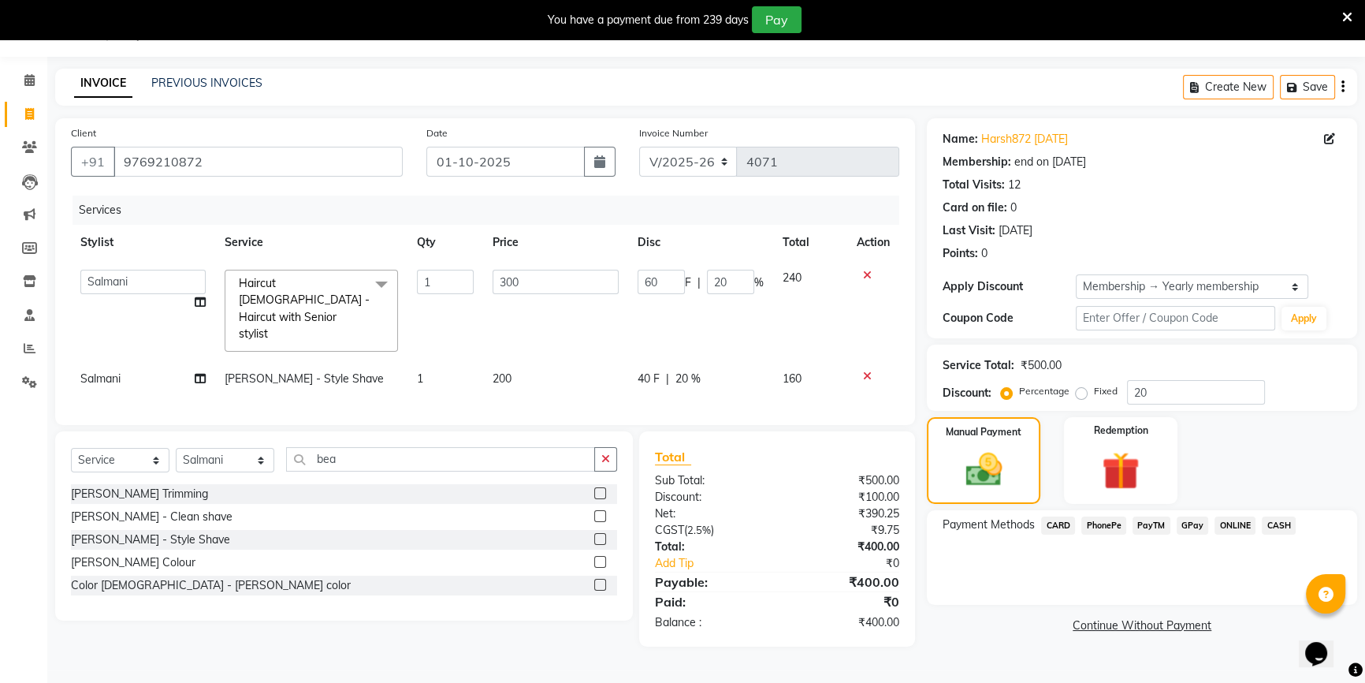
click at [1282, 520] on span "CASH" at bounding box center [1279, 525] width 34 height 18
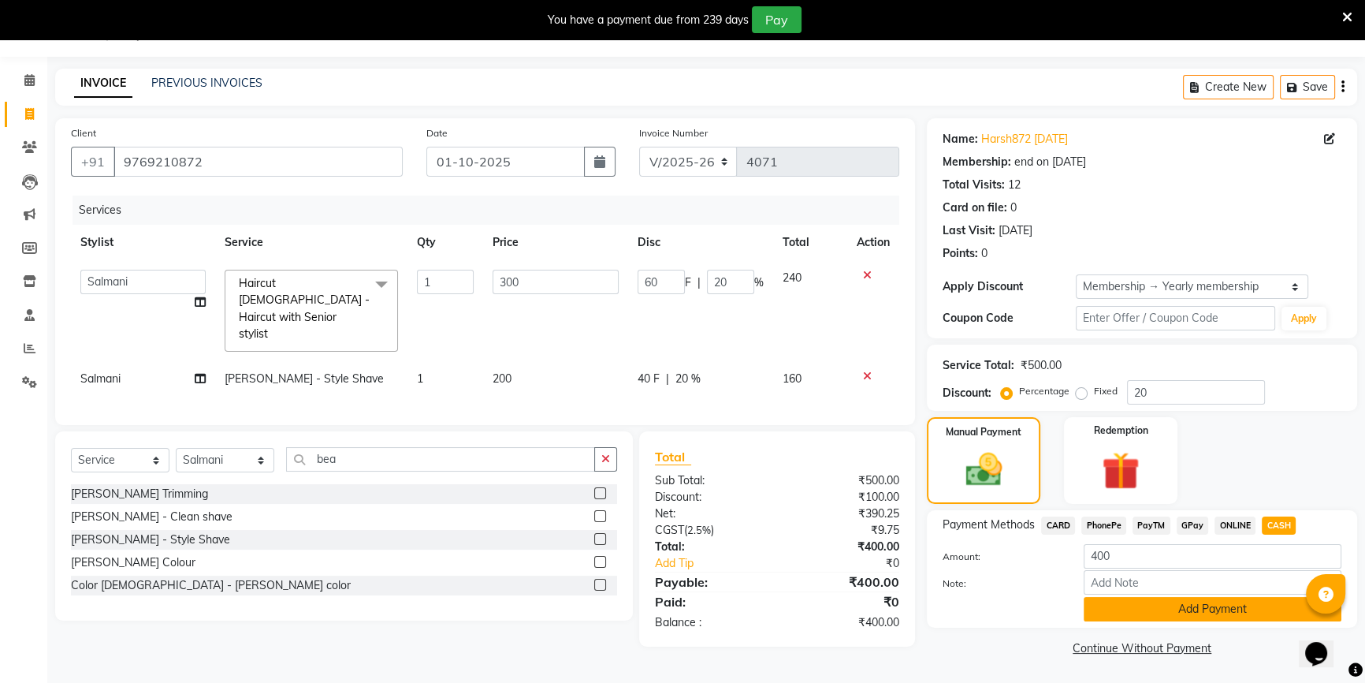
click at [1136, 609] on button "Add Payment" at bounding box center [1213, 609] width 258 height 24
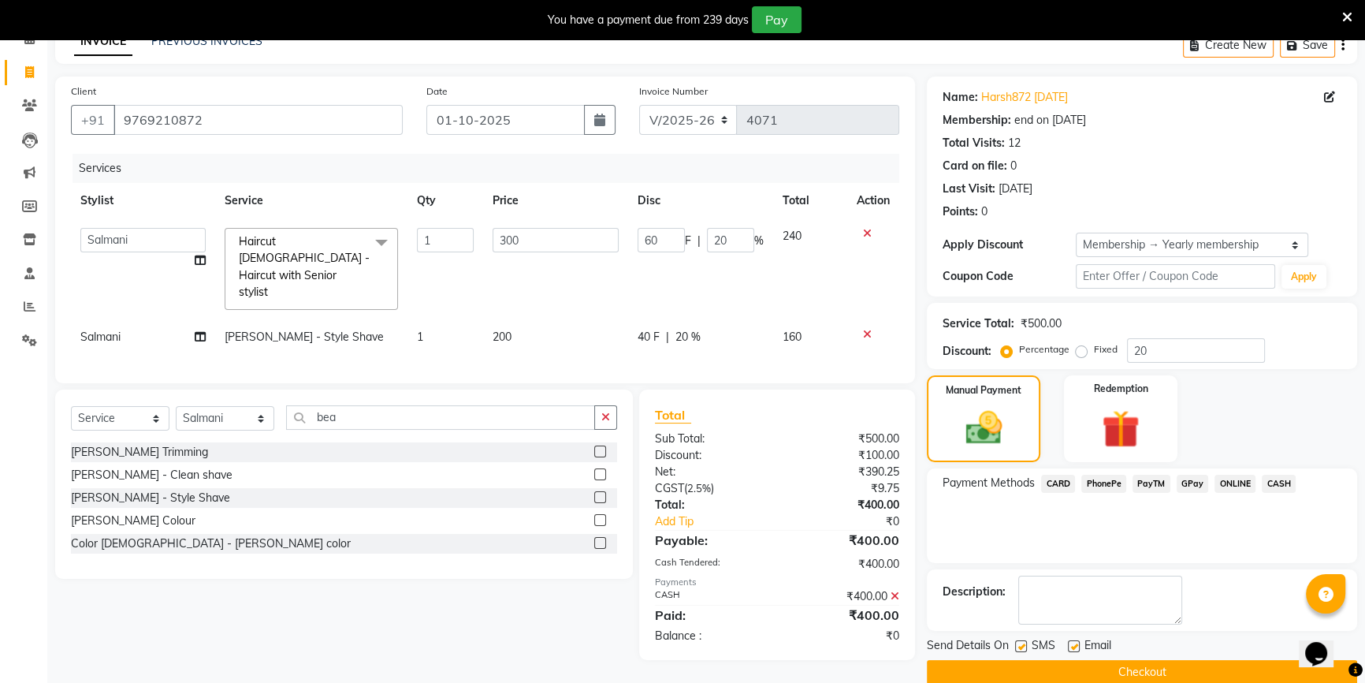
scroll to position [105, 0]
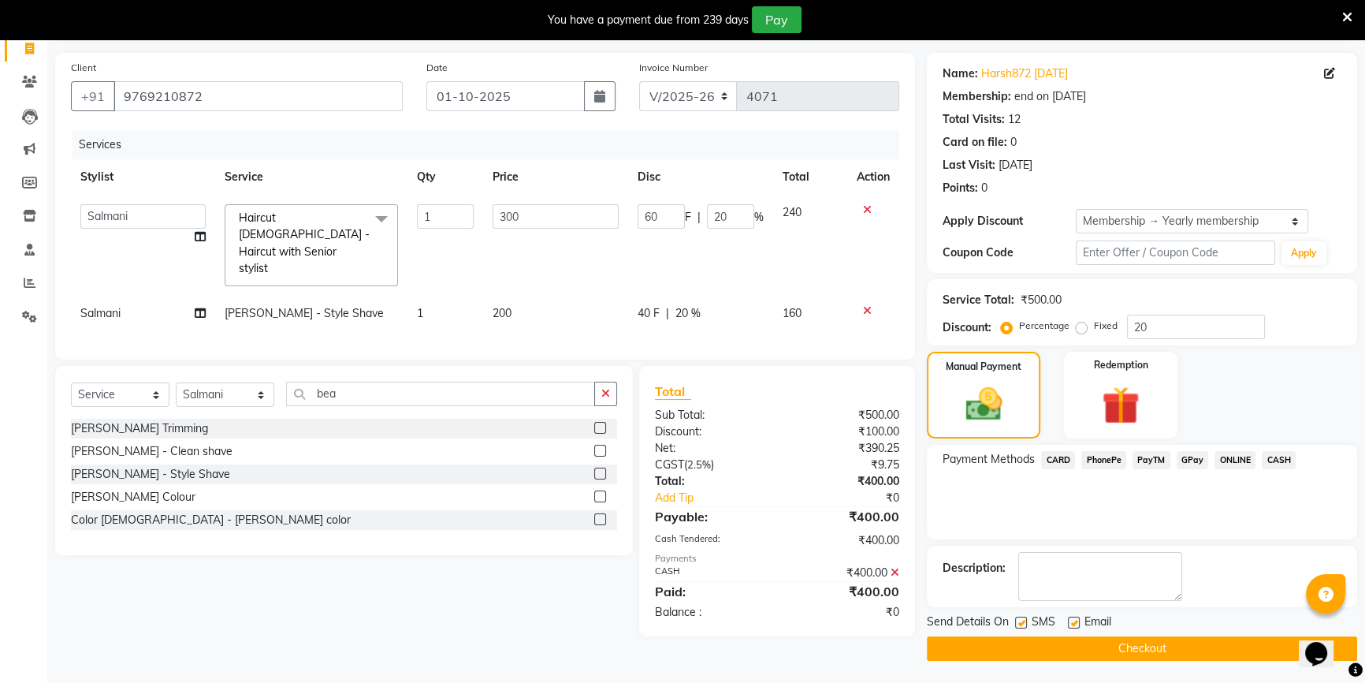
click at [1074, 623] on label at bounding box center [1074, 622] width 12 height 12
click at [1074, 623] on input "checkbox" at bounding box center [1073, 623] width 10 height 10
checkbox input "false"
click at [1072, 652] on button "Checkout" at bounding box center [1142, 648] width 430 height 24
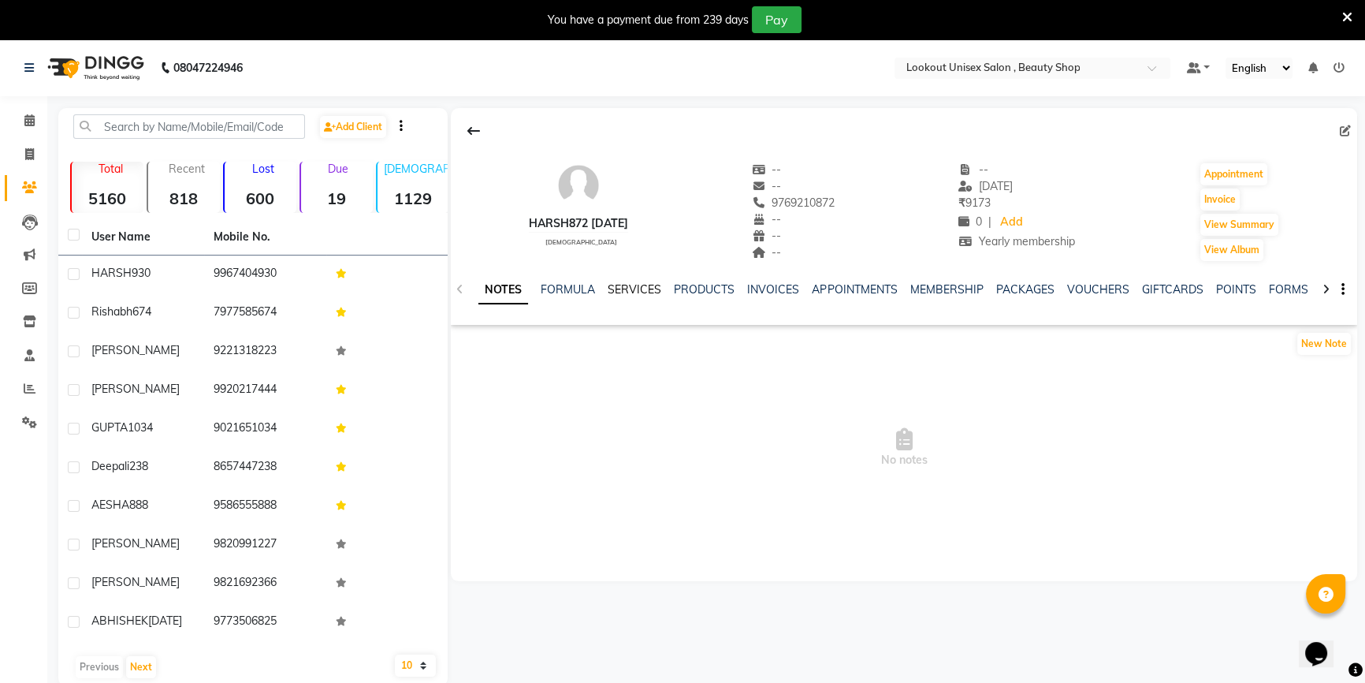
click at [646, 294] on link "SERVICES" at bounding box center [635, 289] width 54 height 14
drag, startPoint x: 628, startPoint y: 287, endPoint x: 646, endPoint y: 300, distance: 22.1
click at [631, 287] on link "SERVICES" at bounding box center [635, 289] width 54 height 14
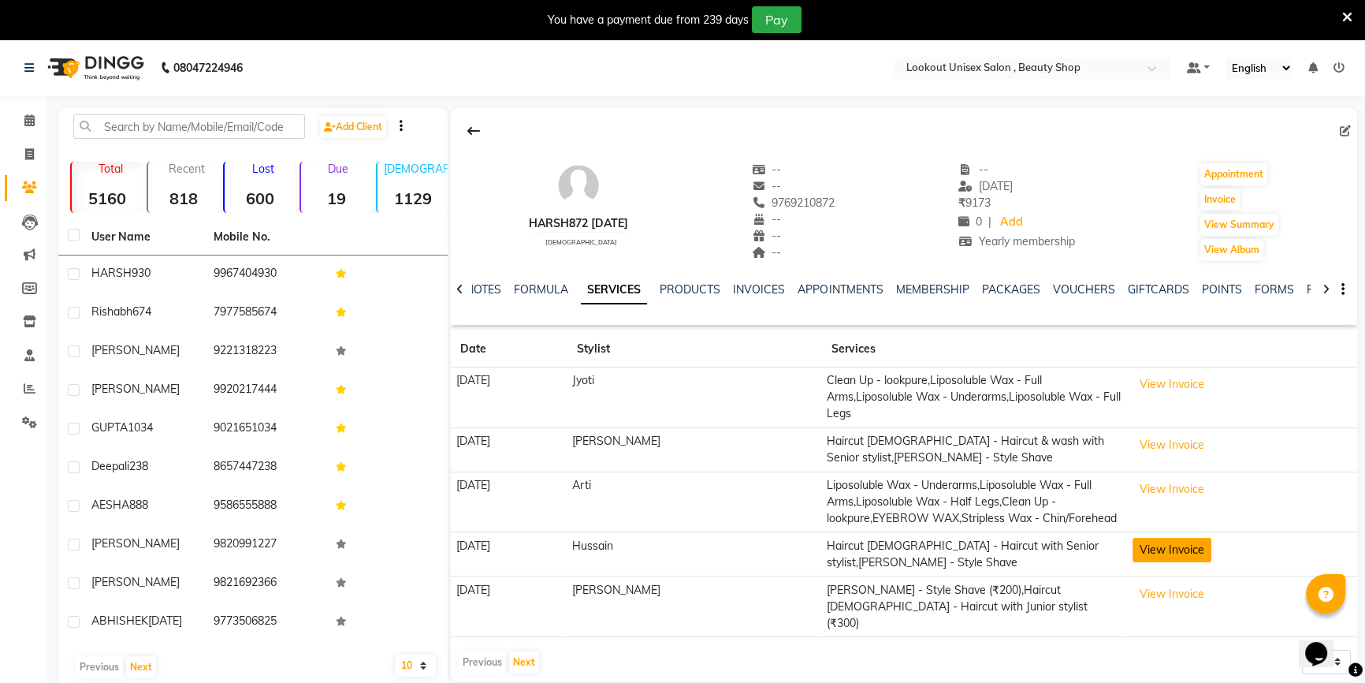
click at [1168, 538] on button "View Invoice" at bounding box center [1172, 550] width 79 height 24
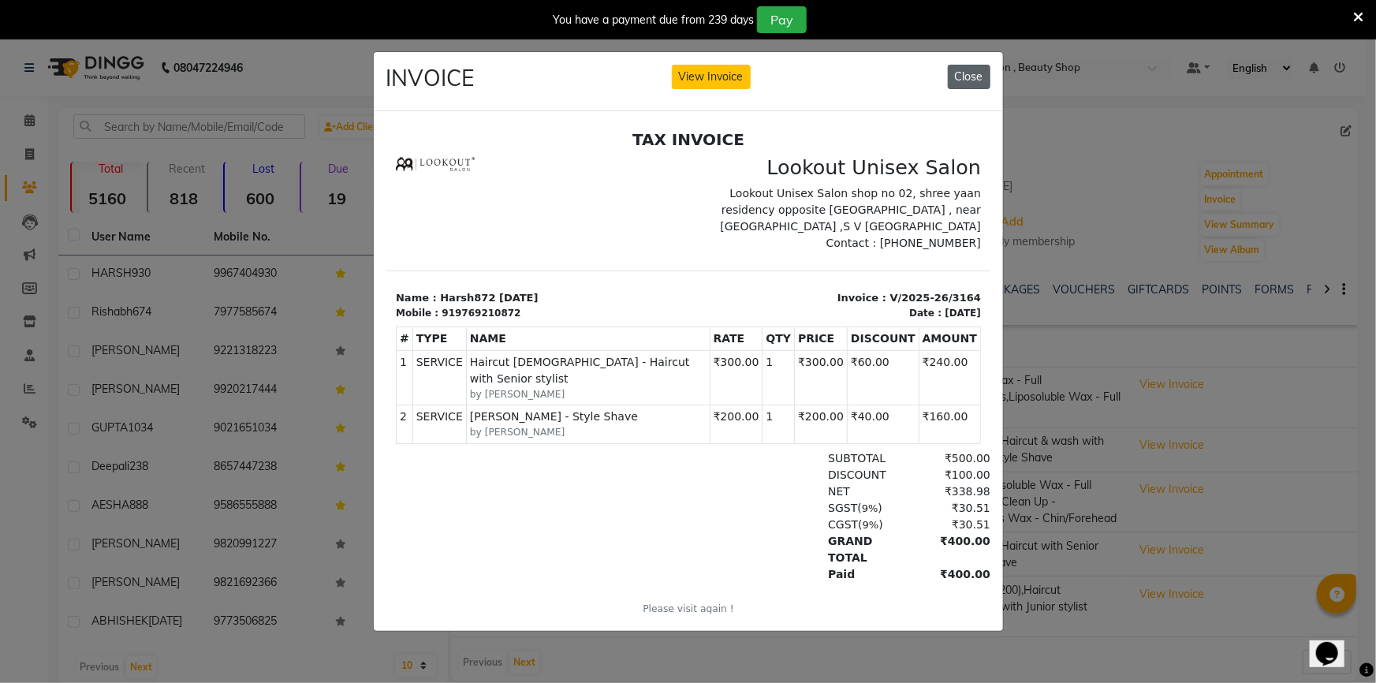
click at [967, 79] on button "Close" at bounding box center [969, 77] width 43 height 24
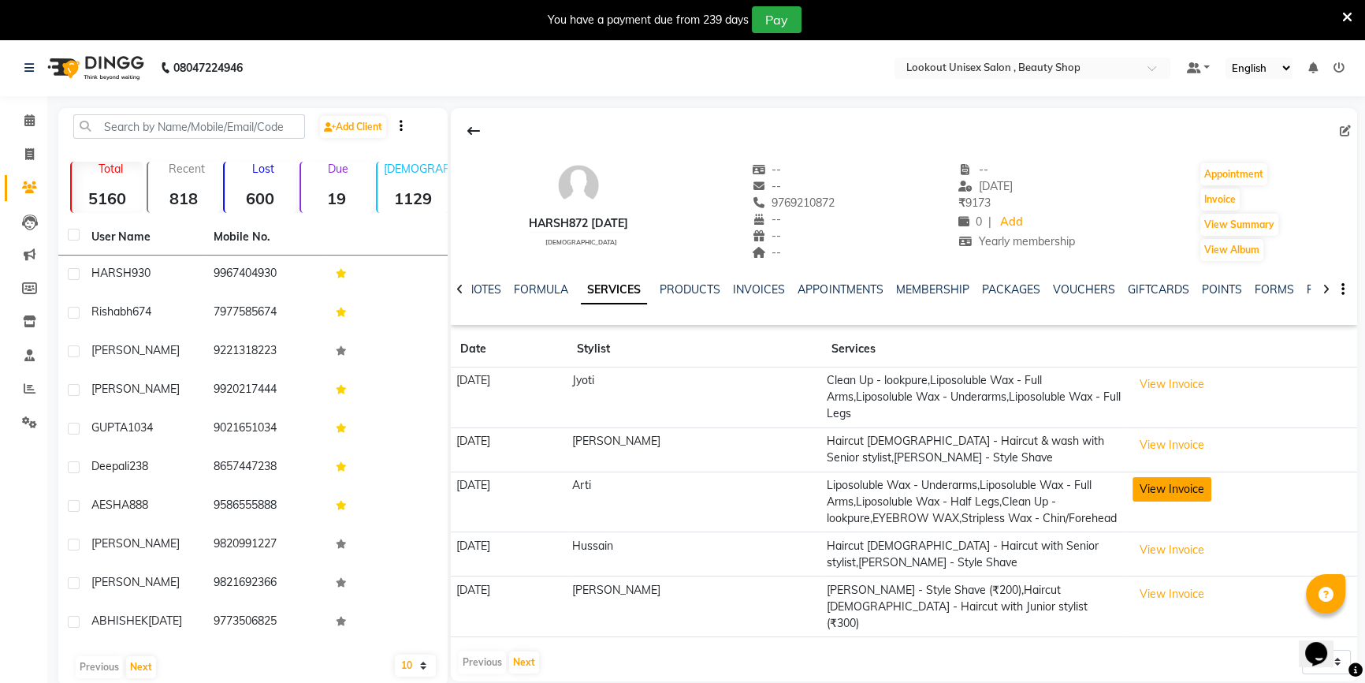
click at [1167, 477] on button "View Invoice" at bounding box center [1172, 489] width 79 height 24
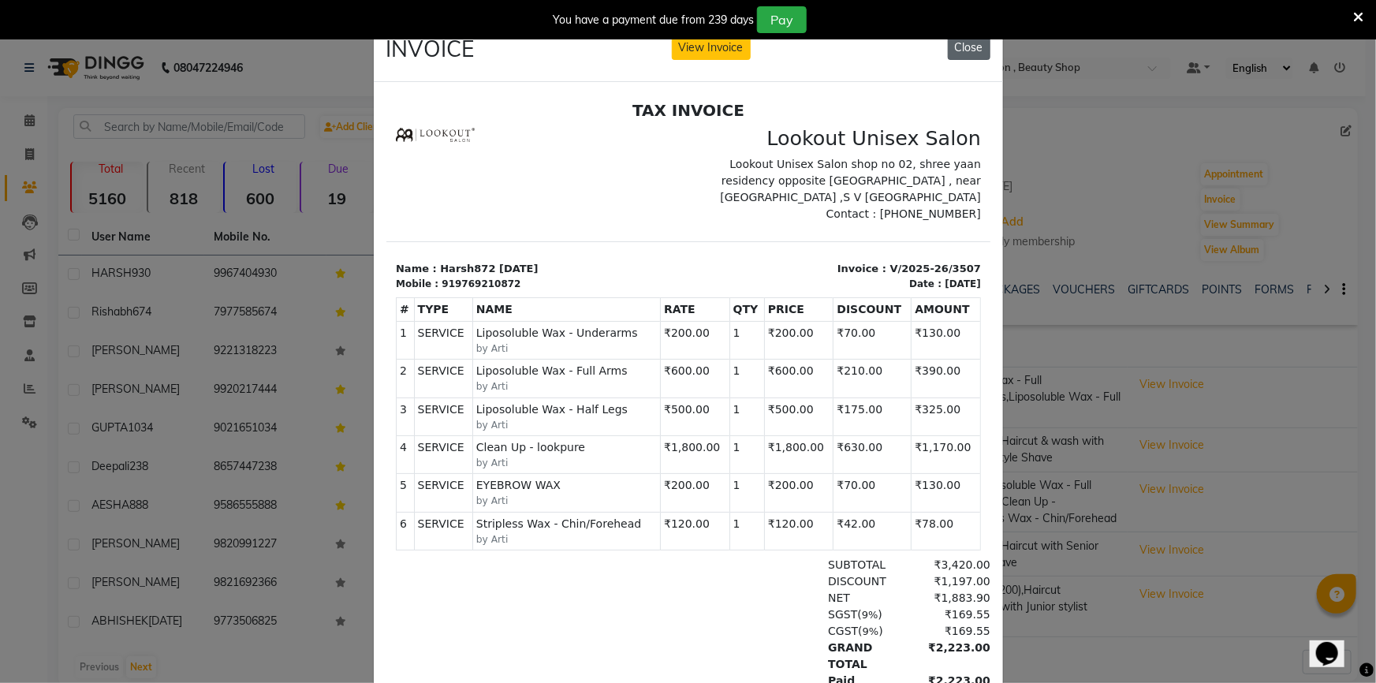
click at [970, 41] on button "Close" at bounding box center [969, 47] width 43 height 24
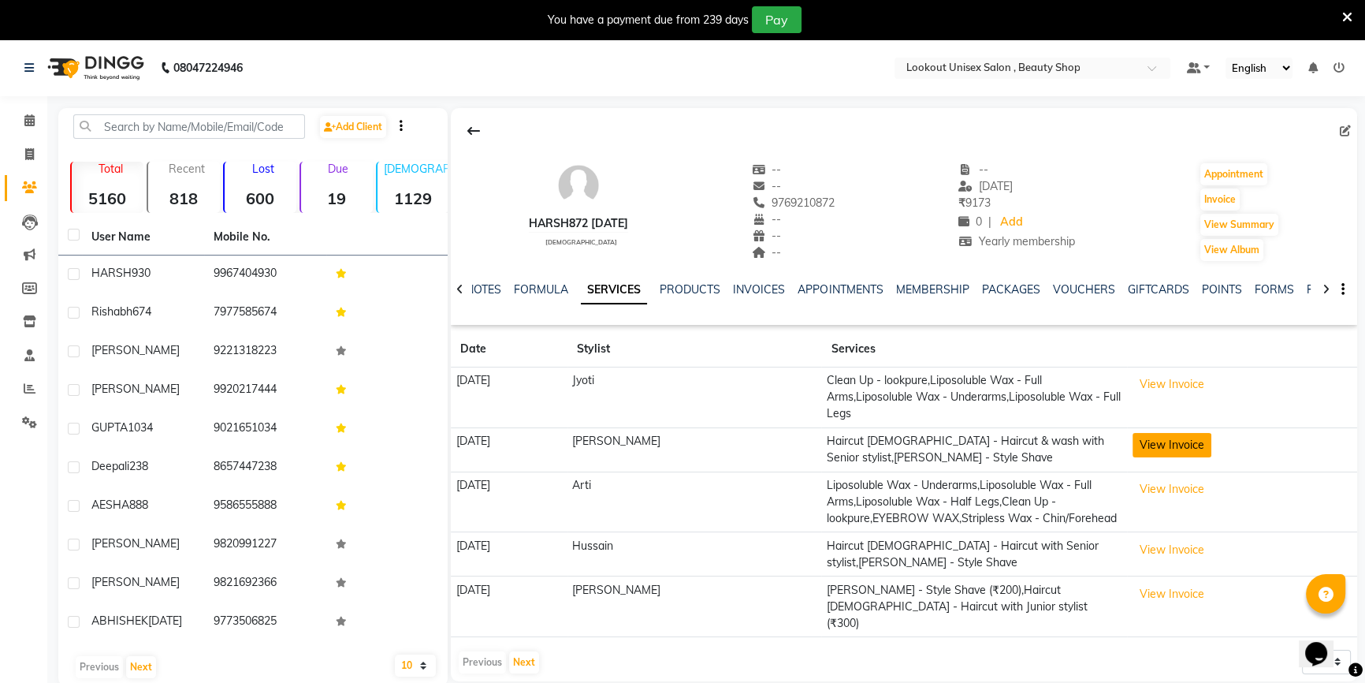
click at [1156, 433] on button "View Invoice" at bounding box center [1172, 445] width 79 height 24
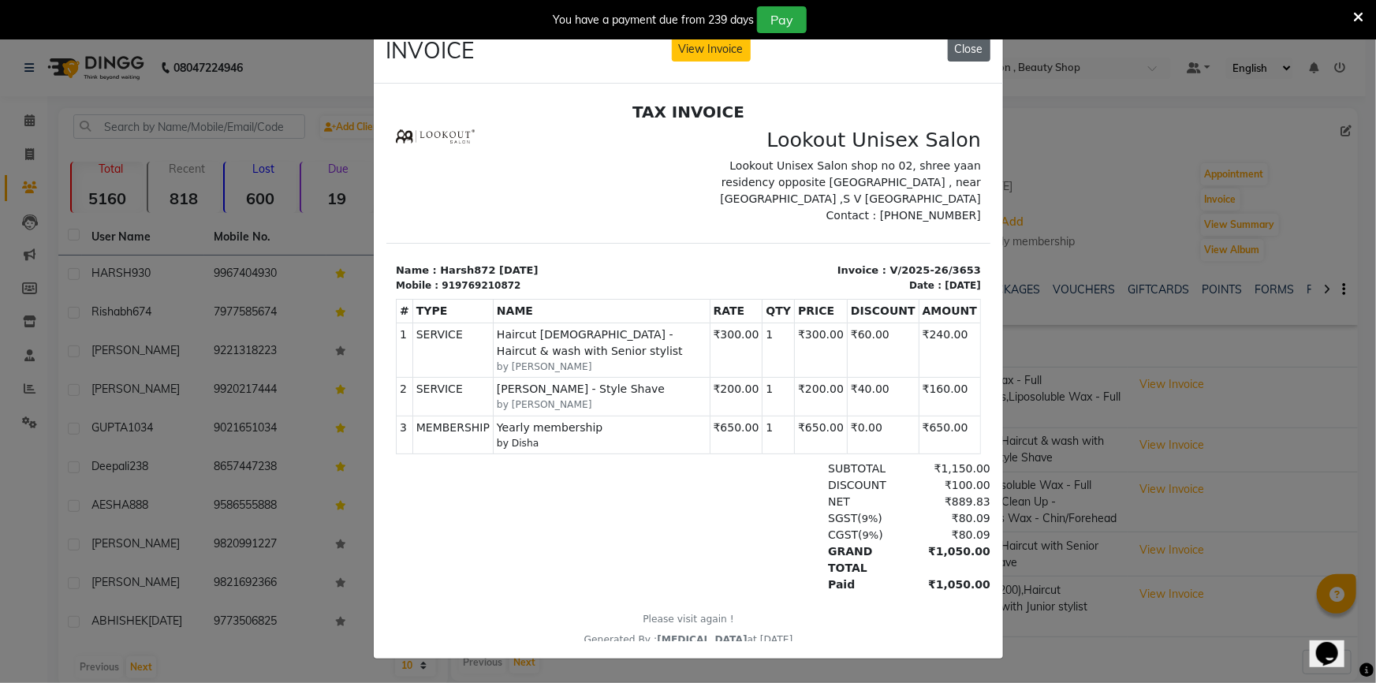
click at [954, 57] on button "Close" at bounding box center [969, 49] width 43 height 24
